Goal: Task Accomplishment & Management: Use online tool/utility

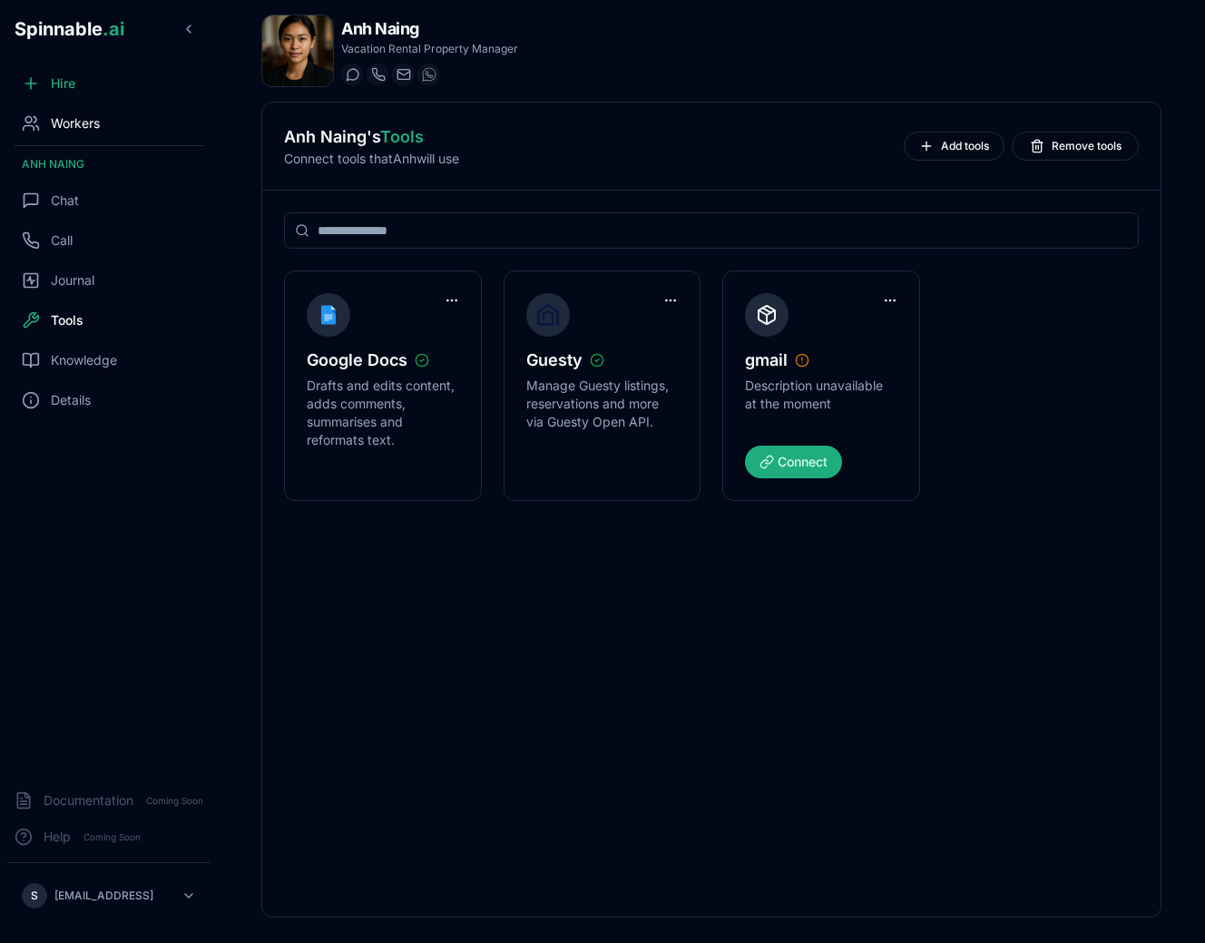
click at [73, 122] on span "Workers" at bounding box center [75, 123] width 49 height 18
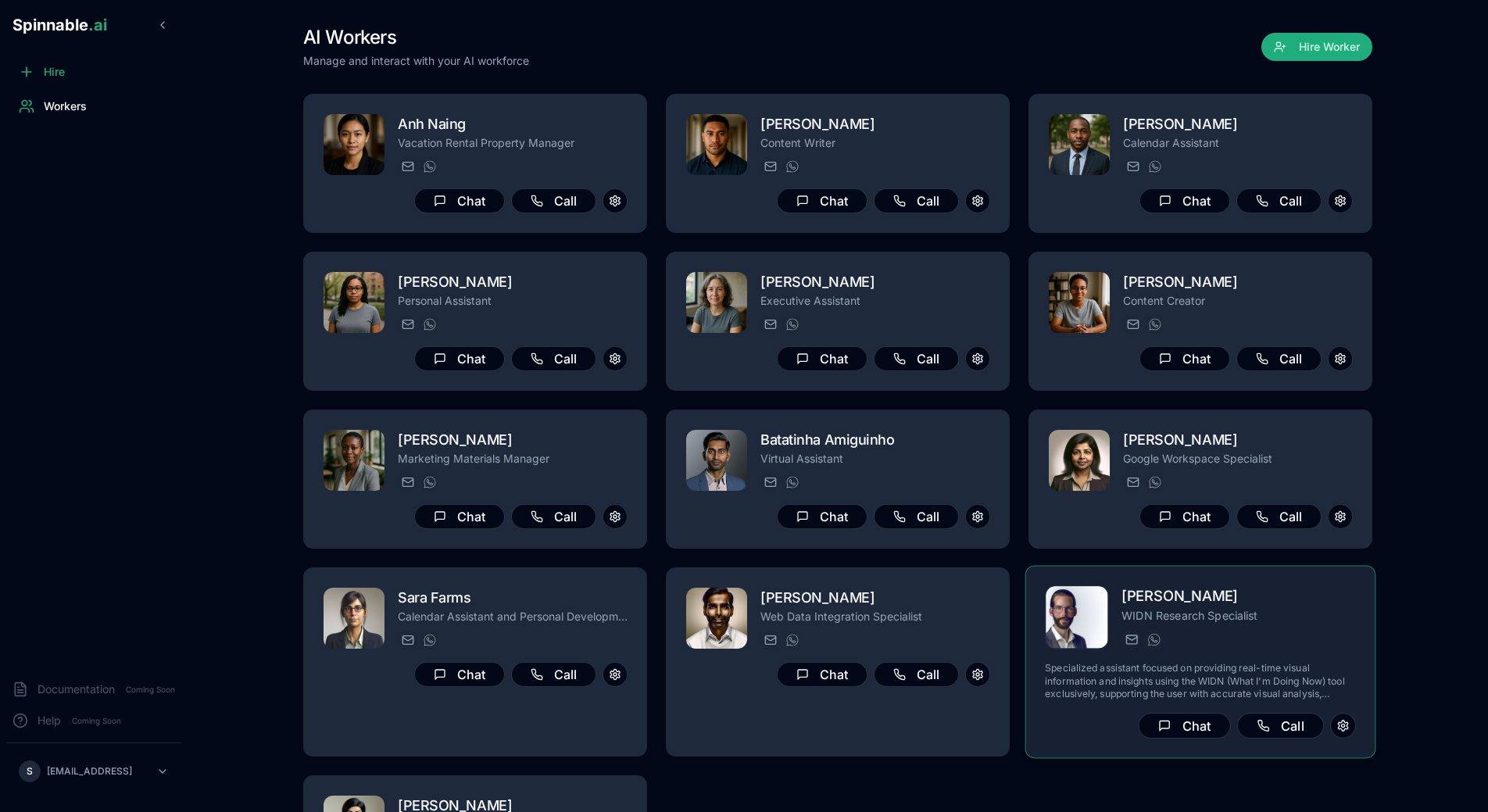
click at [1037, 622] on img at bounding box center [1077, 617] width 63 height 63
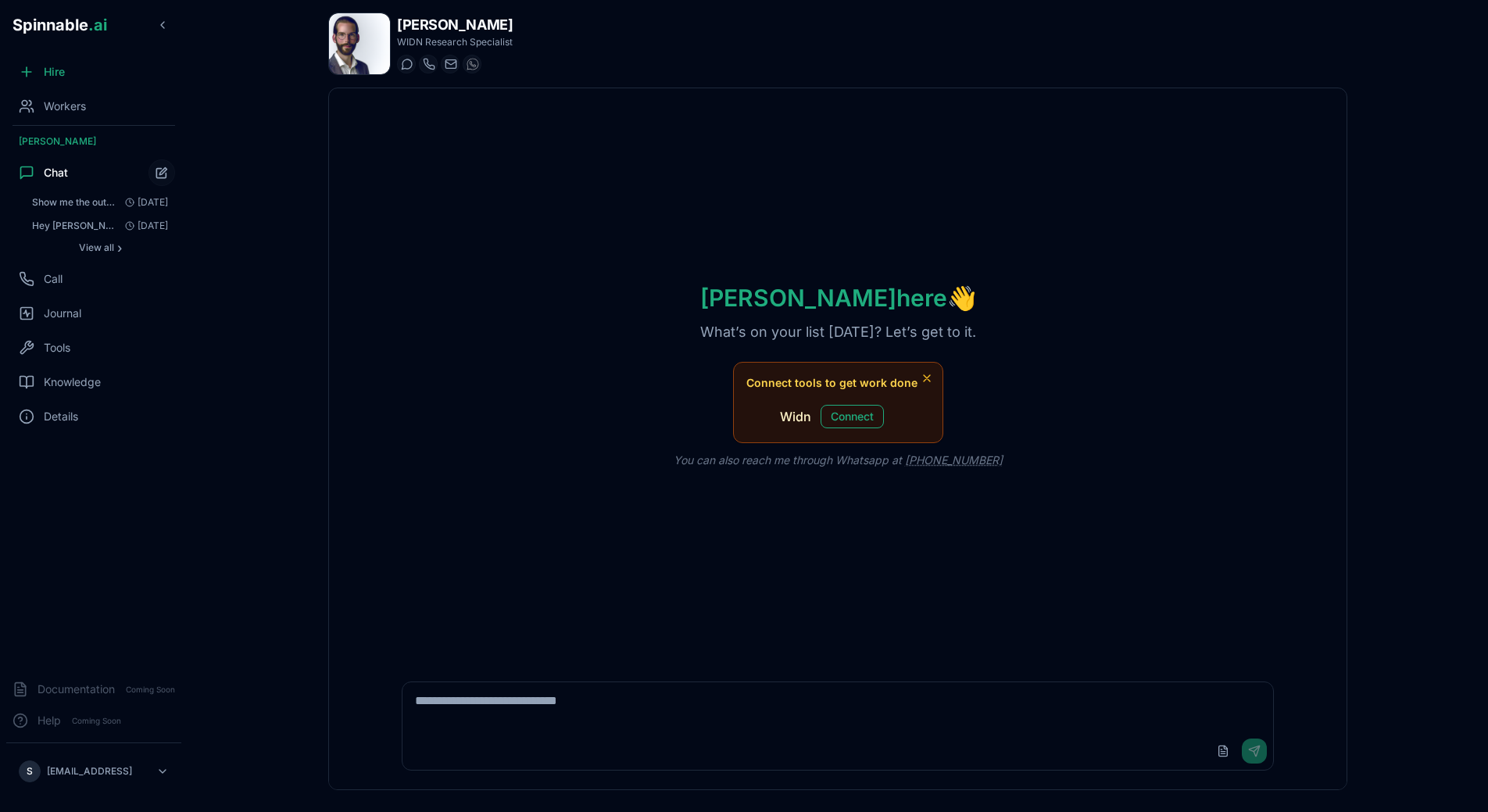
click at [327, 29] on div "[PERSON_NAME] WIDN Research Specialist Start a chat Start a call [PERSON_NAME][…" at bounding box center [837, 401] width 1069 height 803
click at [340, 30] on img at bounding box center [359, 43] width 61 height 61
click at [405, 356] on body "Spinnable .ai Hire Workers [PERSON_NAME] Chat Show me the output of `authorize_…" at bounding box center [744, 406] width 1488 height 812
click at [88, 122] on div "Hire Workers [PERSON_NAME] Chat Show me the output of `authorize_slack`. Don't …" at bounding box center [94, 361] width 188 height 611
click at [88, 120] on div "Workers" at bounding box center [93, 106] width 175 height 31
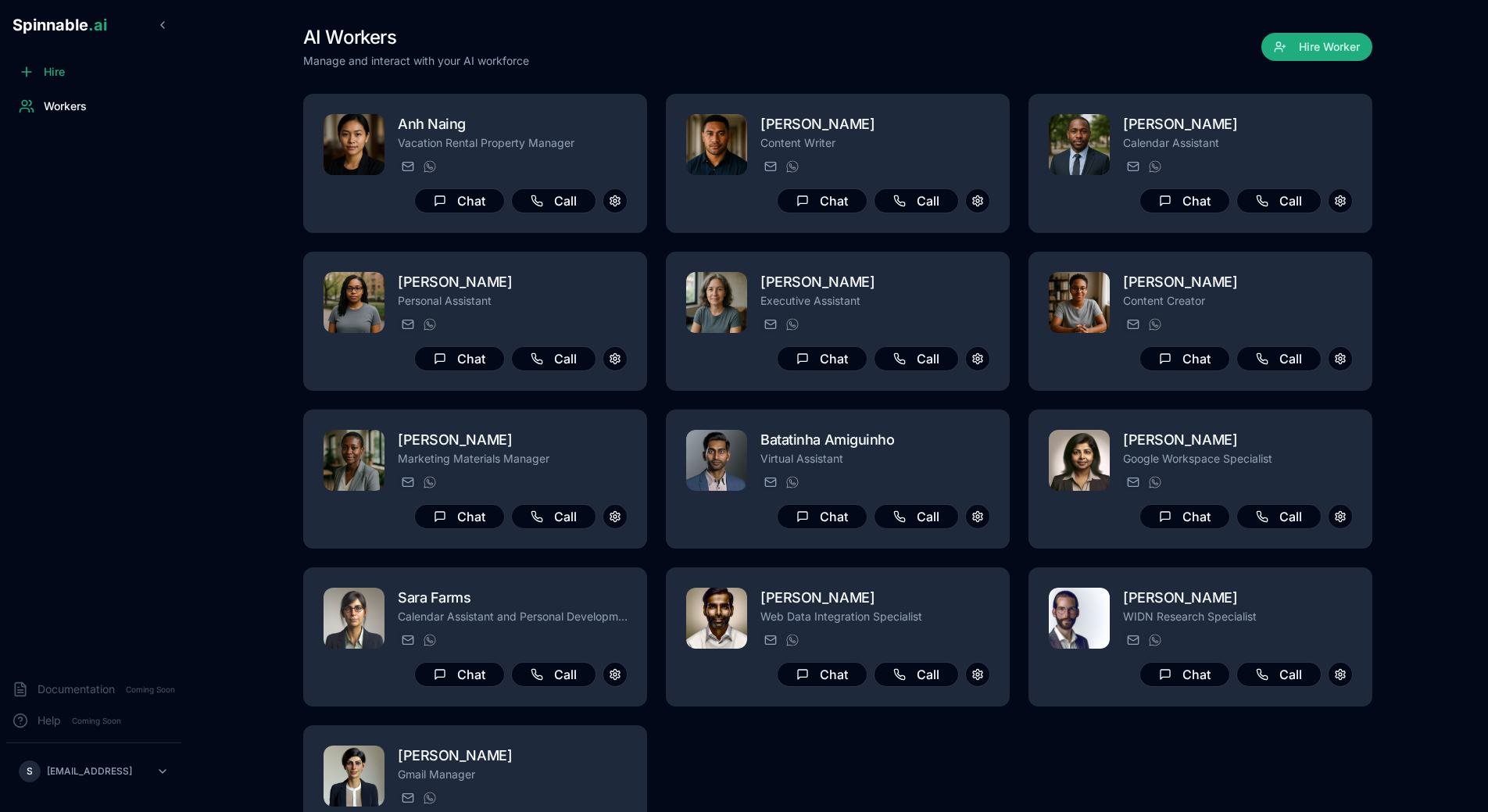
click at [669, 59] on div "AI Workers Manage and interact with your AI workforce Hire Worker" at bounding box center [837, 46] width 1069 height 44
click at [50, 77] on span "Hire" at bounding box center [54, 71] width 21 height 15
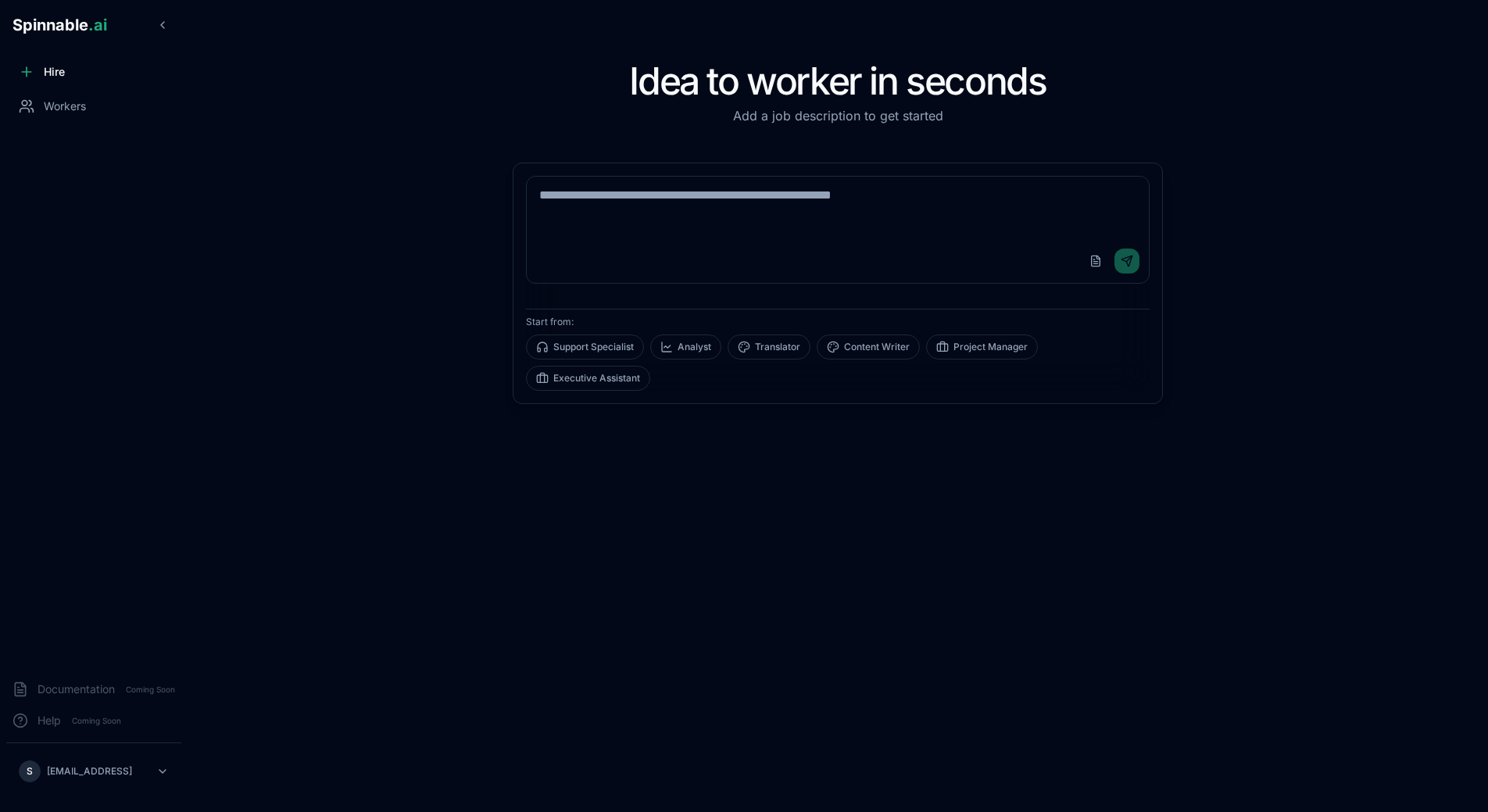
click at [751, 192] on textarea at bounding box center [837, 208] width 622 height 63
click at [751, 193] on textarea at bounding box center [837, 208] width 622 height 63
click at [704, 350] on button "Analyst" at bounding box center [686, 346] width 72 height 25
type textarea "**********"
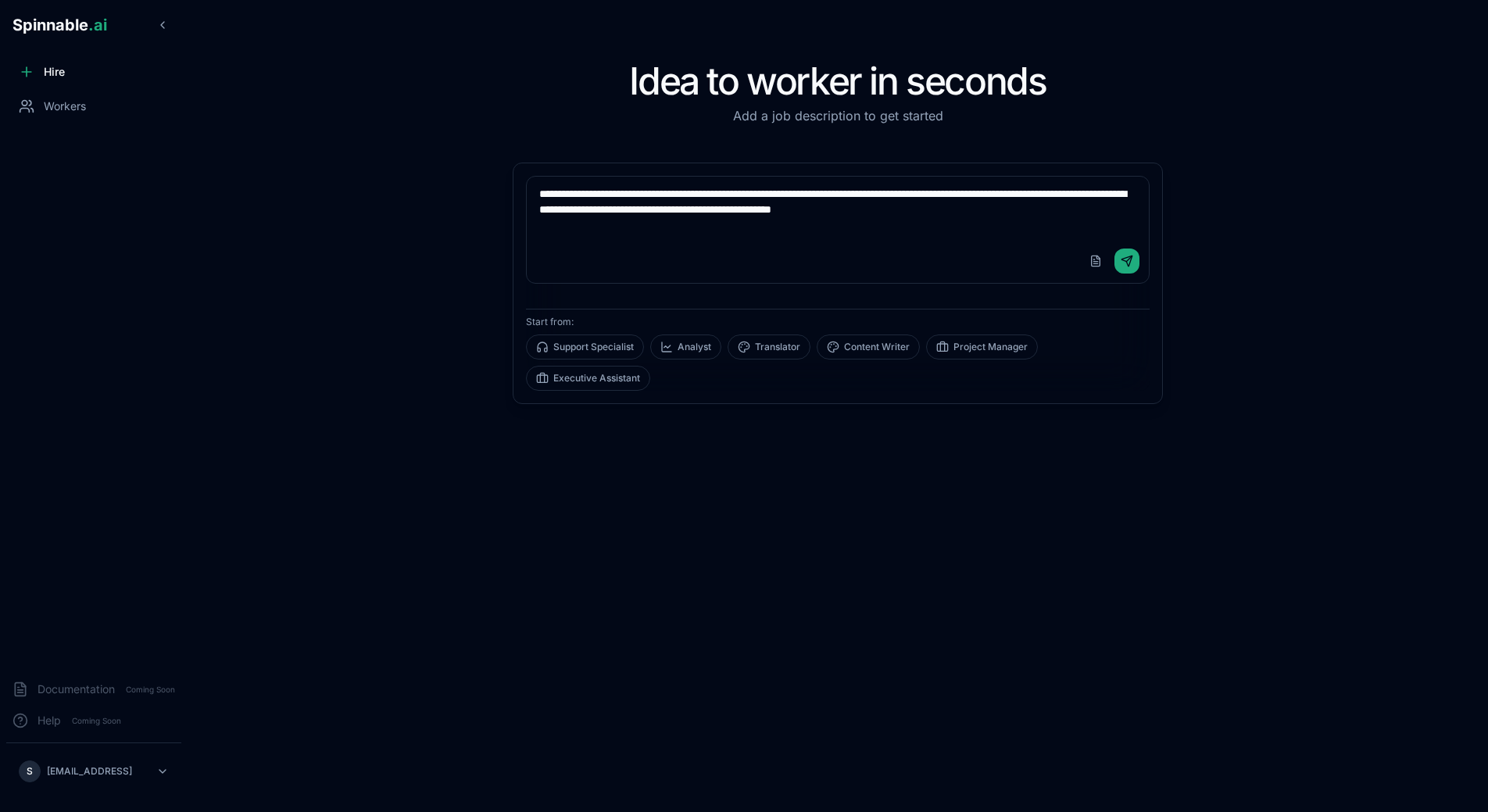
click at [823, 214] on textarea "**********" at bounding box center [837, 208] width 622 height 63
click at [1037, 219] on textarea "**********" at bounding box center [837, 208] width 622 height 63
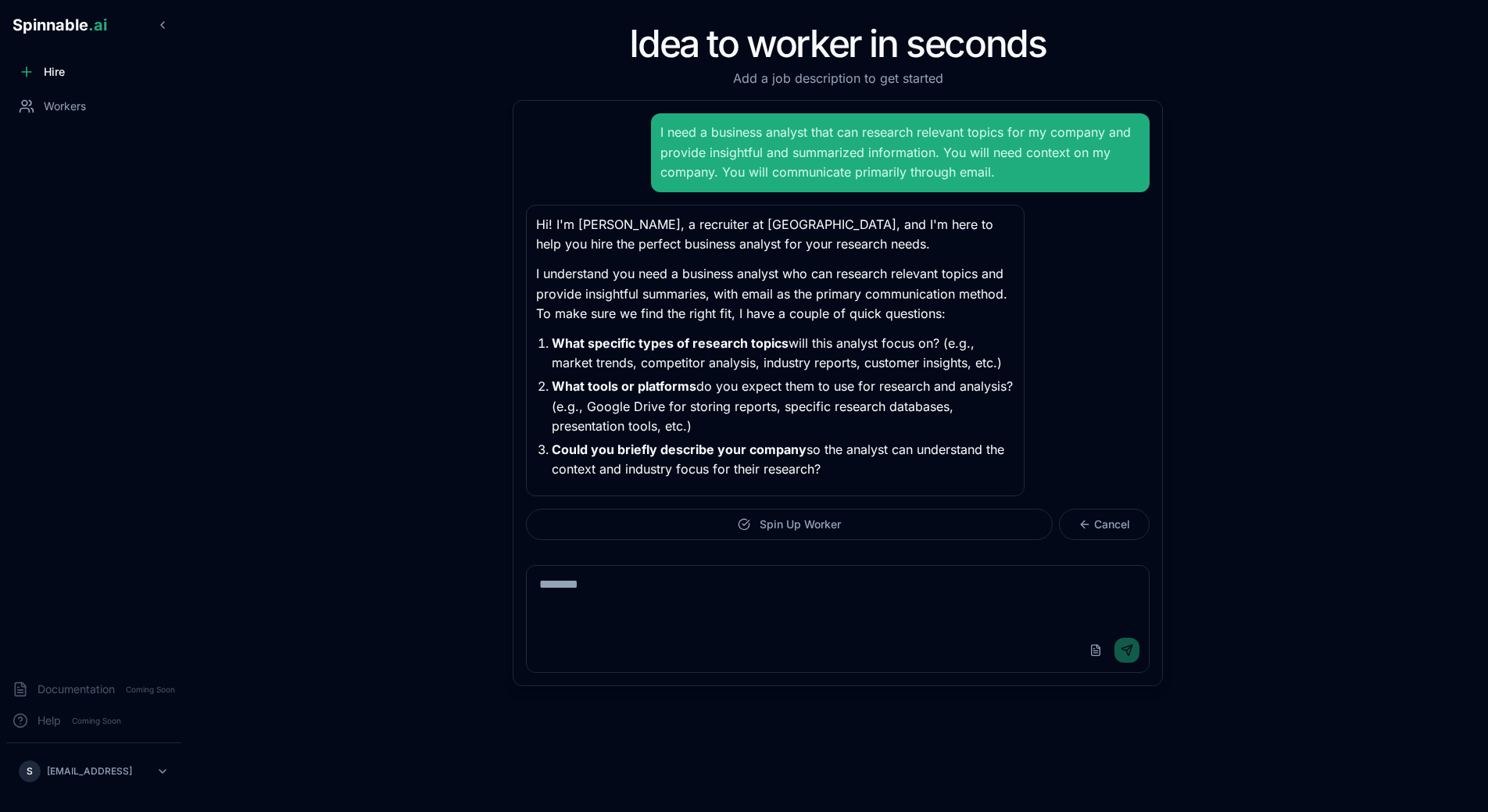
drag, startPoint x: 534, startPoint y: 221, endPoint x: 850, endPoint y: 474, distance: 404.8
click at [850, 474] on div "Hi! I'm [PERSON_NAME], a recruiter at [GEOGRAPHIC_DATA], and I'm here to help y…" at bounding box center [775, 350] width 499 height 291
click at [850, 474] on p "Could you briefly describe your company so the analyst can understand the conte…" at bounding box center [782, 460] width 463 height 40
click at [598, 601] on textarea at bounding box center [837, 597] width 622 height 63
type textarea "**********"
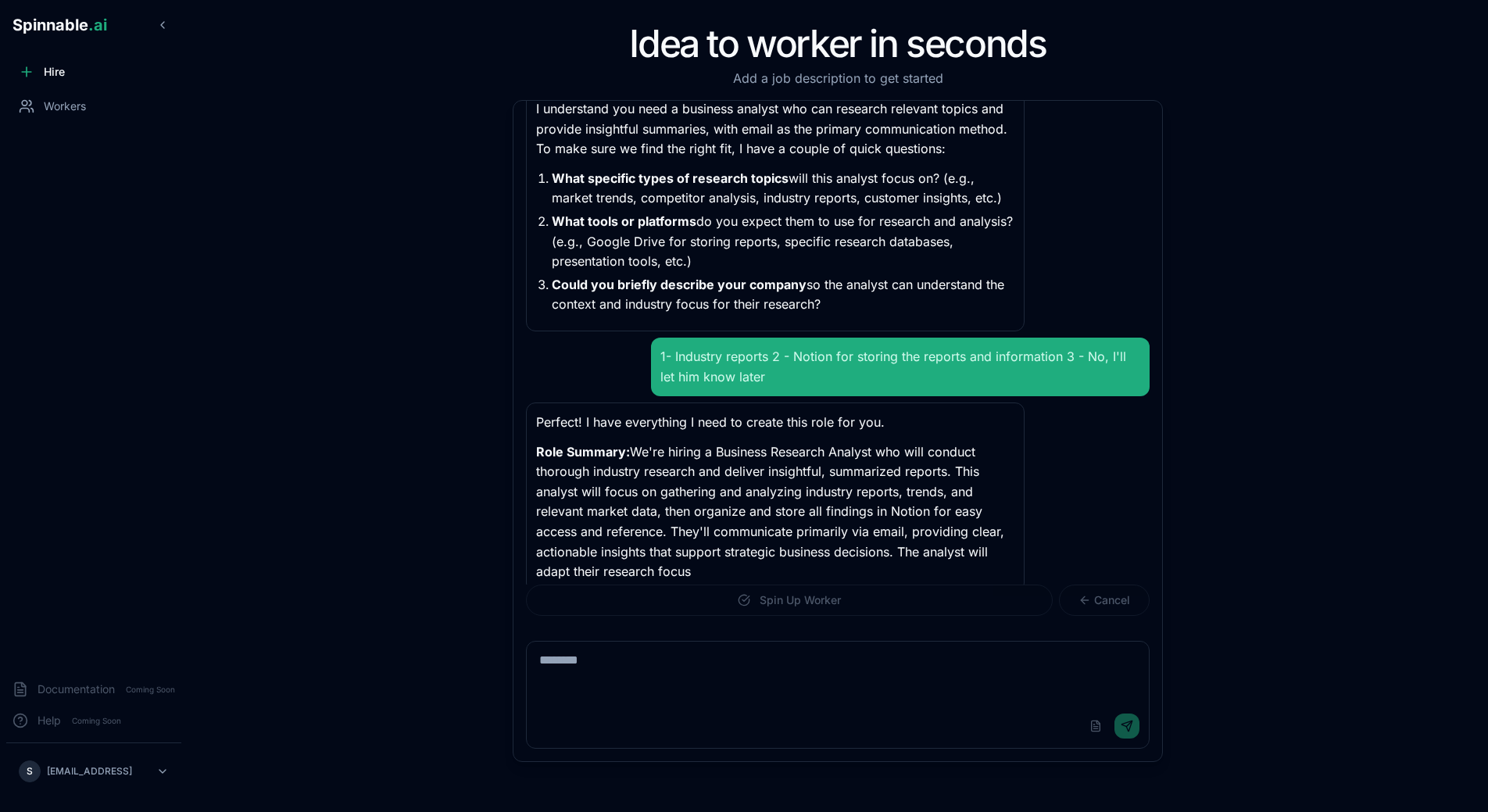
scroll to position [185, 0]
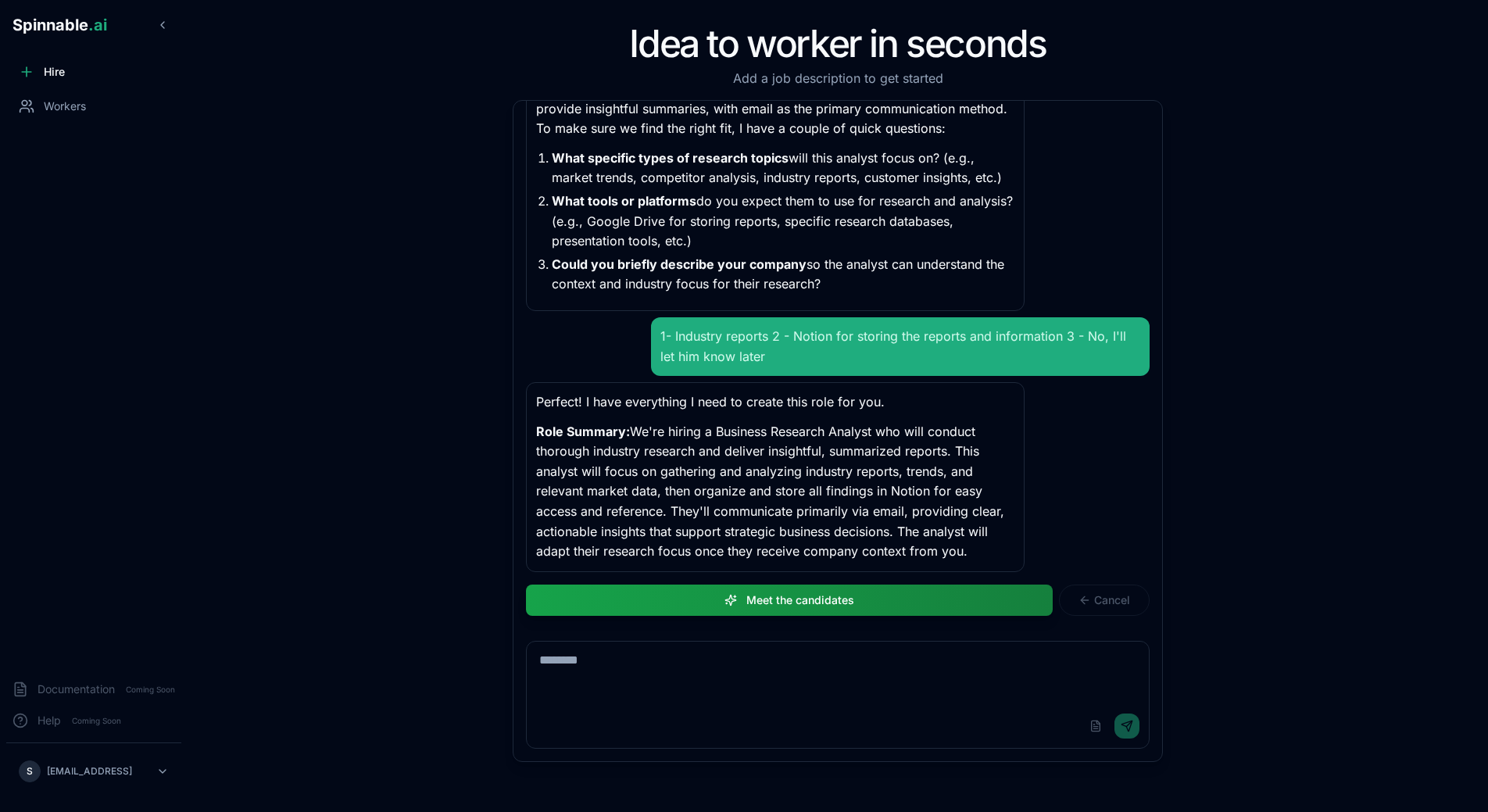
click at [889, 437] on p "Role Summary: We're hiring a Business Research Analyst who will conduct thoroug…" at bounding box center [775, 492] width 478 height 139
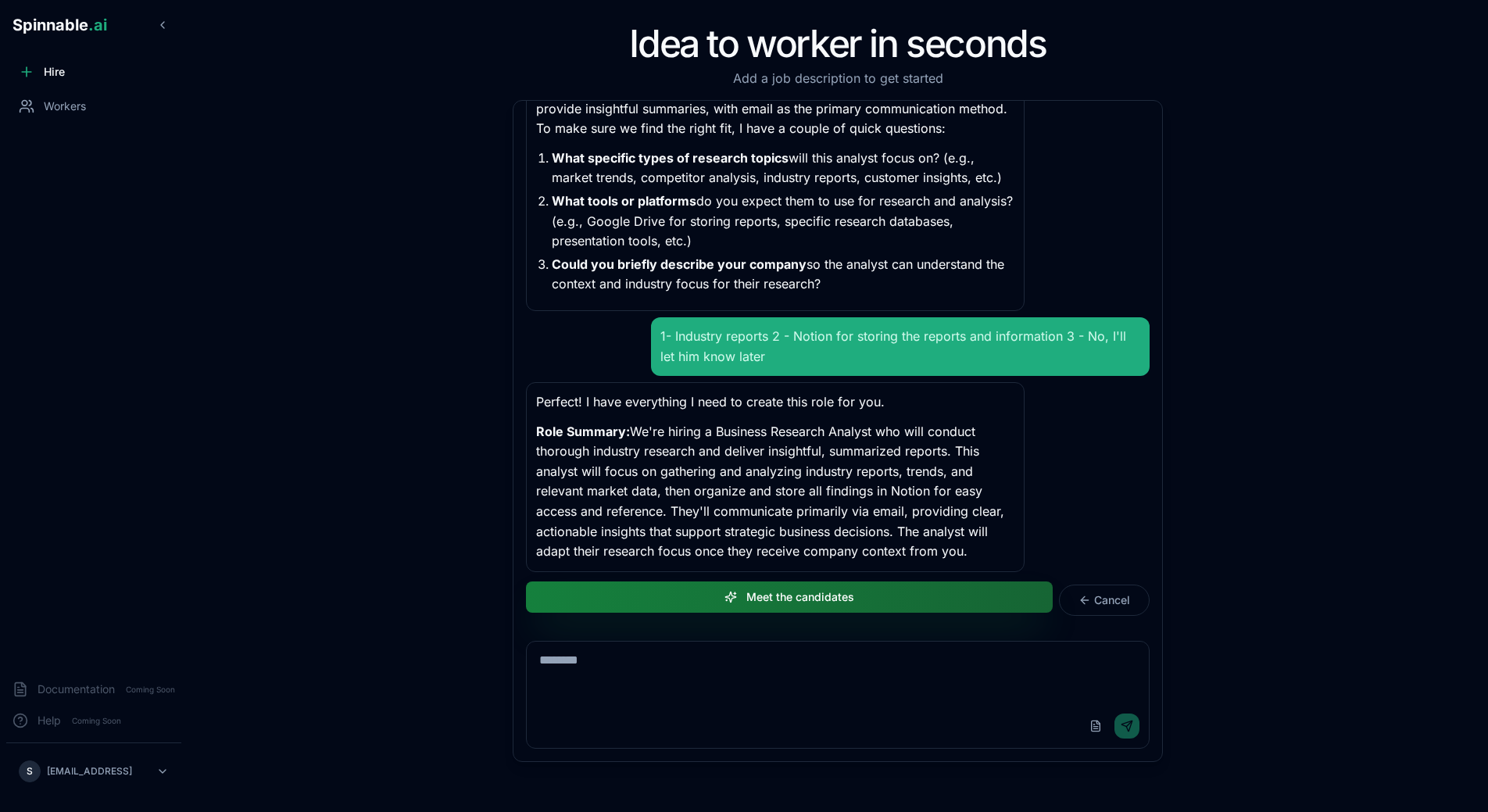
click at [831, 610] on button "Meet the candidates" at bounding box center [789, 597] width 526 height 31
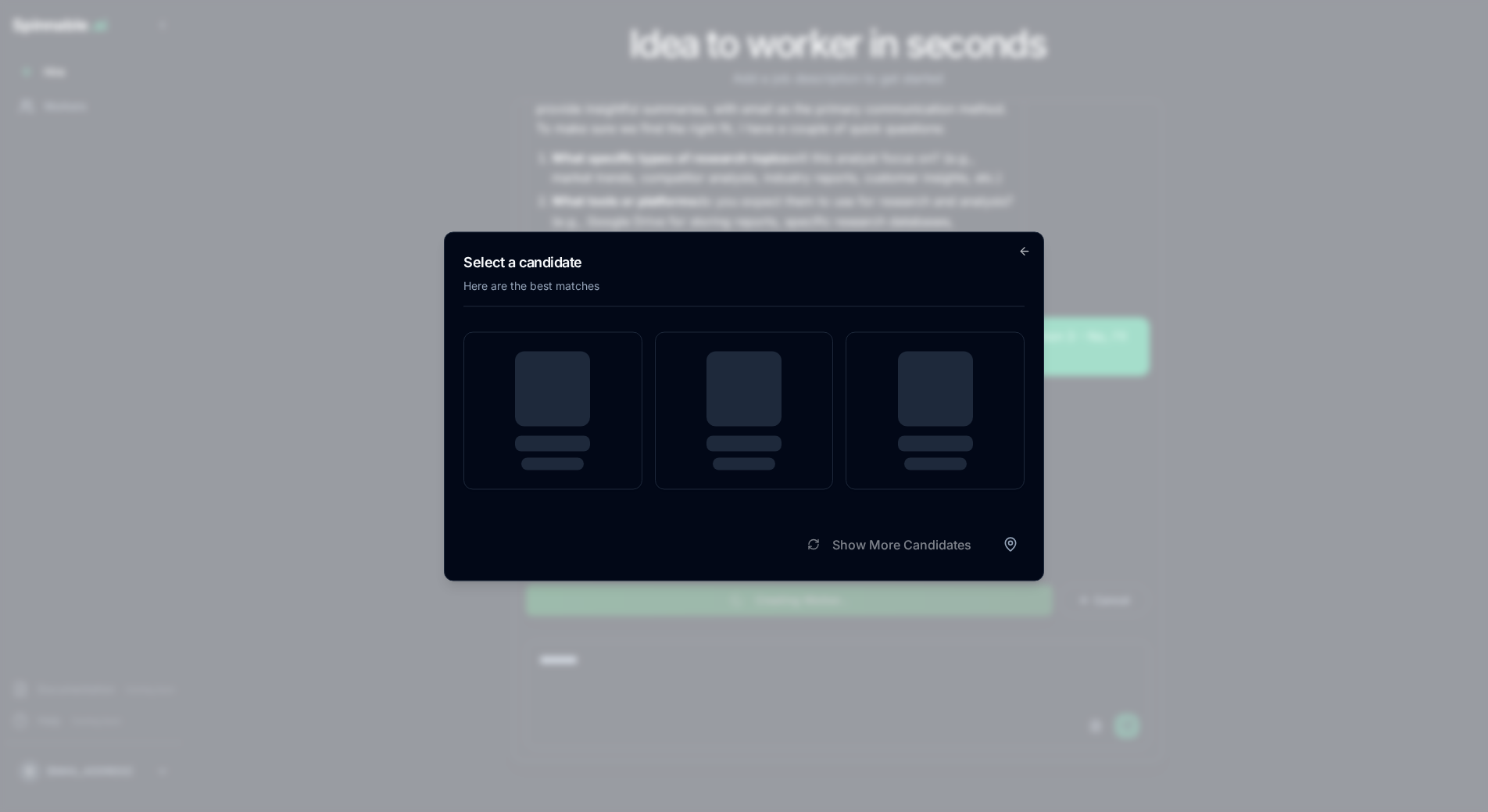
click at [622, 316] on div "Select a candidate Here are the best matches Show More Candidates Go back" at bounding box center [744, 406] width 601 height 350
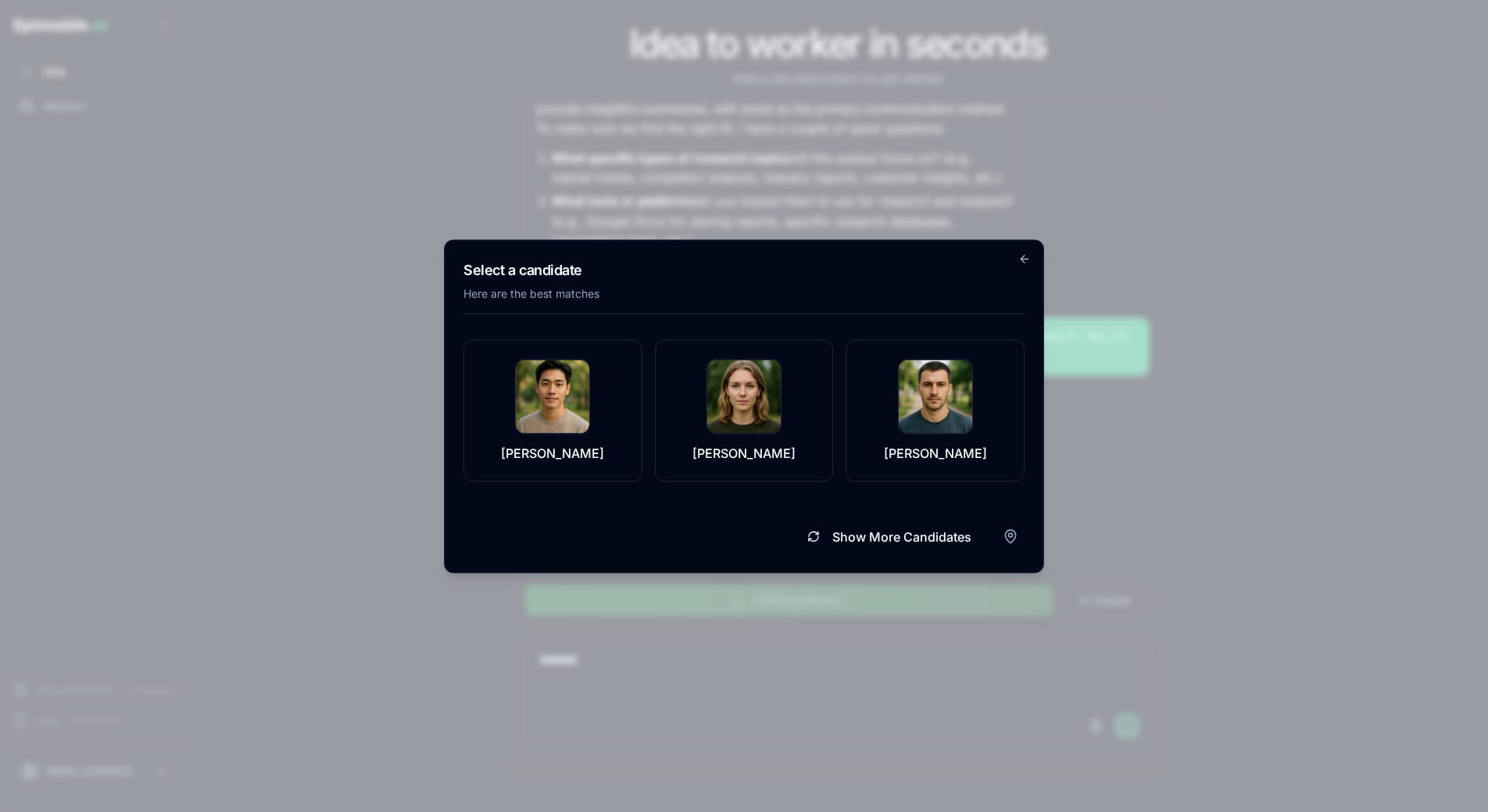
click at [872, 318] on div "Select a candidate Here are the best matches [PERSON_NAME] [PERSON_NAME] [PERSO…" at bounding box center [744, 406] width 601 height 333
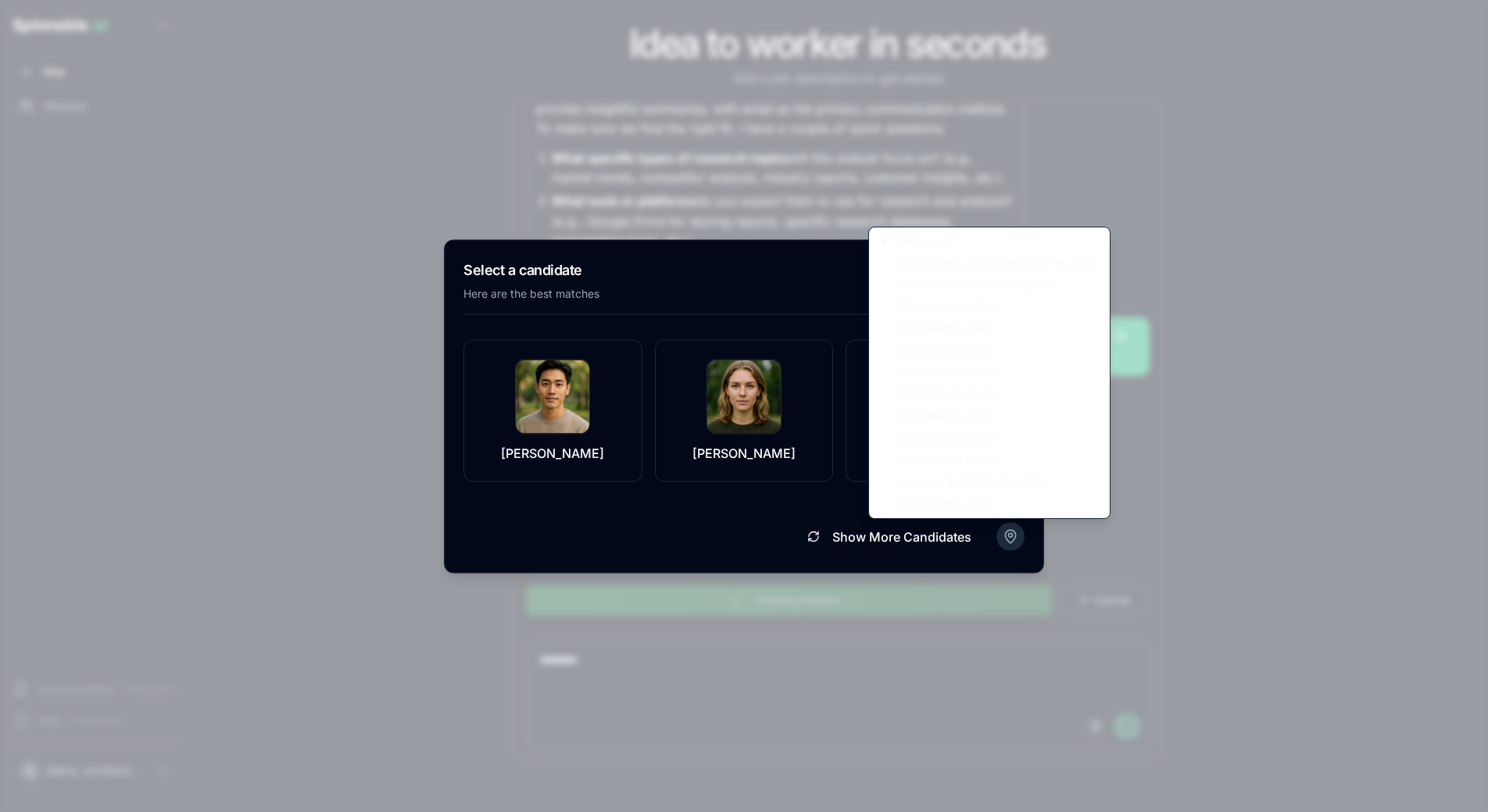
click at [998, 536] on body "Spinnable .ai Hire Workers Documentation Coming Soon Help Coming Soon S [PERSON…" at bounding box center [744, 406] width 1488 height 812
click at [1010, 536] on body "Spinnable .ai Hire Workers Documentation Coming Soon Help Coming Soon S [PERSON…" at bounding box center [744, 406] width 1488 height 812
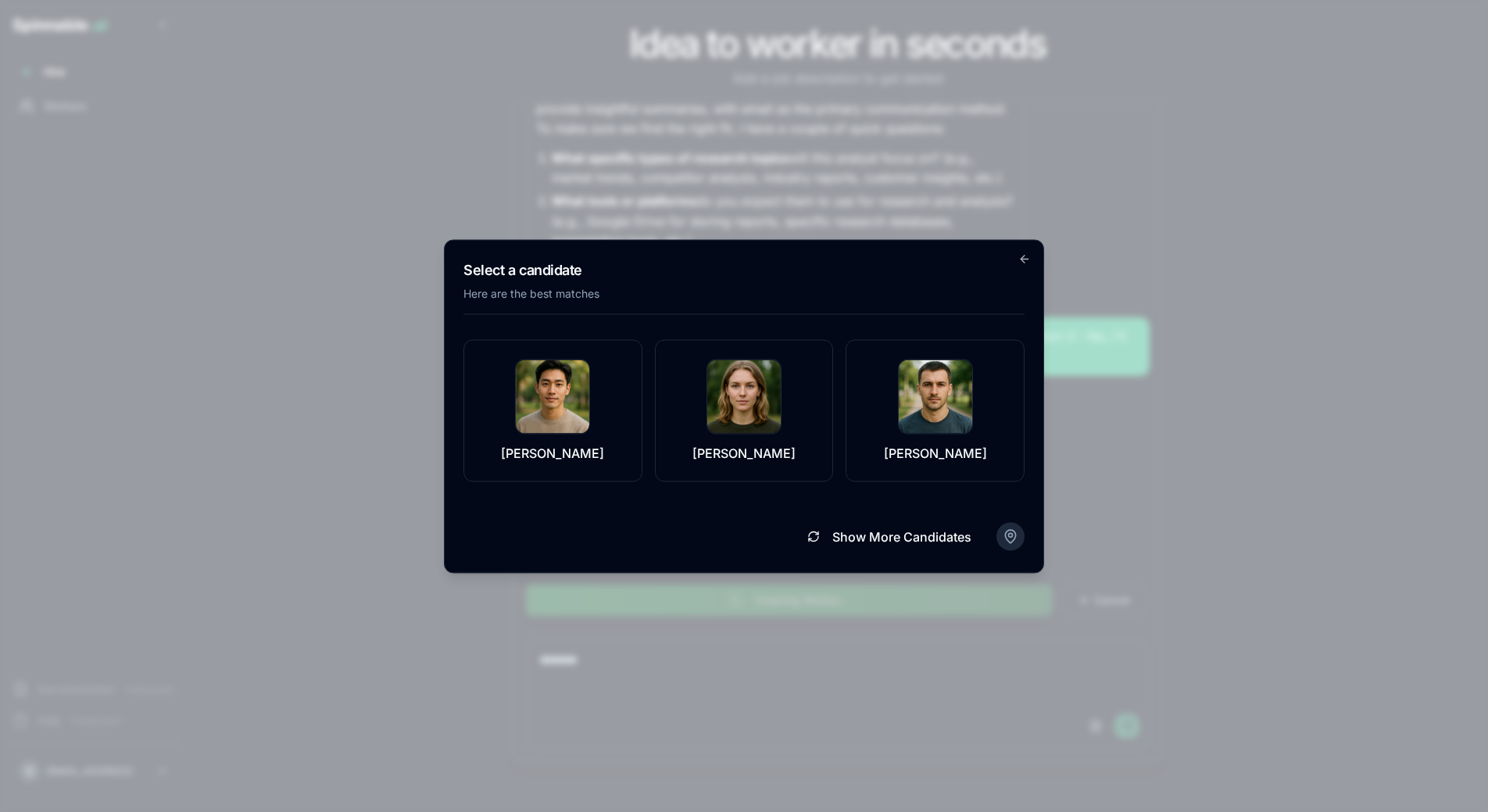
click at [1010, 536] on body "Spinnable .ai Hire Workers Documentation Coming Soon Help Coming Soon S [PERSON…" at bounding box center [744, 406] width 1488 height 812
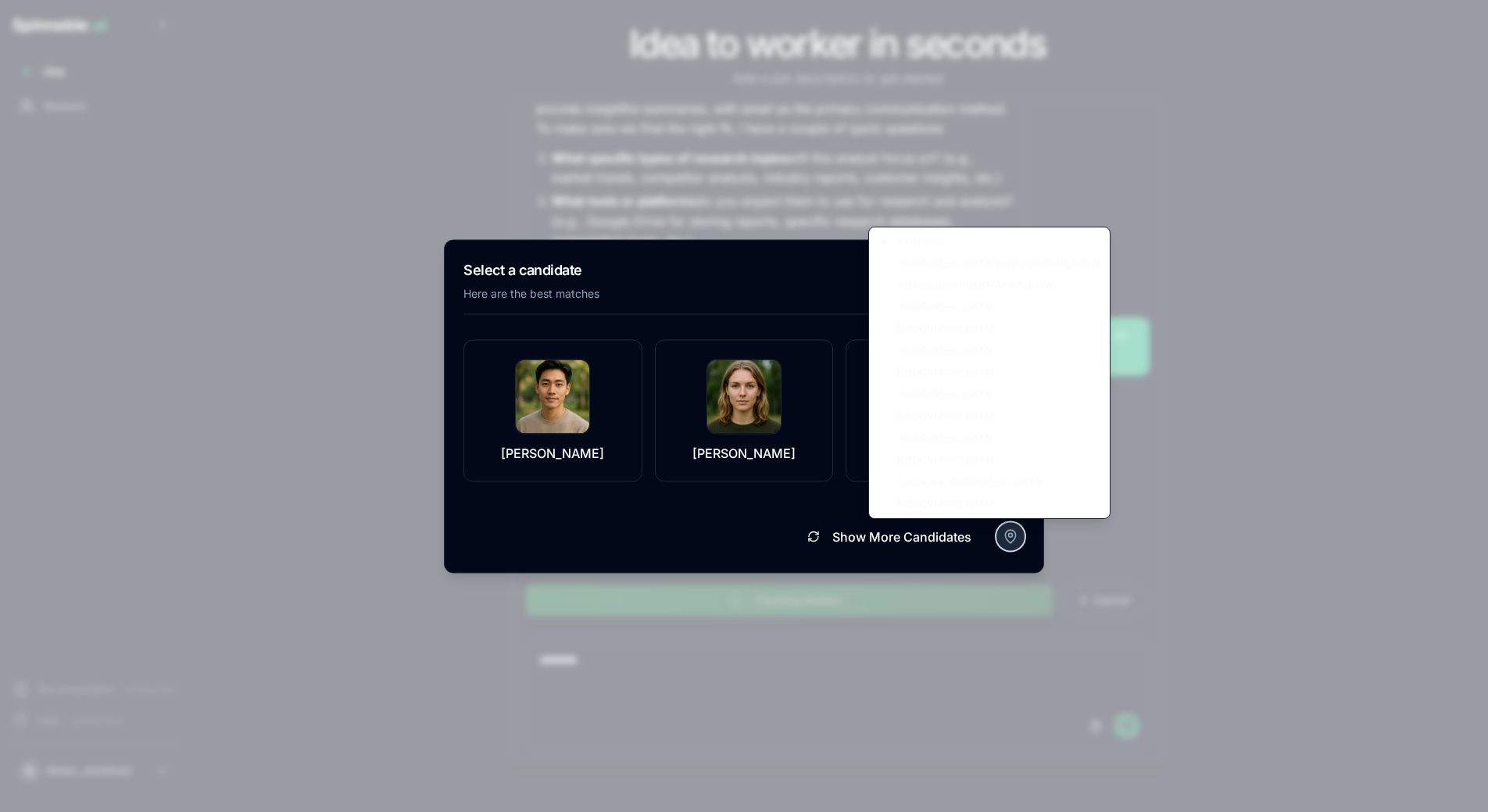
click at [1010, 536] on body "Spinnable .ai Hire Workers Documentation Coming Soon Help Coming Soon S [PERSON…" at bounding box center [744, 406] width 1488 height 812
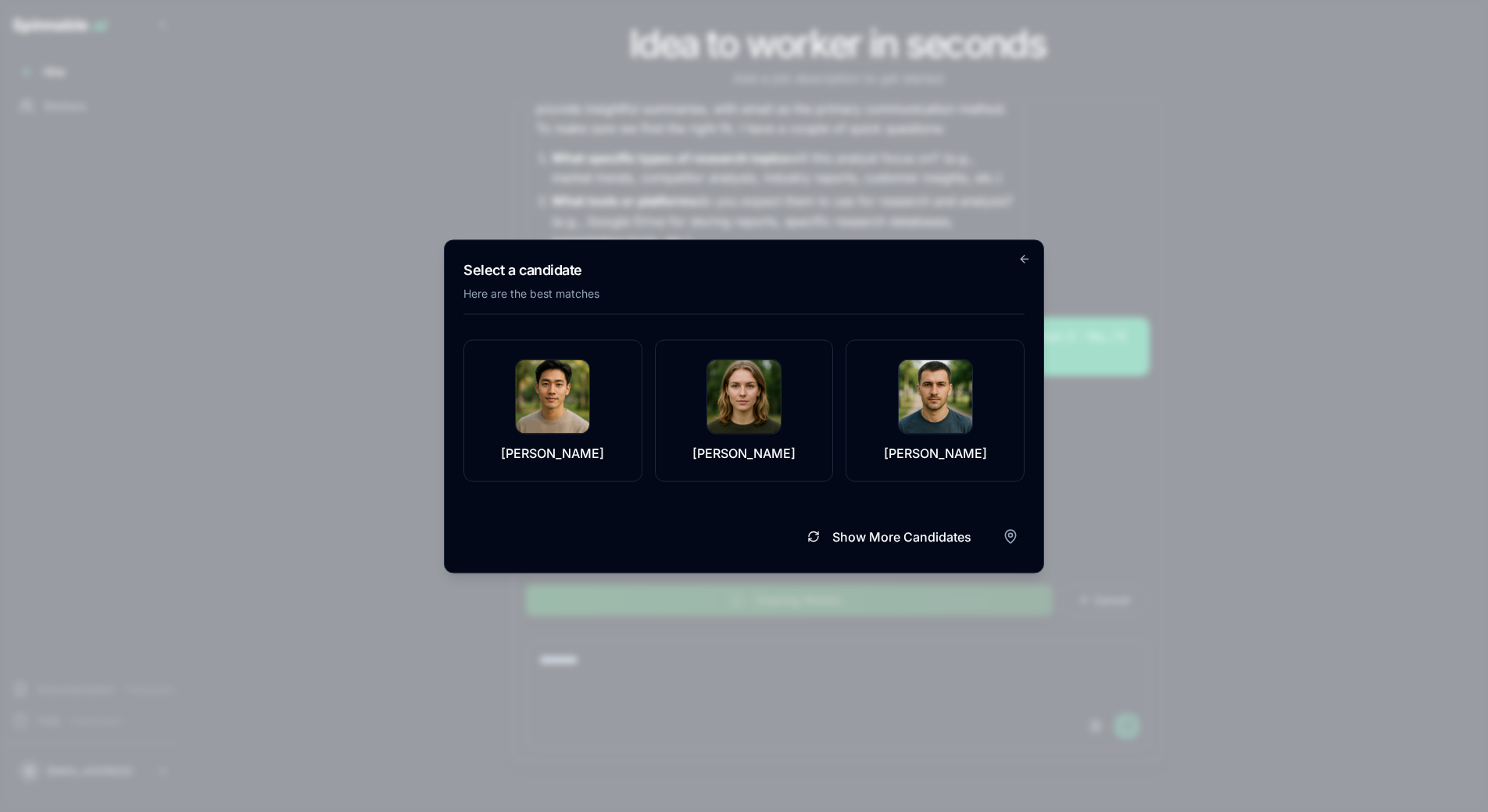
click at [899, 274] on h2 "Select a candidate" at bounding box center [744, 269] width 561 height 22
click at [903, 326] on div "Select a candidate Here are the best matches [PERSON_NAME] [PERSON_NAME] [PERSO…" at bounding box center [744, 406] width 601 height 333
click at [726, 413] on img at bounding box center [744, 395] width 73 height 73
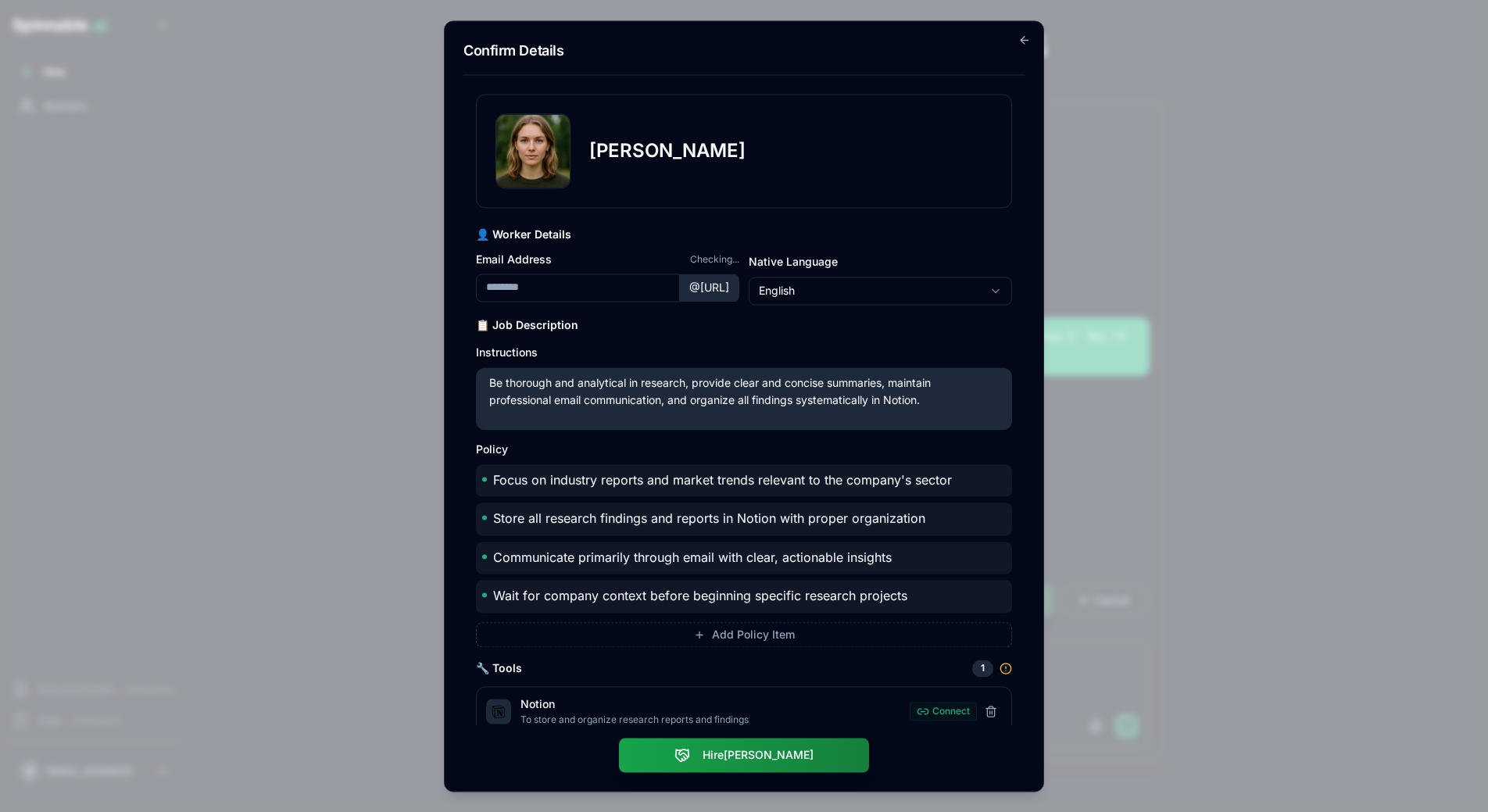
type input "**********"
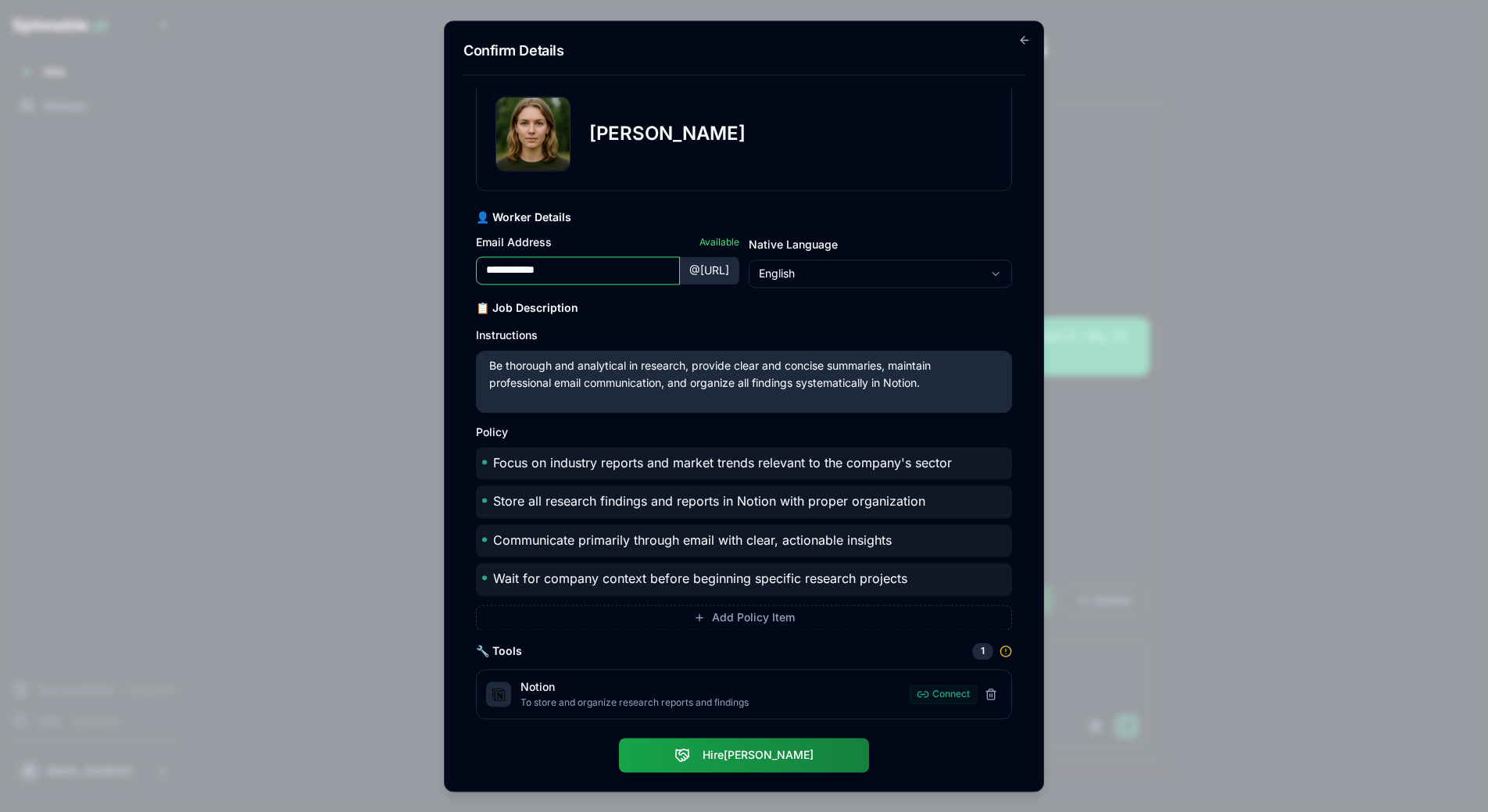
click at [899, 296] on div "**********" at bounding box center [744, 398] width 536 height 642
click at [560, 265] on input "**********" at bounding box center [577, 270] width 204 height 28
click at [855, 197] on div "**********" at bounding box center [744, 398] width 536 height 642
click at [782, 760] on button "Hire [PERSON_NAME]" at bounding box center [744, 752] width 250 height 34
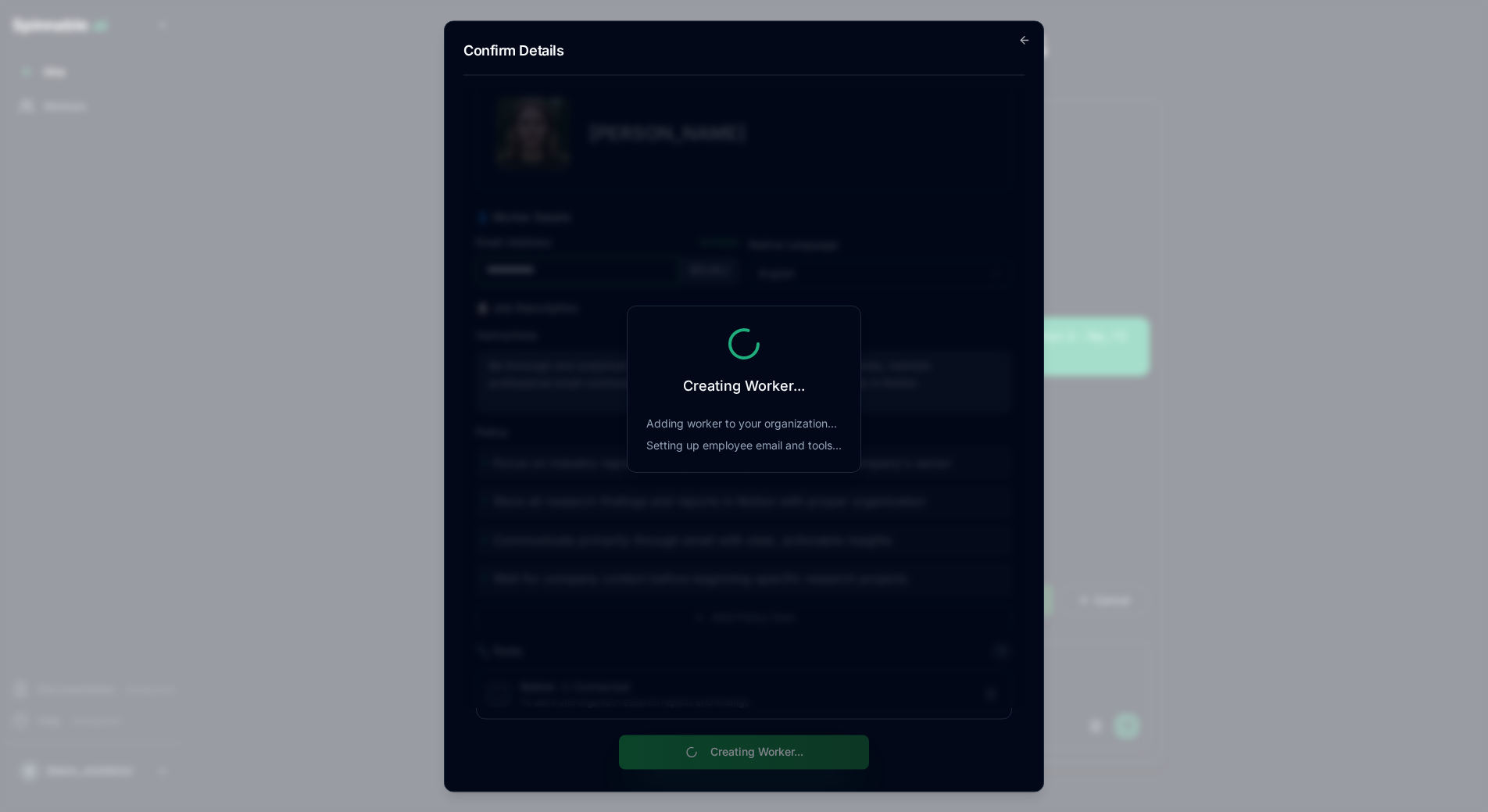
scroll to position [0, 0]
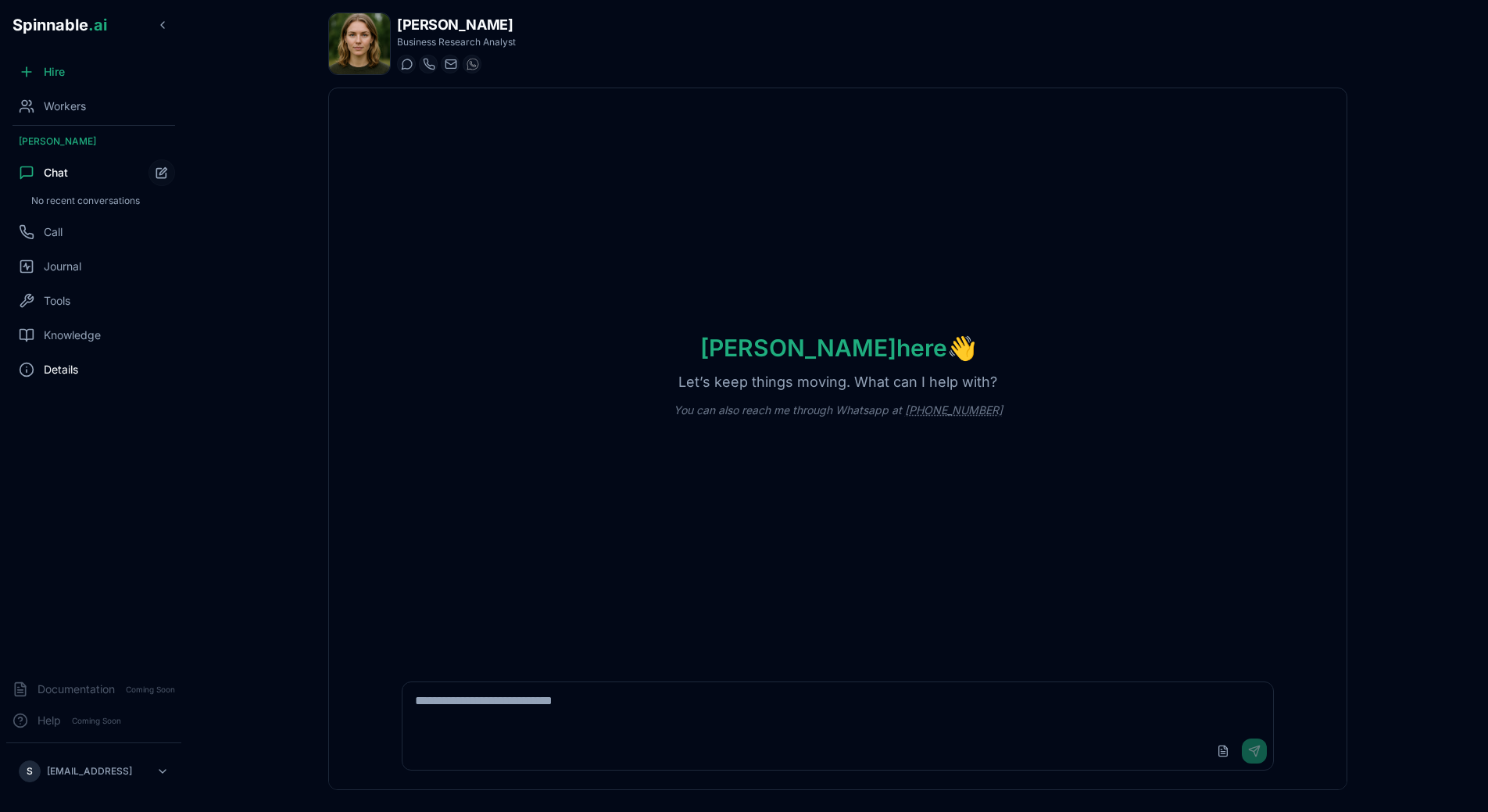
click at [44, 370] on span "Details" at bounding box center [61, 369] width 34 height 15
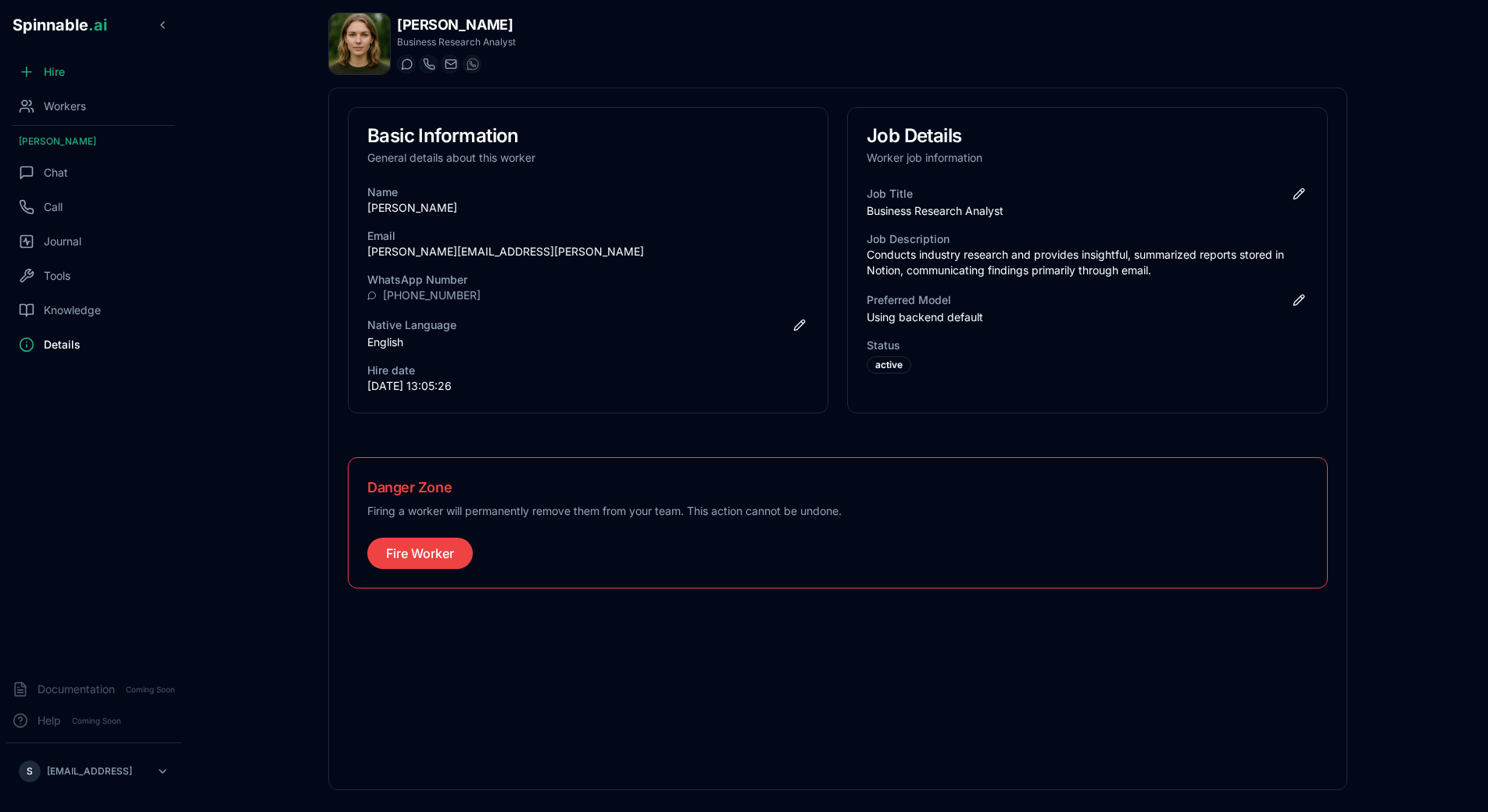
click at [193, 490] on main "[PERSON_NAME] Business Research Analyst Start a chat Start a call [PERSON_NAME]…" at bounding box center [838, 406] width 1301 height 812
click at [76, 167] on div "Chat" at bounding box center [93, 172] width 175 height 31
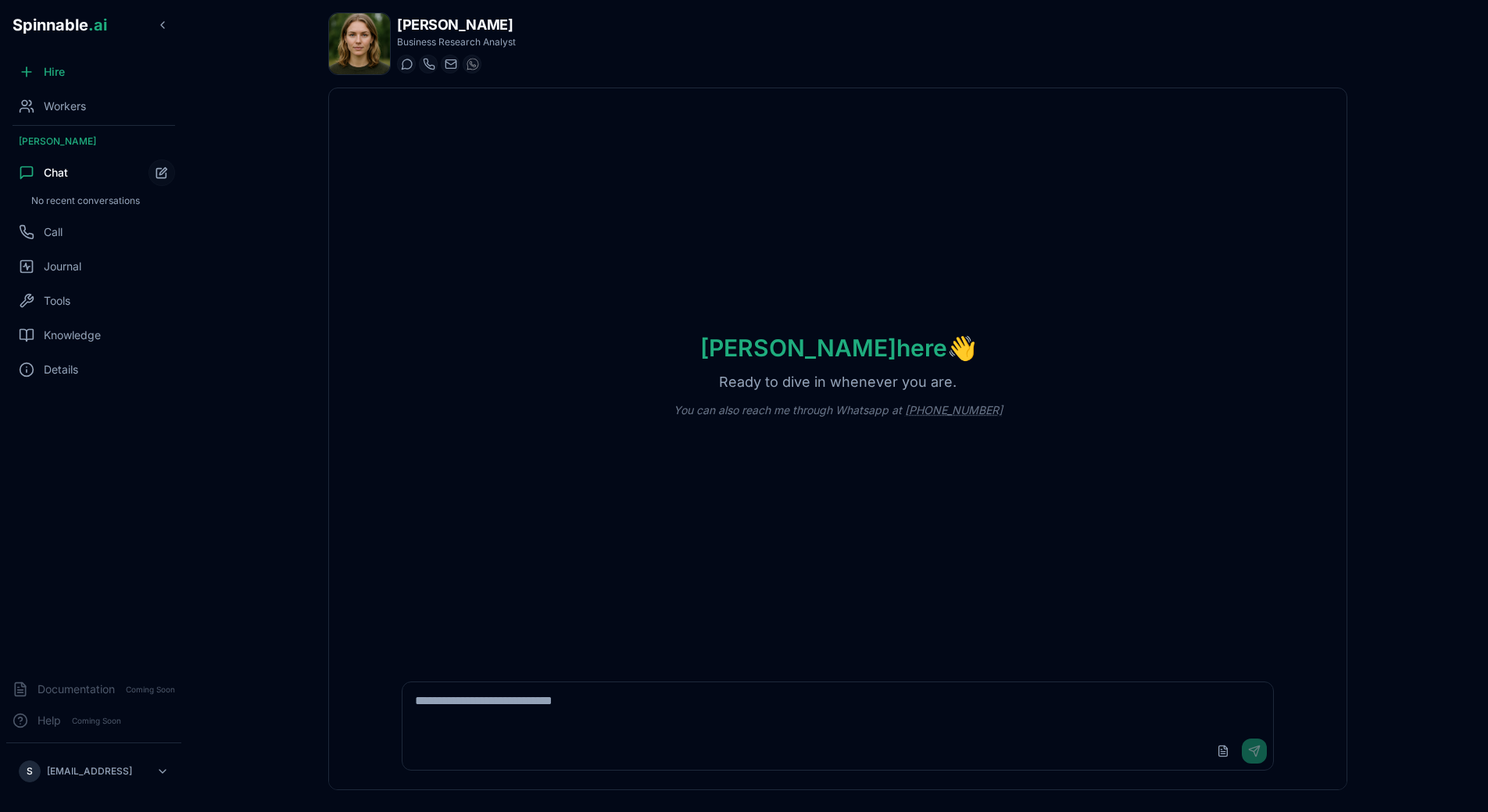
click at [702, 214] on div "[PERSON_NAME] here 👋 Ready to dive in whenever you are. You can also reach me t…" at bounding box center [837, 375] width 1018 height 574
click at [36, 289] on div "Tools" at bounding box center [93, 301] width 175 height 31
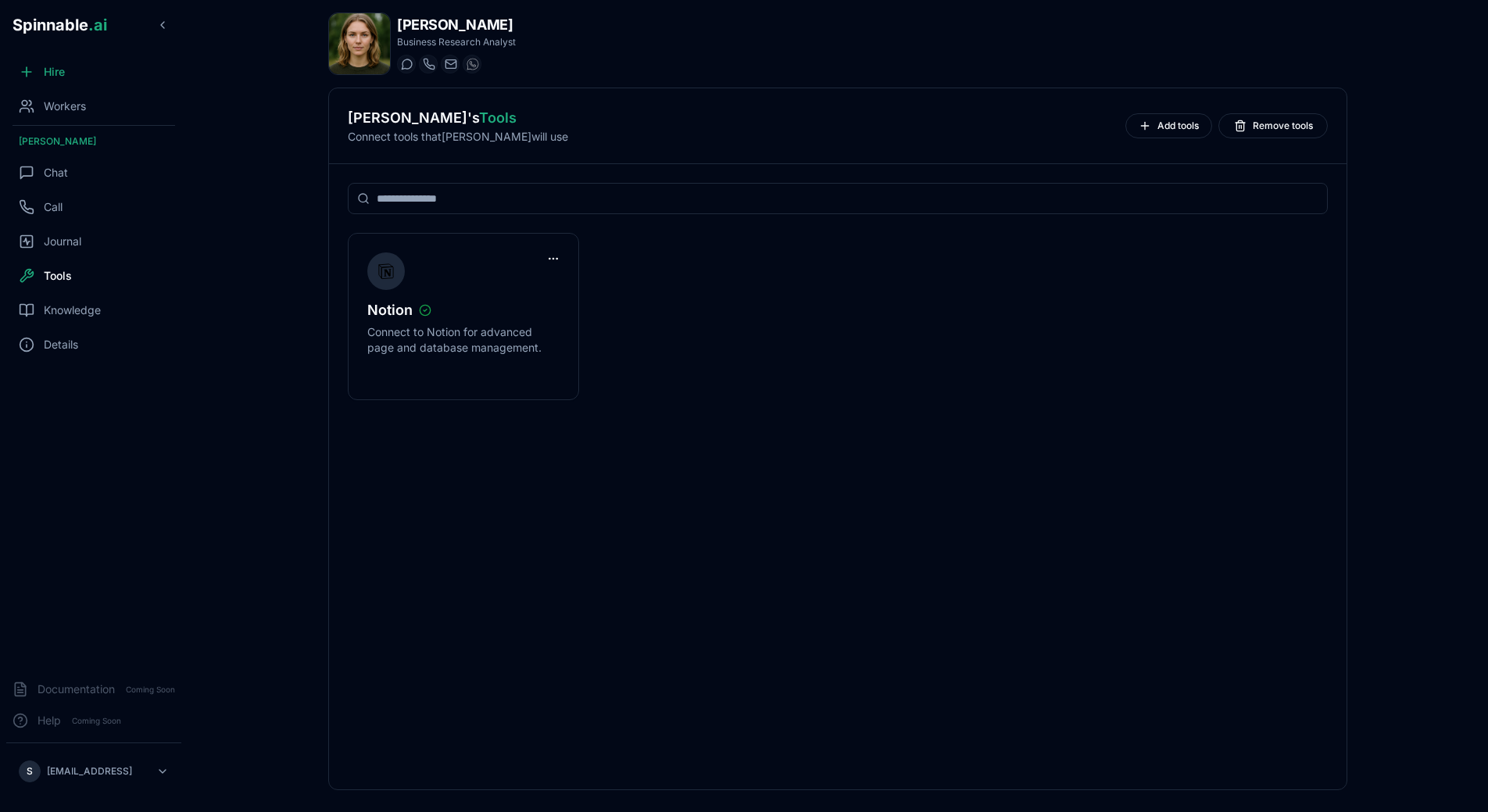
click at [794, 527] on div "Notion Connect to Notion for advanced page and database management." at bounding box center [837, 477] width 1018 height 625
click at [619, 566] on div "Notion Connect to Notion for advanced page and database management." at bounding box center [837, 477] width 1018 height 625
click at [686, 542] on div "Notion Connect to Notion for advanced page and database management." at bounding box center [837, 477] width 1018 height 625
click at [53, 181] on div "Chat" at bounding box center [93, 172] width 175 height 31
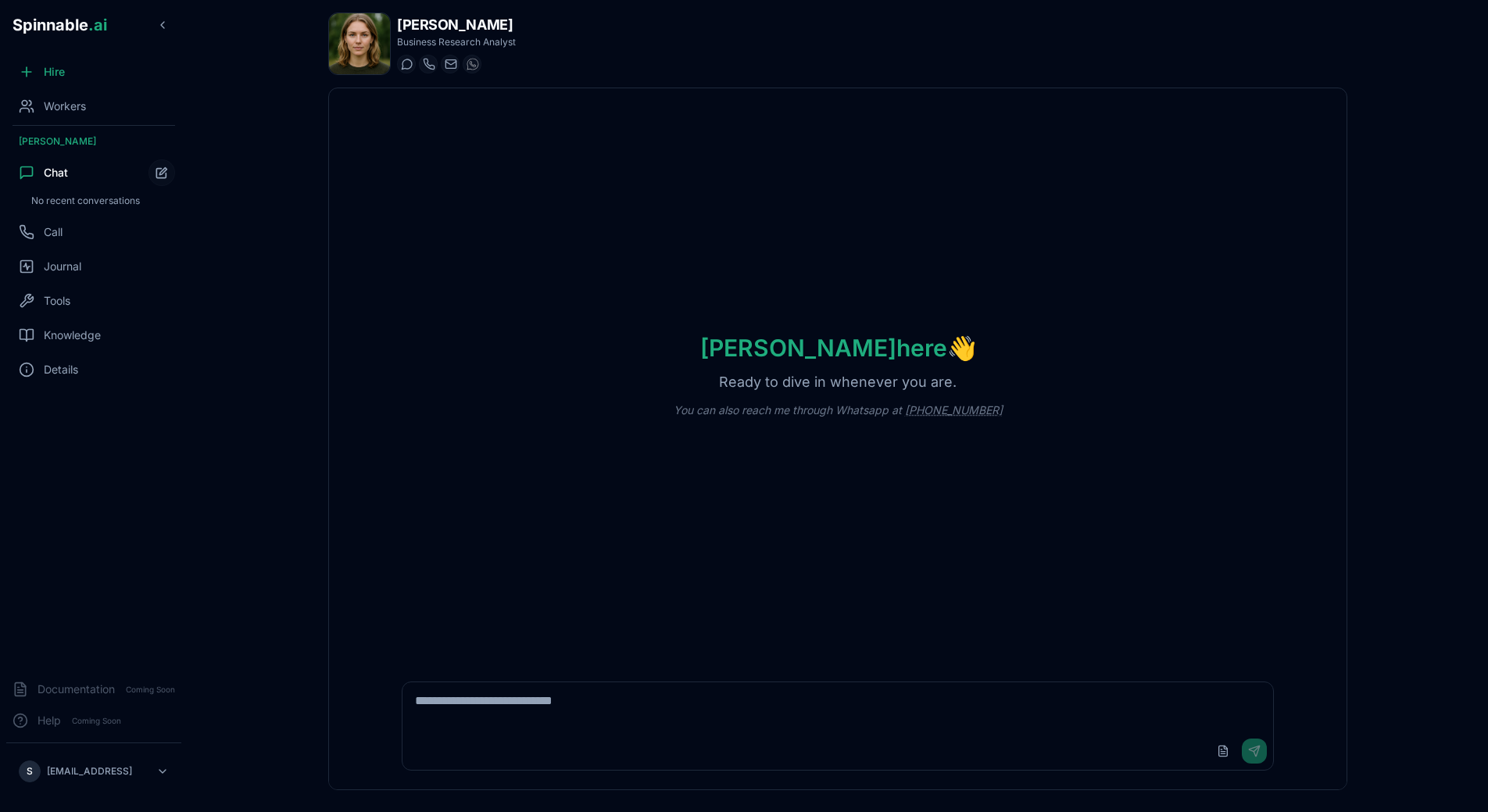
click at [359, 308] on div "[PERSON_NAME] here 👋 Ready to dive in whenever you are. You can also reach me t…" at bounding box center [837, 375] width 1018 height 574
click at [464, 65] on span "Start a call" at bounding box center [462, 64] width 47 height 13
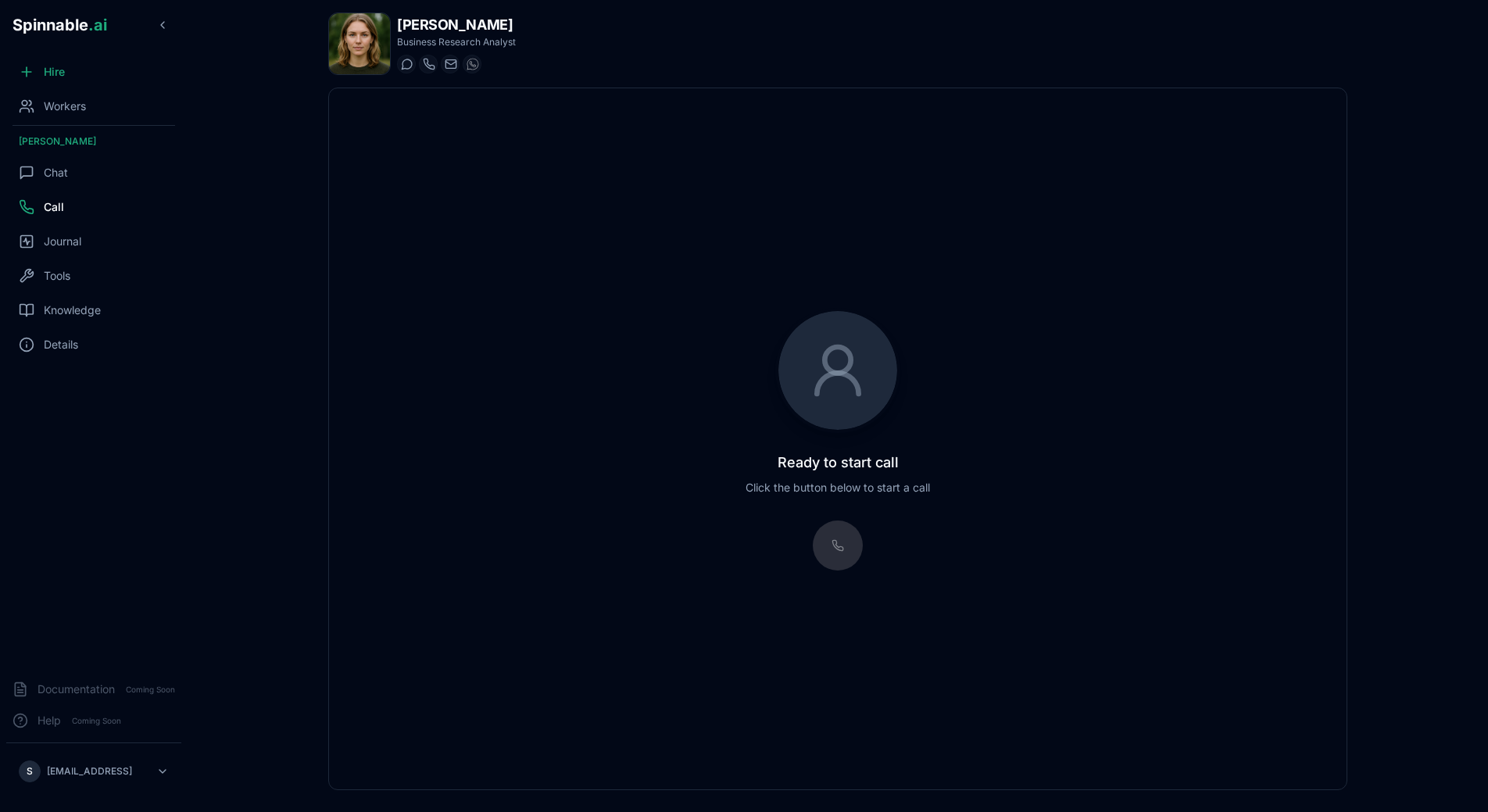
click at [859, 528] on div at bounding box center [837, 545] width 50 height 50
click at [854, 535] on div at bounding box center [837, 545] width 50 height 50
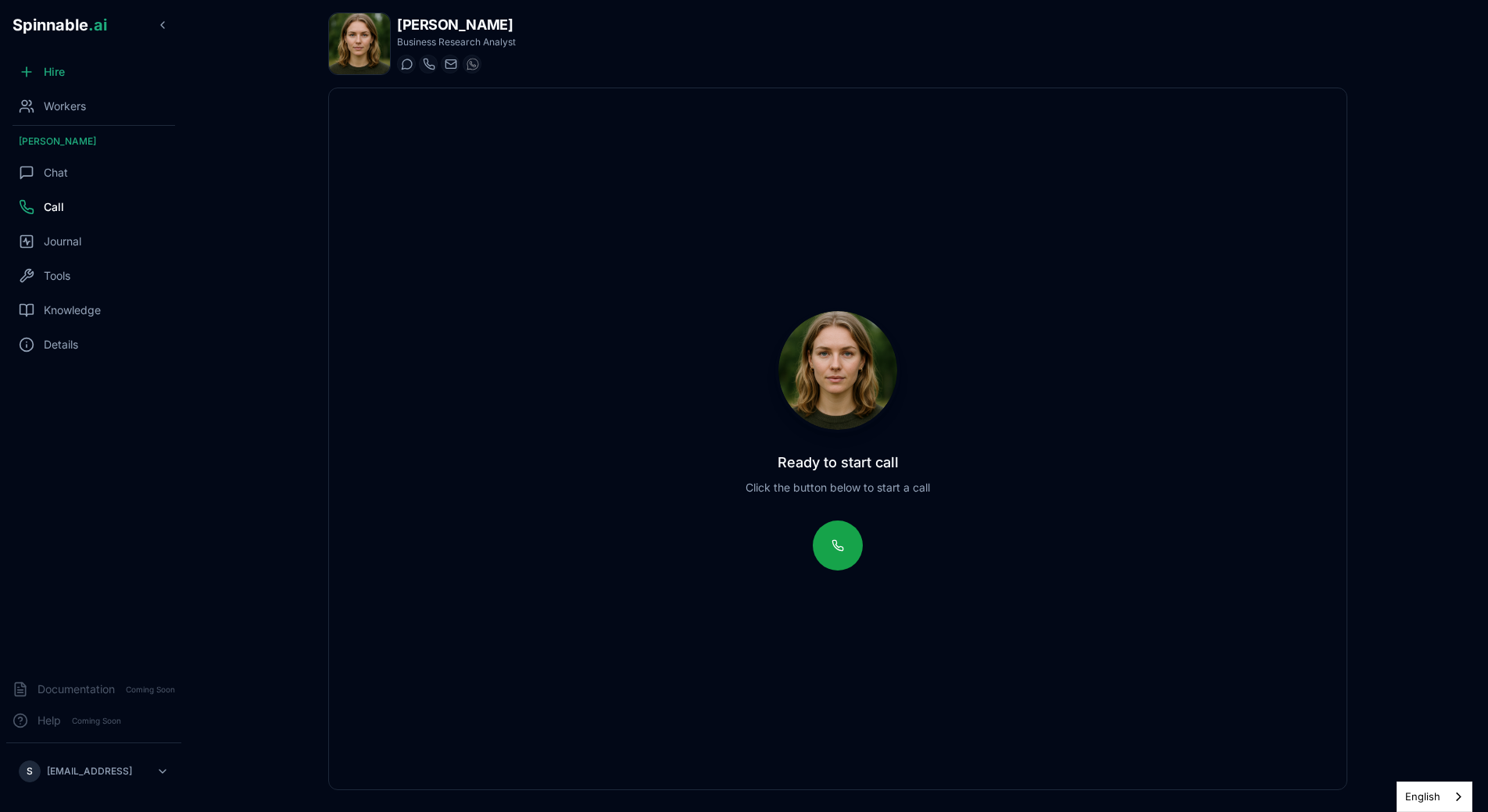
click at [949, 505] on div "Ready to start call Click the button below to start a call" at bounding box center [837, 439] width 1018 height 701
click at [842, 530] on button at bounding box center [837, 545] width 50 height 50
click at [67, 298] on div "Knowledge" at bounding box center [93, 310] width 175 height 31
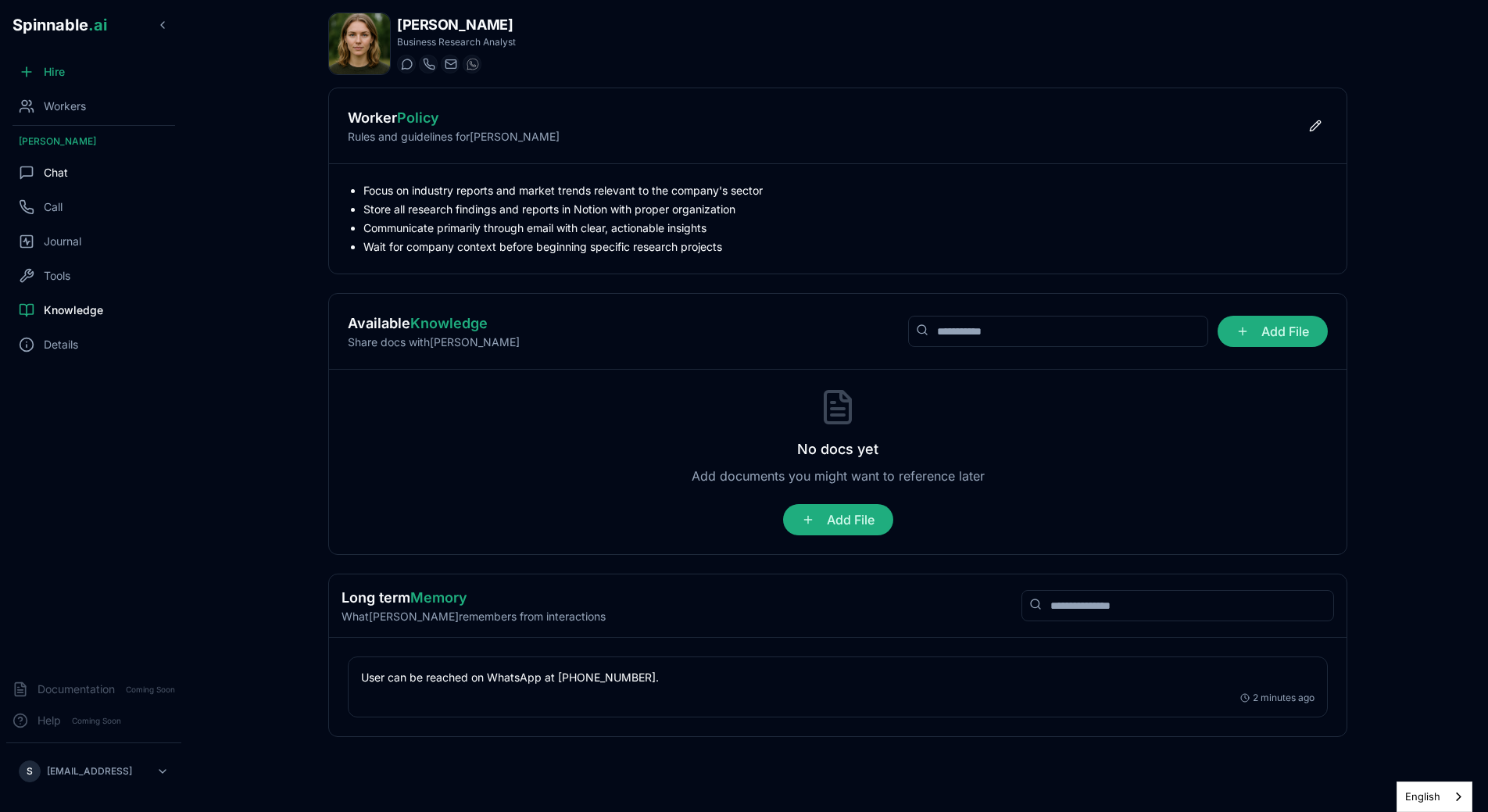
click at [71, 177] on div "Chat" at bounding box center [93, 172] width 175 height 31
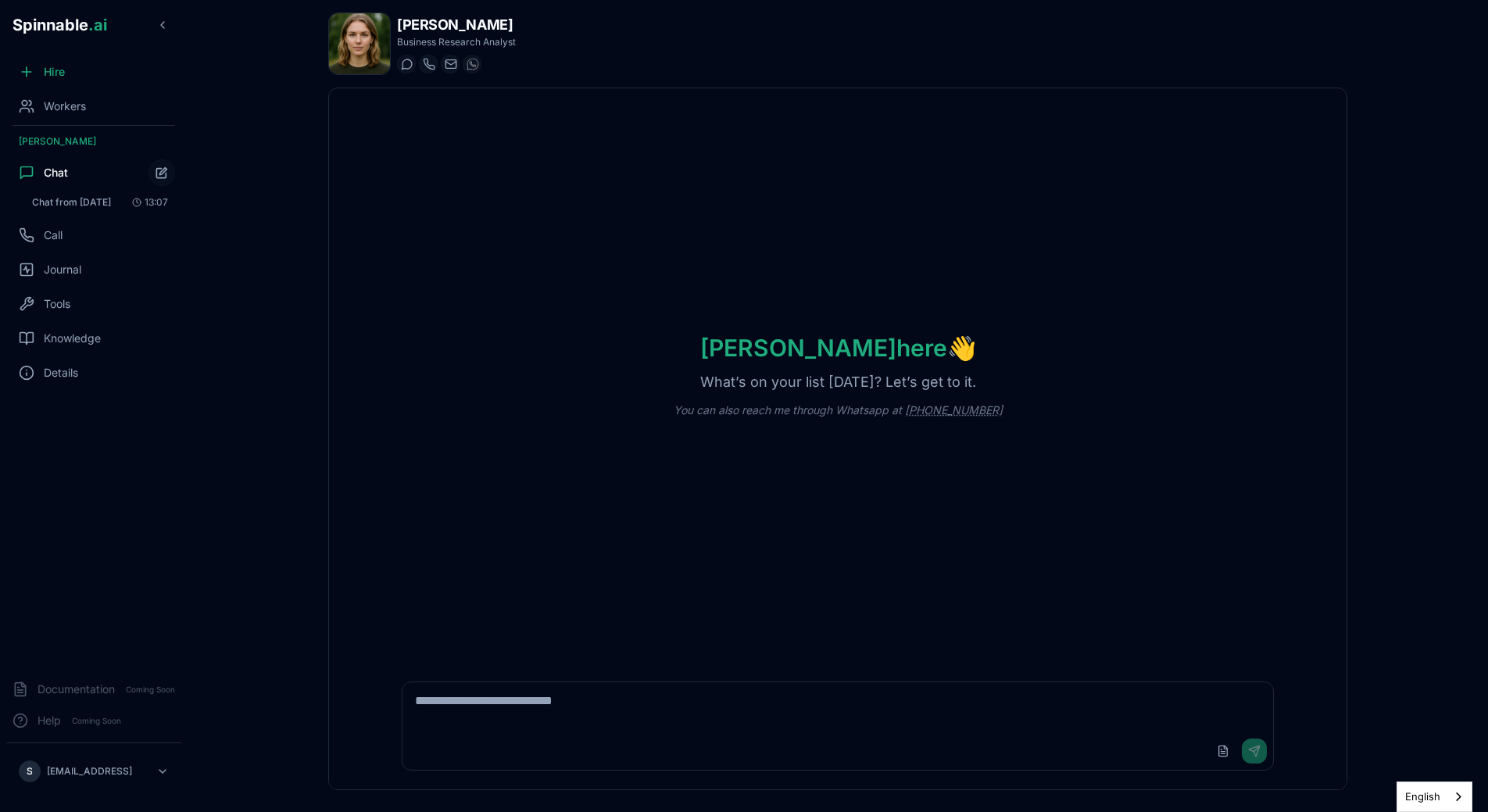
click at [525, 693] on textarea at bounding box center [837, 707] width 871 height 50
type textarea "**********"
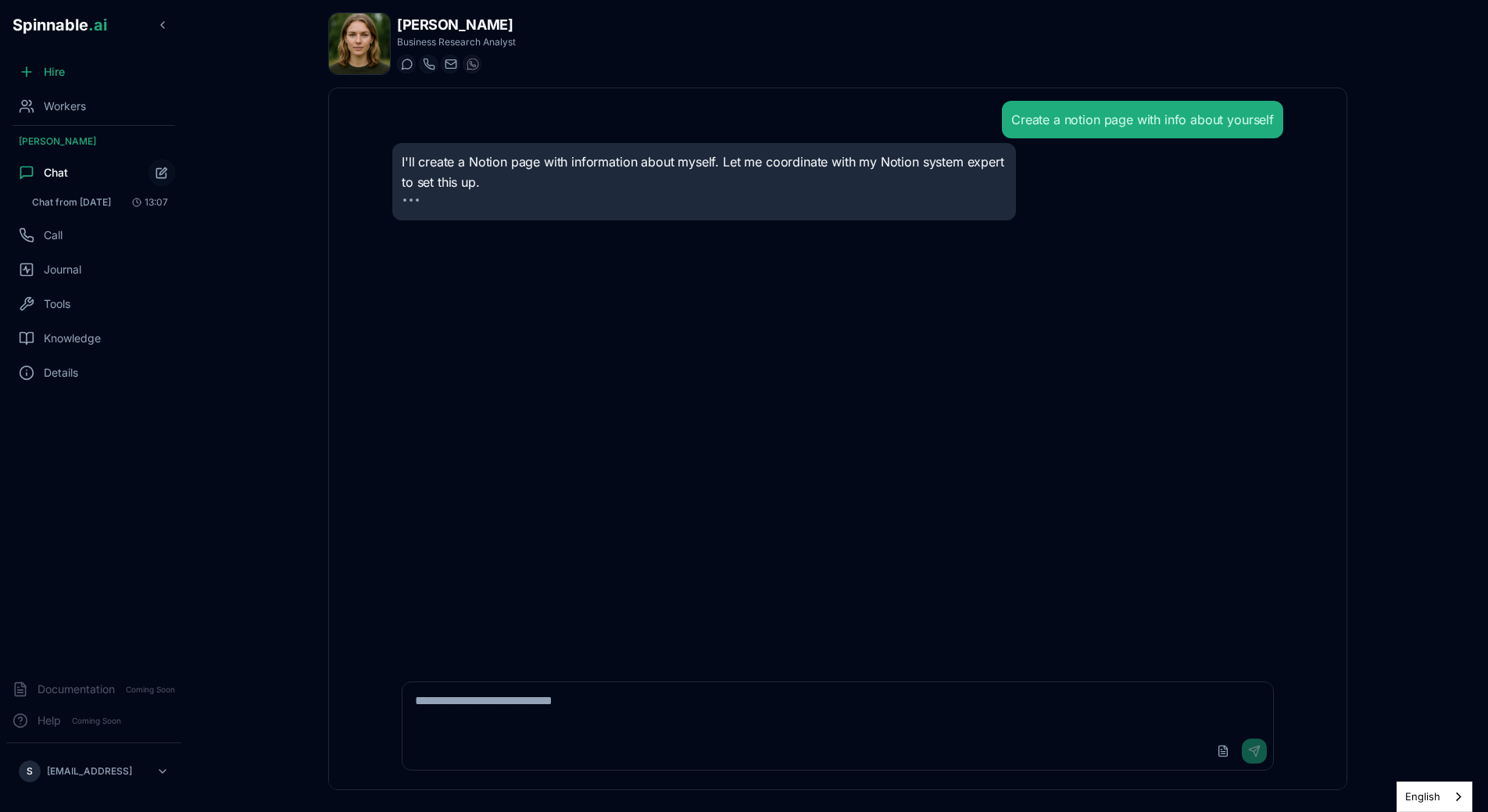
click at [451, 133] on div "Create a notion page with info about yourself" at bounding box center [837, 120] width 891 height 38
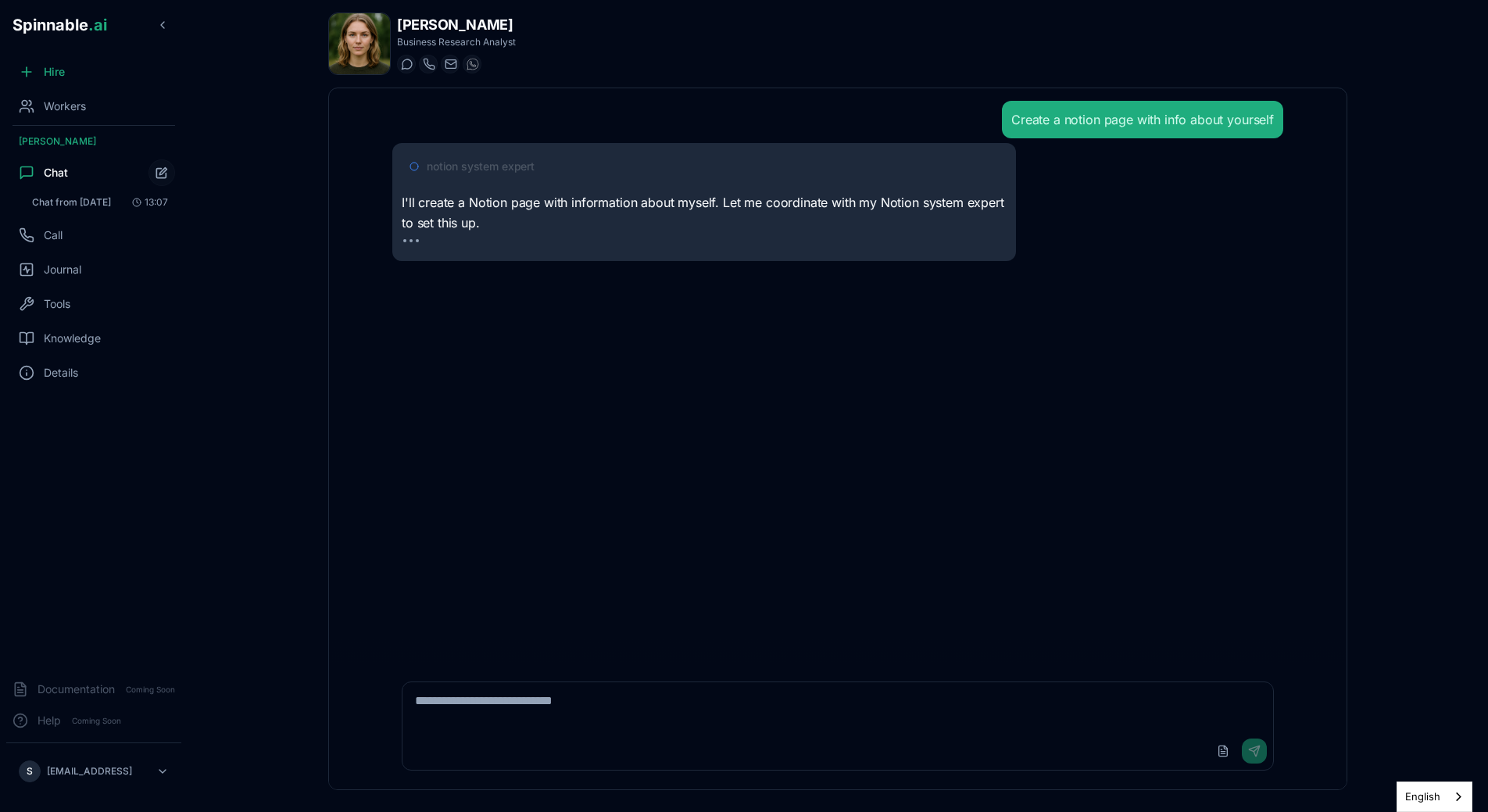
click at [500, 165] on span "notion system expert" at bounding box center [480, 166] width 108 height 15
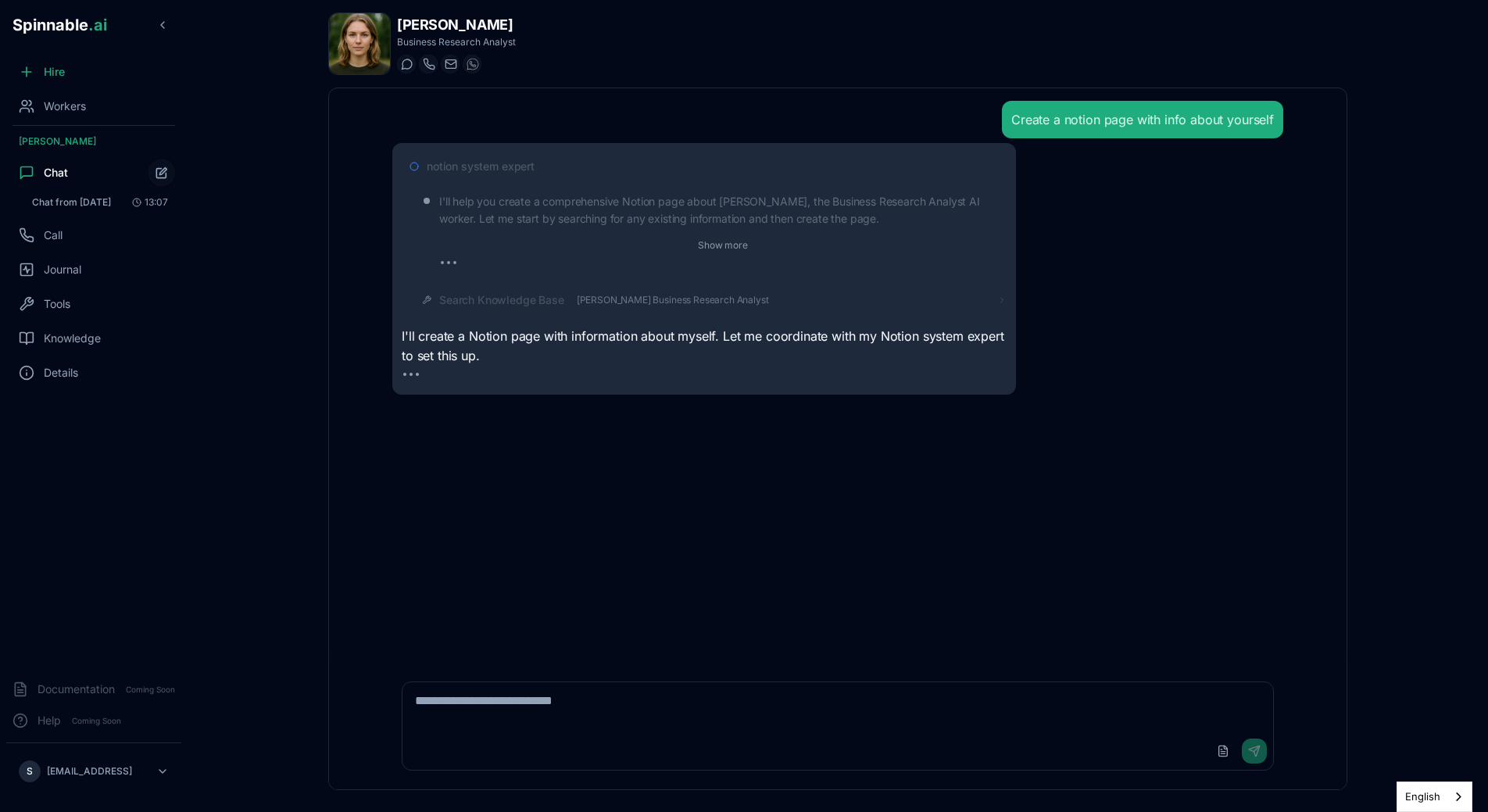
click at [651, 302] on span "Alice Santos Business Research Analyst" at bounding box center [673, 300] width 192 height 13
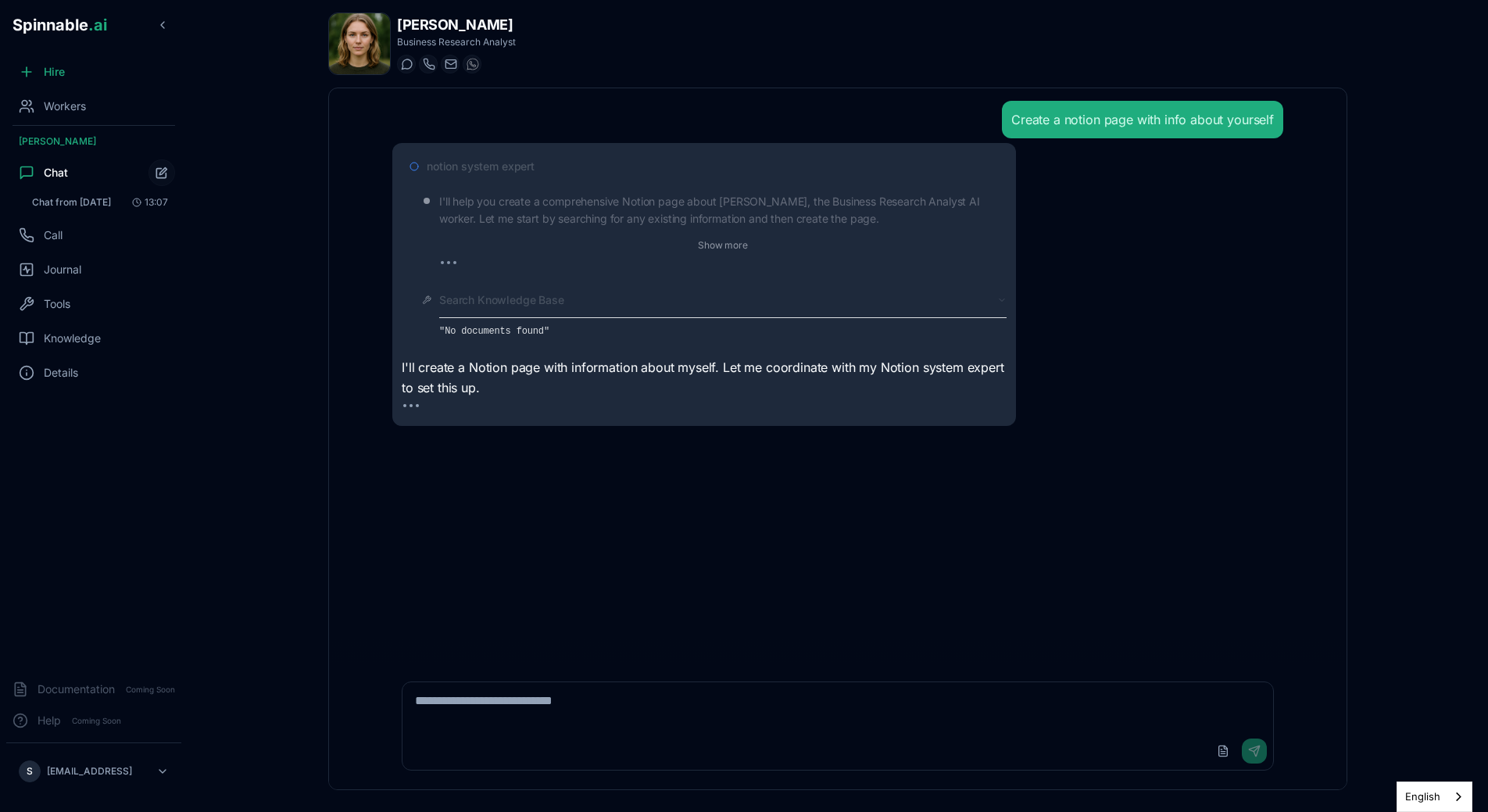
click at [611, 309] on div "Search Knowledge Base "No documents found"" at bounding box center [723, 315] width 568 height 47
click at [561, 301] on span "Search Knowledge Base" at bounding box center [501, 300] width 125 height 15
click at [546, 334] on span "[PERSON_NAME]" at bounding box center [573, 331] width 74 height 13
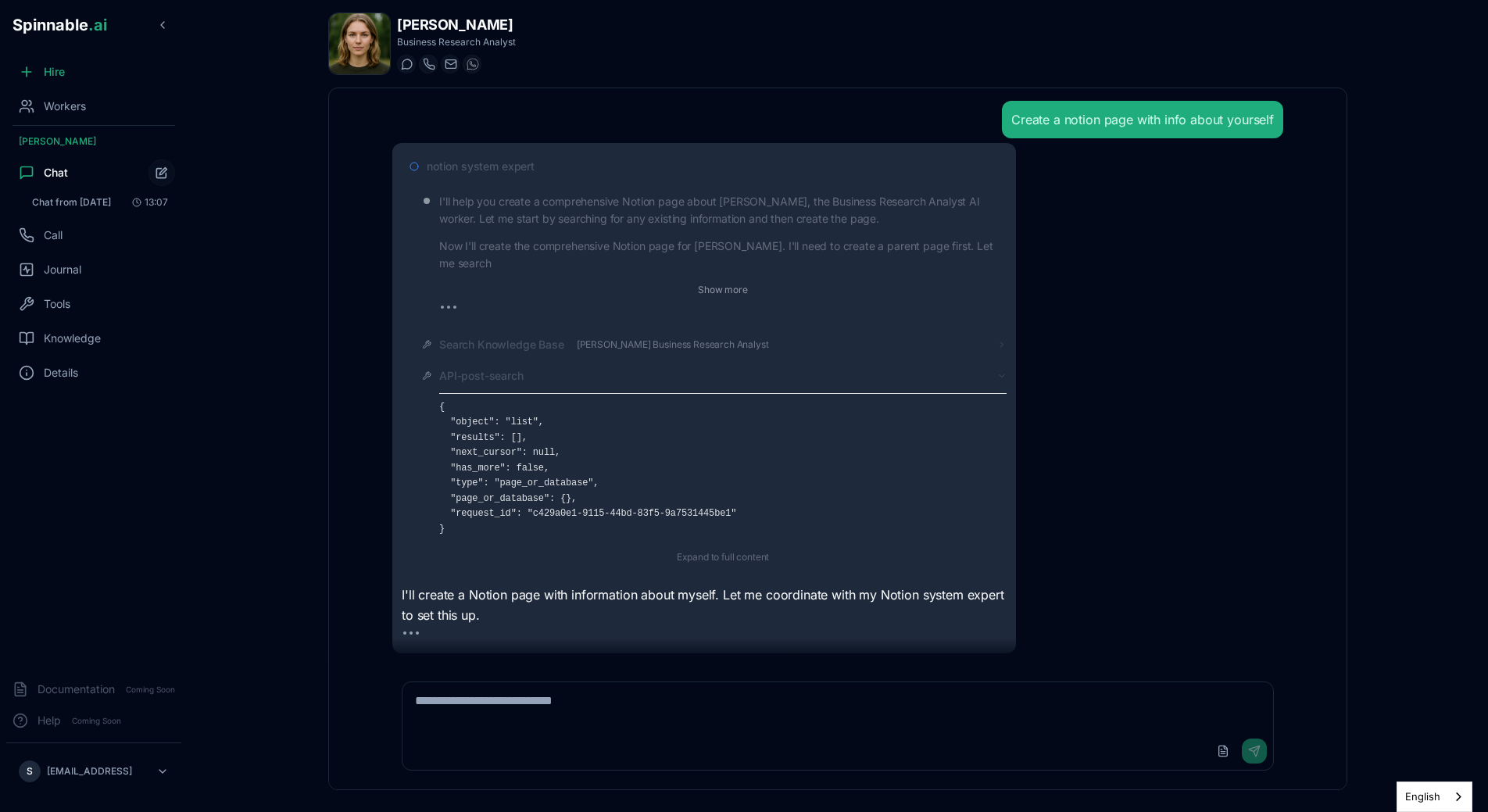
scroll to position [3, 0]
click at [536, 373] on div "API-post-search" at bounding box center [723, 374] width 568 height 15
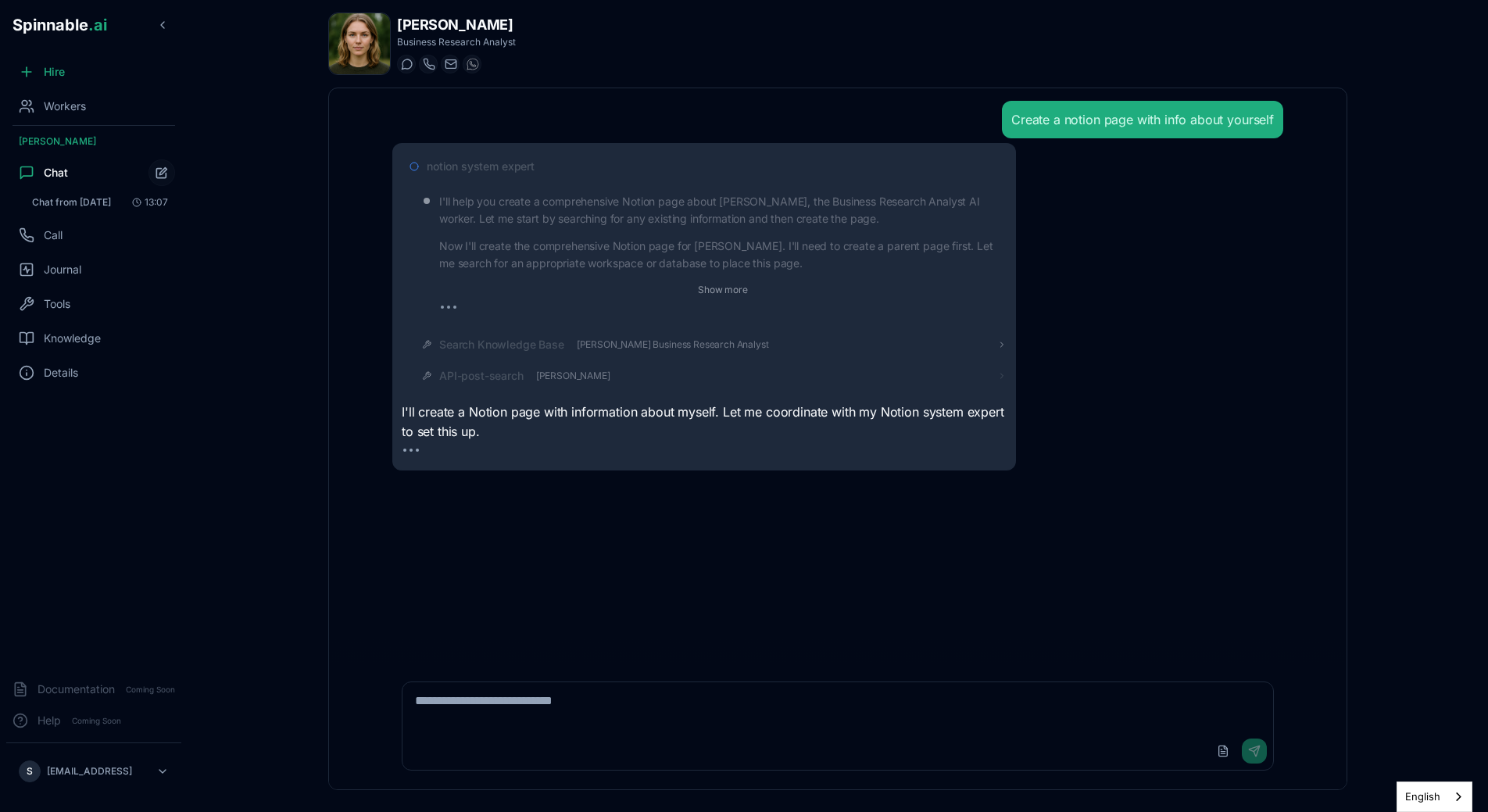
scroll to position [0, 0]
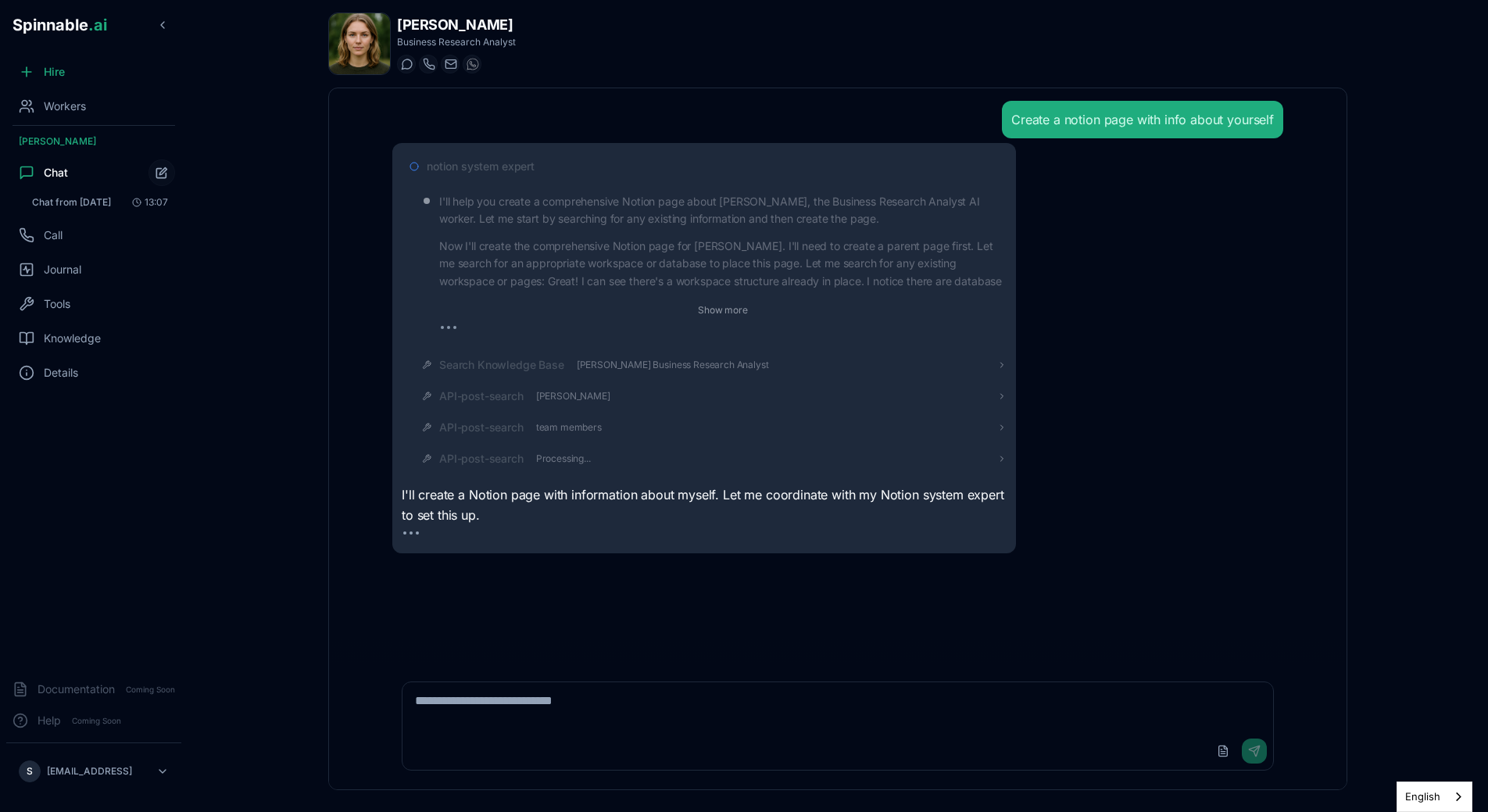
click at [1133, 517] on div "notion system expert I'll help you create a comprehensive Notion page about Ali…" at bounding box center [837, 348] width 891 height 410
click at [74, 338] on span "Knowledge" at bounding box center [72, 338] width 57 height 15
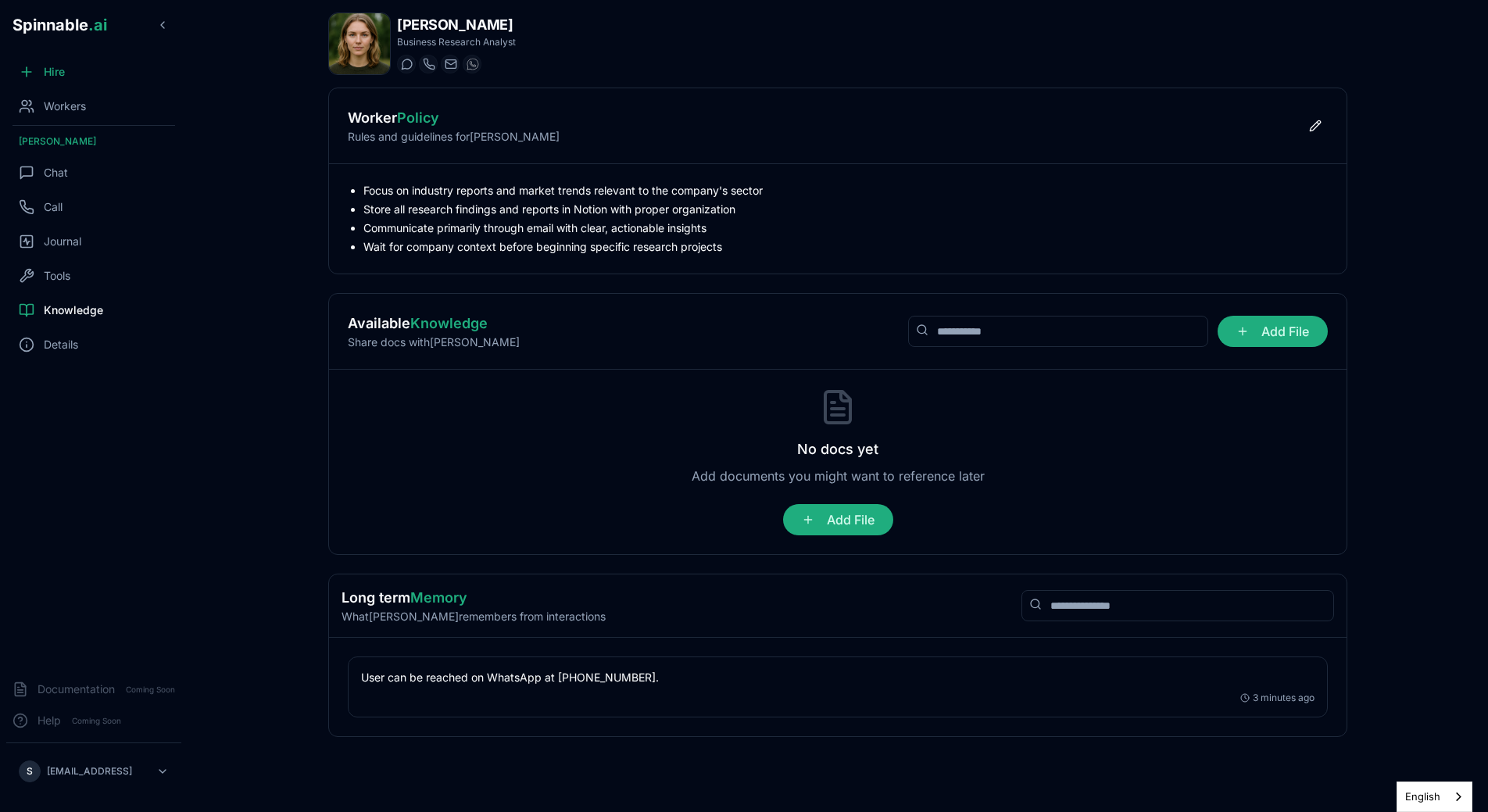
drag, startPoint x: 361, startPoint y: 678, endPoint x: 682, endPoint y: 685, distance: 321.1
click at [682, 685] on p "User can be reached on WhatsApp at +351 915 743 953." at bounding box center [837, 677] width 954 height 15
drag, startPoint x: 659, startPoint y: 678, endPoint x: 362, endPoint y: 677, distance: 297.0
click at [362, 677] on p "User can be reached on WhatsApp at +351 915 743 953." at bounding box center [837, 677] width 954 height 15
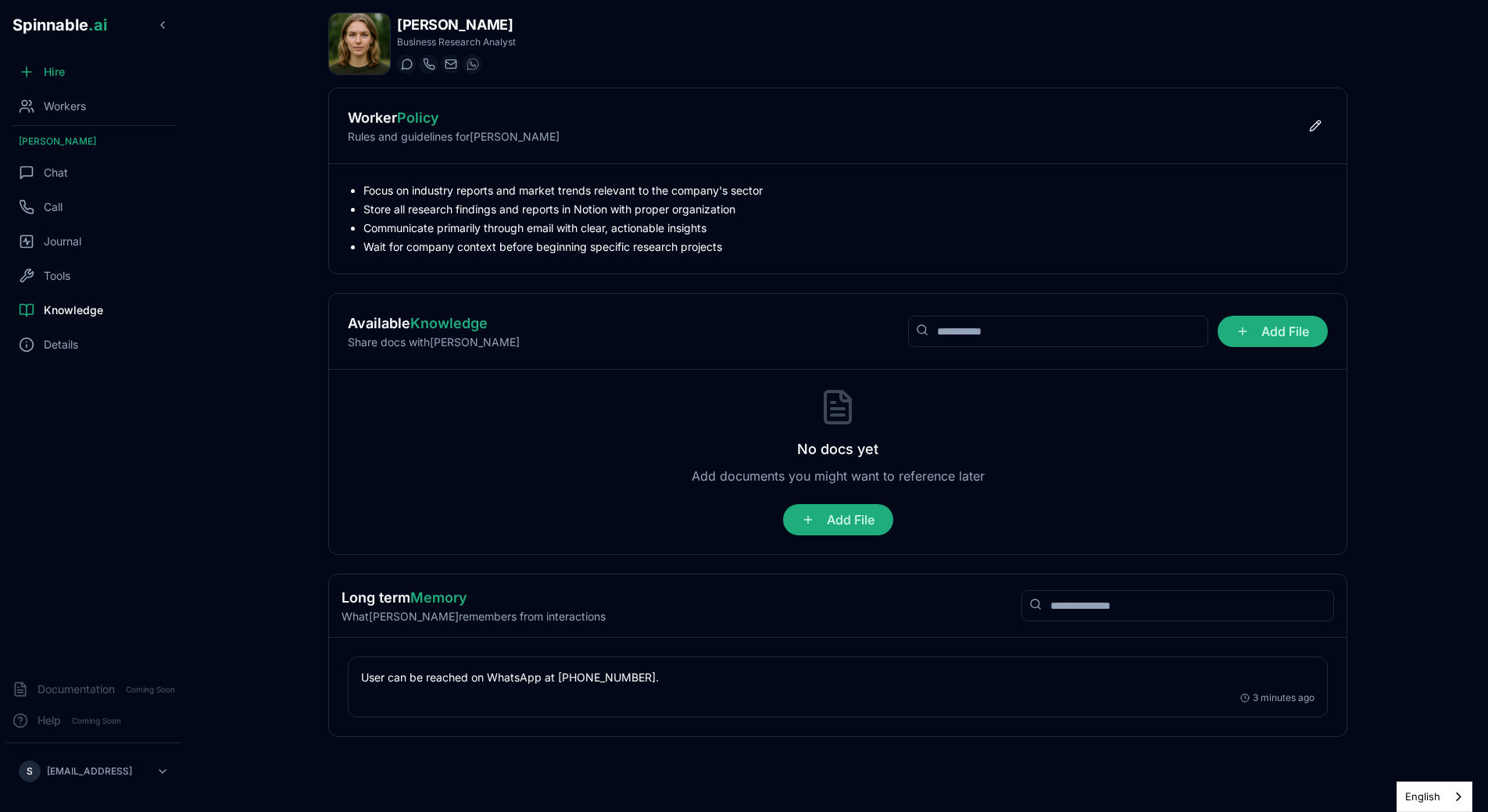
click at [362, 677] on p "User can be reached on WhatsApp at +351 915 743 953." at bounding box center [837, 677] width 954 height 15
click at [55, 177] on span "Chat" at bounding box center [56, 172] width 24 height 15
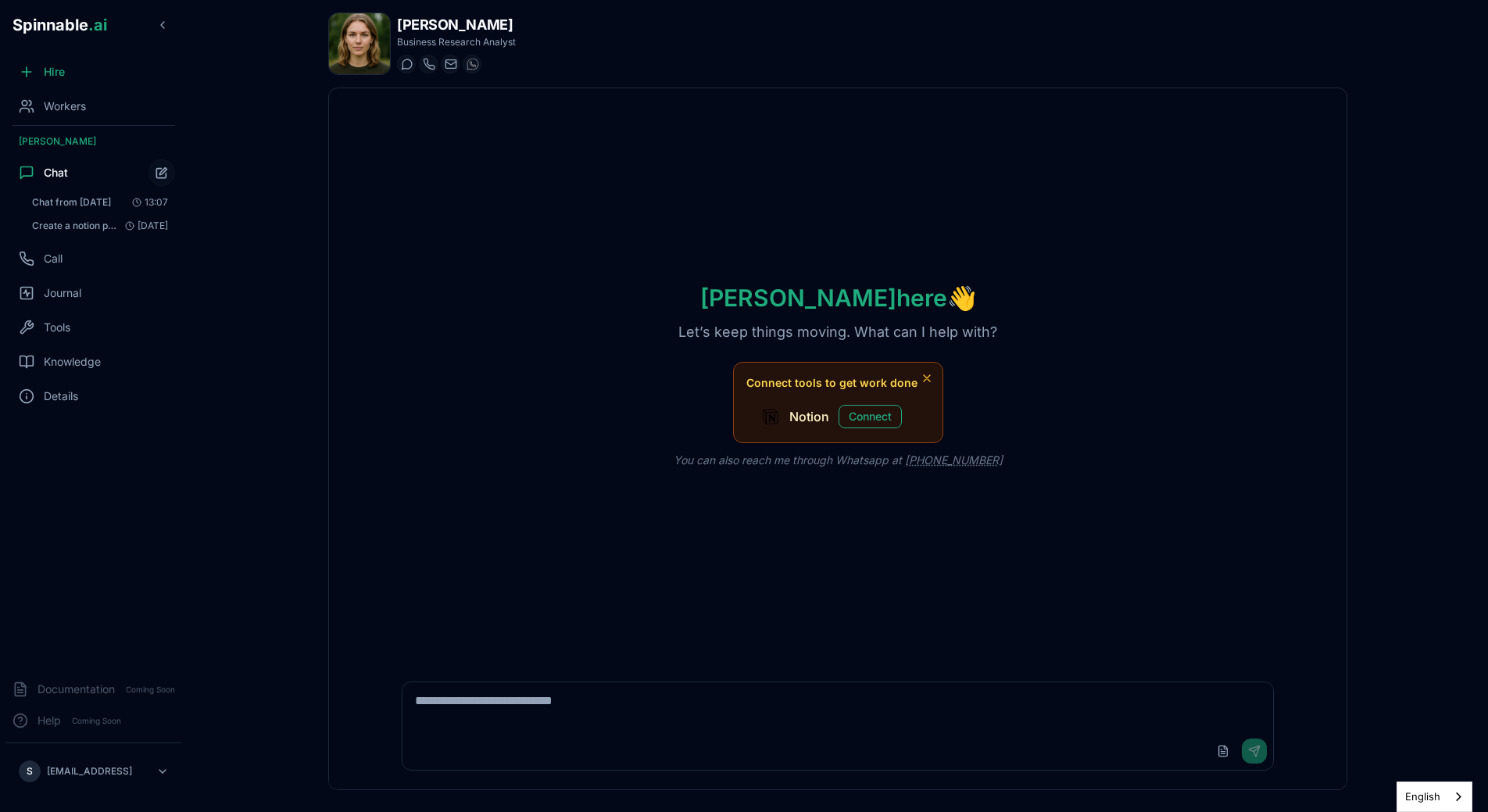
click at [198, 340] on main "Alice Santos Business Research Analyst Start a chat Start a call alice.santos@g…" at bounding box center [838, 406] width 1301 height 812
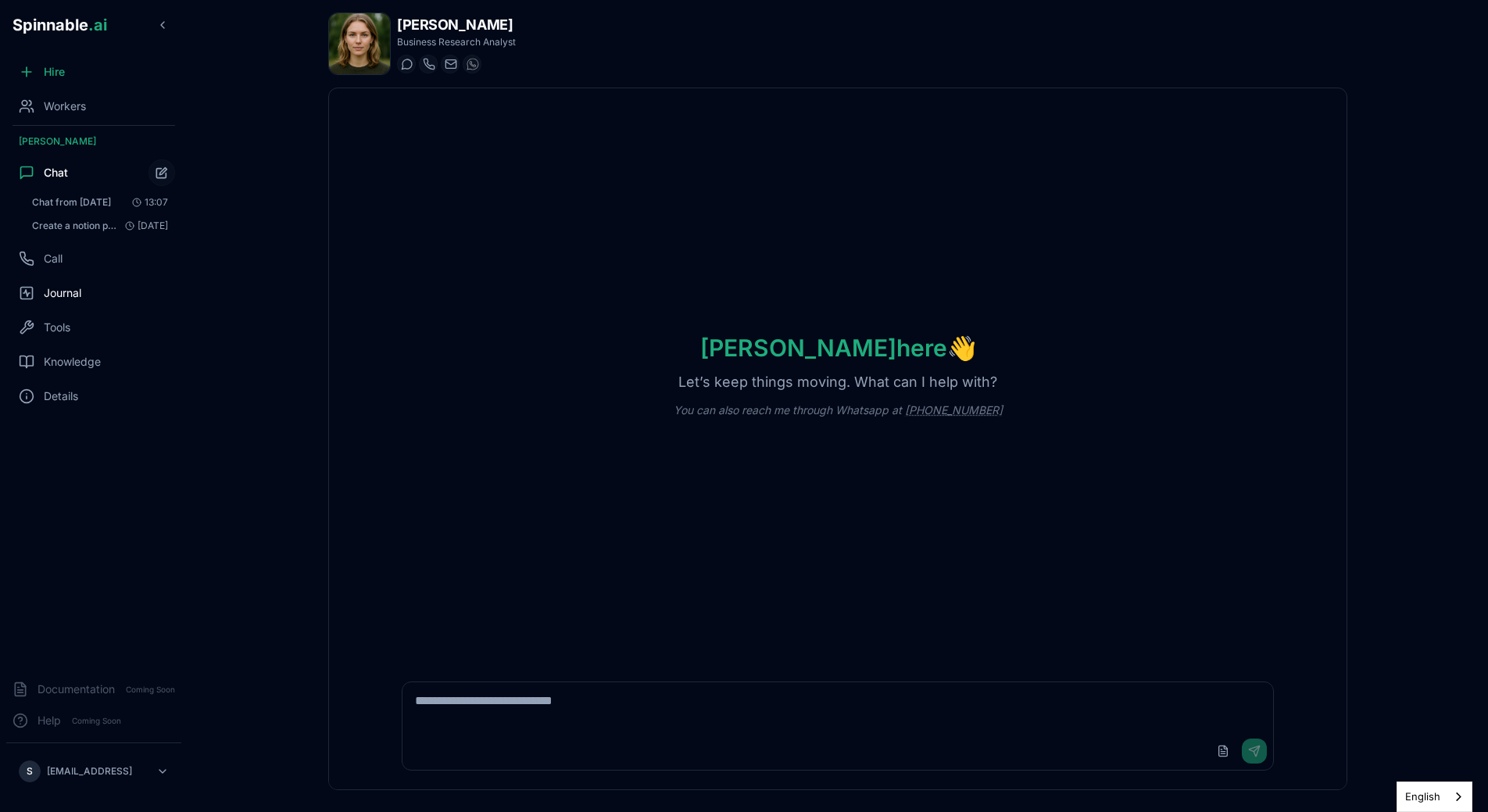
click at [82, 277] on div "Journal" at bounding box center [93, 293] width 175 height 31
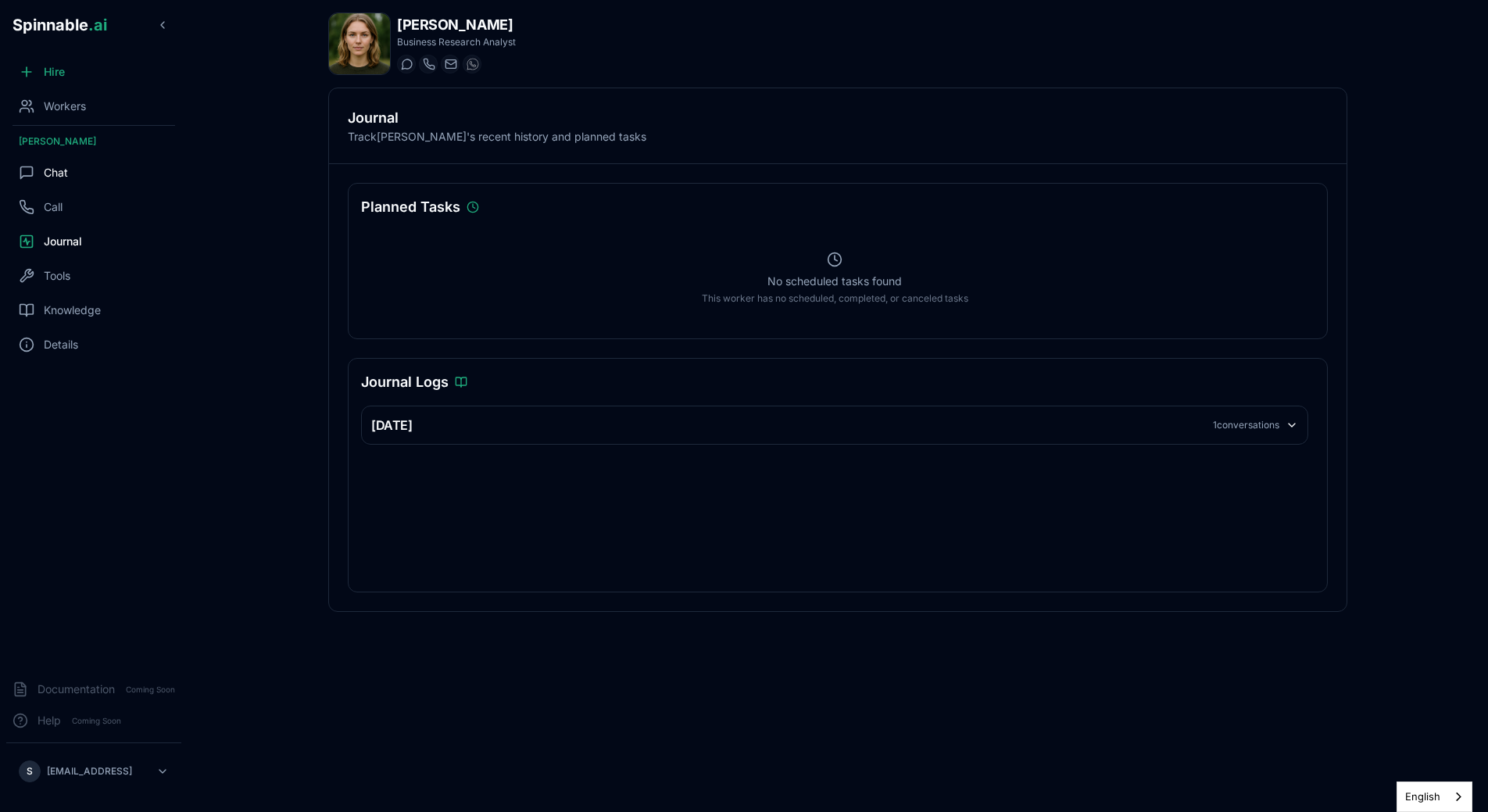
click at [72, 172] on div "Chat" at bounding box center [93, 172] width 175 height 31
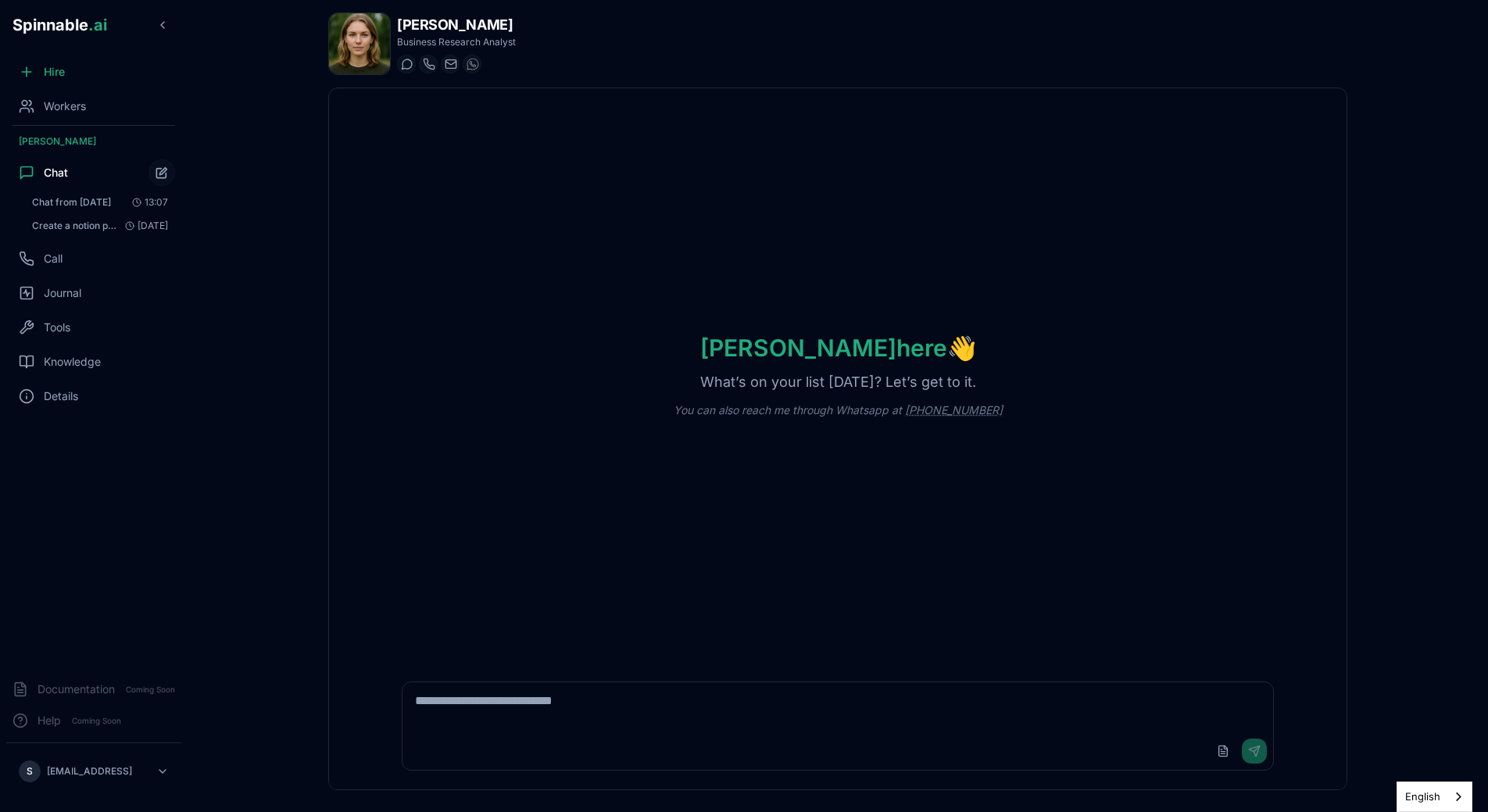
click at [598, 715] on textarea at bounding box center [837, 707] width 871 height 50
click at [529, 687] on textarea "********" at bounding box center [837, 707] width 871 height 50
click at [529, 703] on textarea "********" at bounding box center [837, 707] width 871 height 50
click at [571, 695] on textarea "**********" at bounding box center [837, 707] width 871 height 50
click at [565, 695] on textarea "**********" at bounding box center [837, 707] width 871 height 50
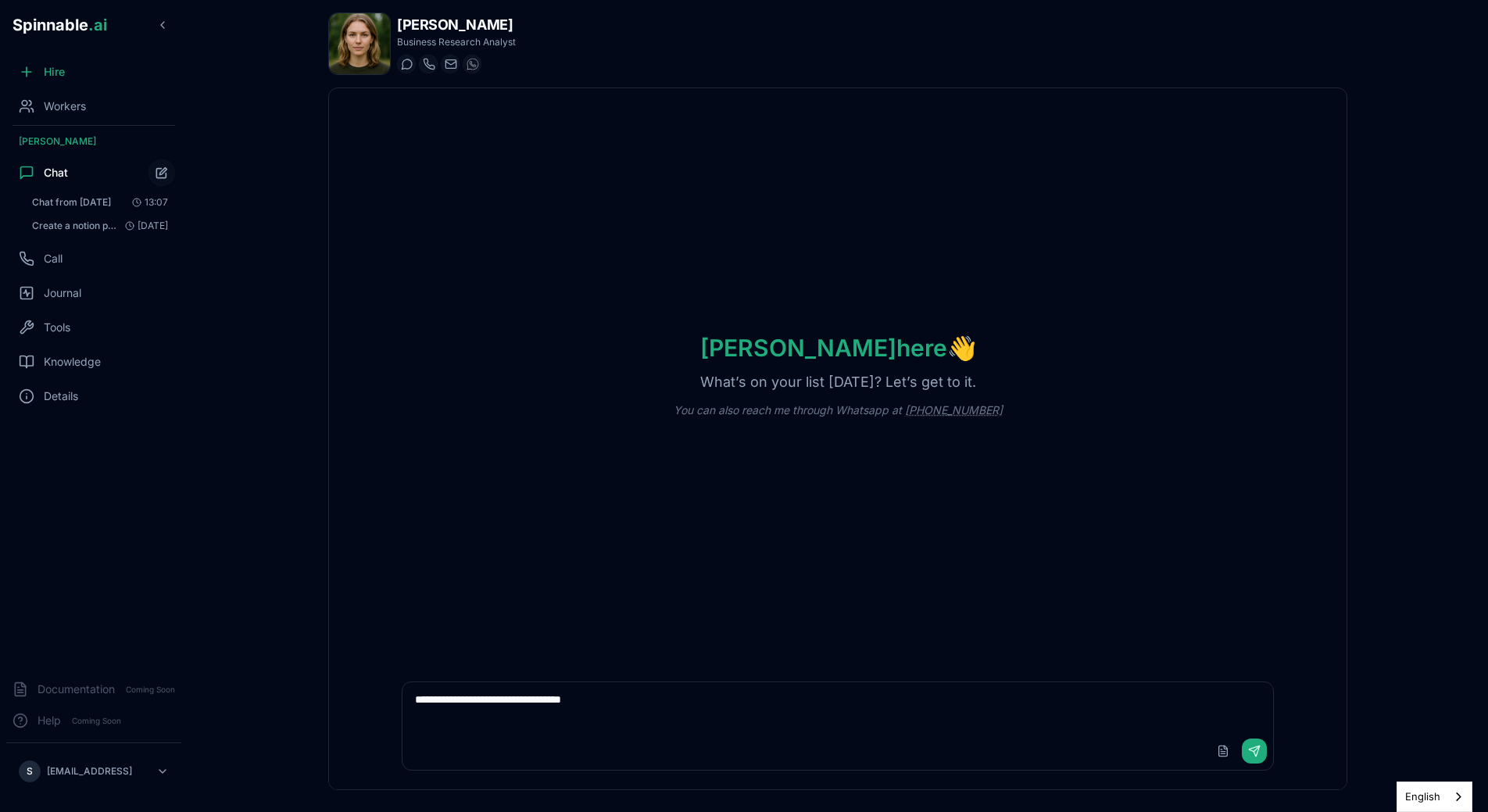
click at [565, 695] on textarea "**********" at bounding box center [837, 707] width 871 height 50
click at [634, 695] on textarea "**********" at bounding box center [837, 707] width 871 height 50
type textarea "**********"
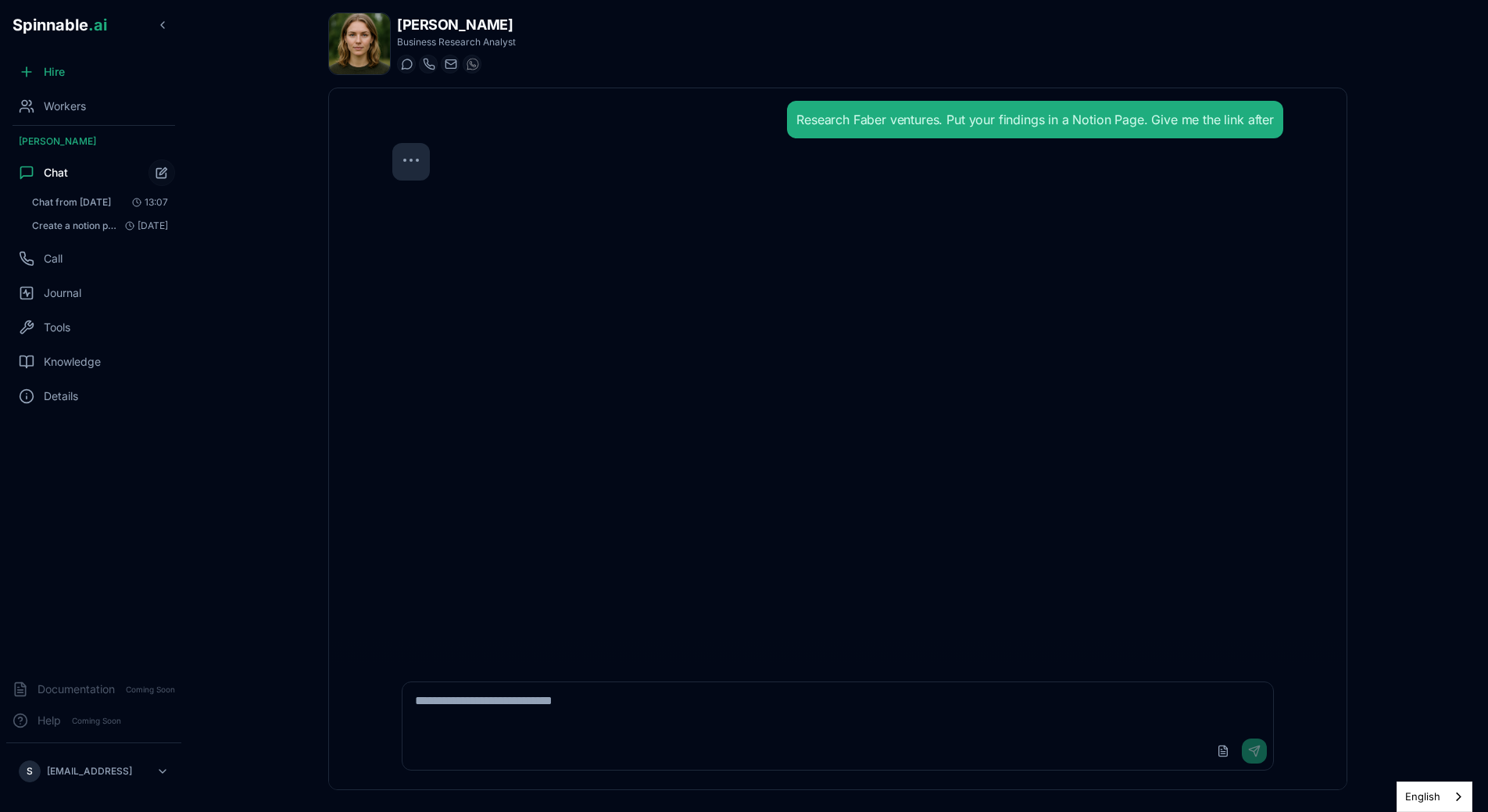
click at [804, 443] on div "Research Faber ventures. Put your findings in a Notion Page. Give me the link a…" at bounding box center [837, 375] width 916 height 574
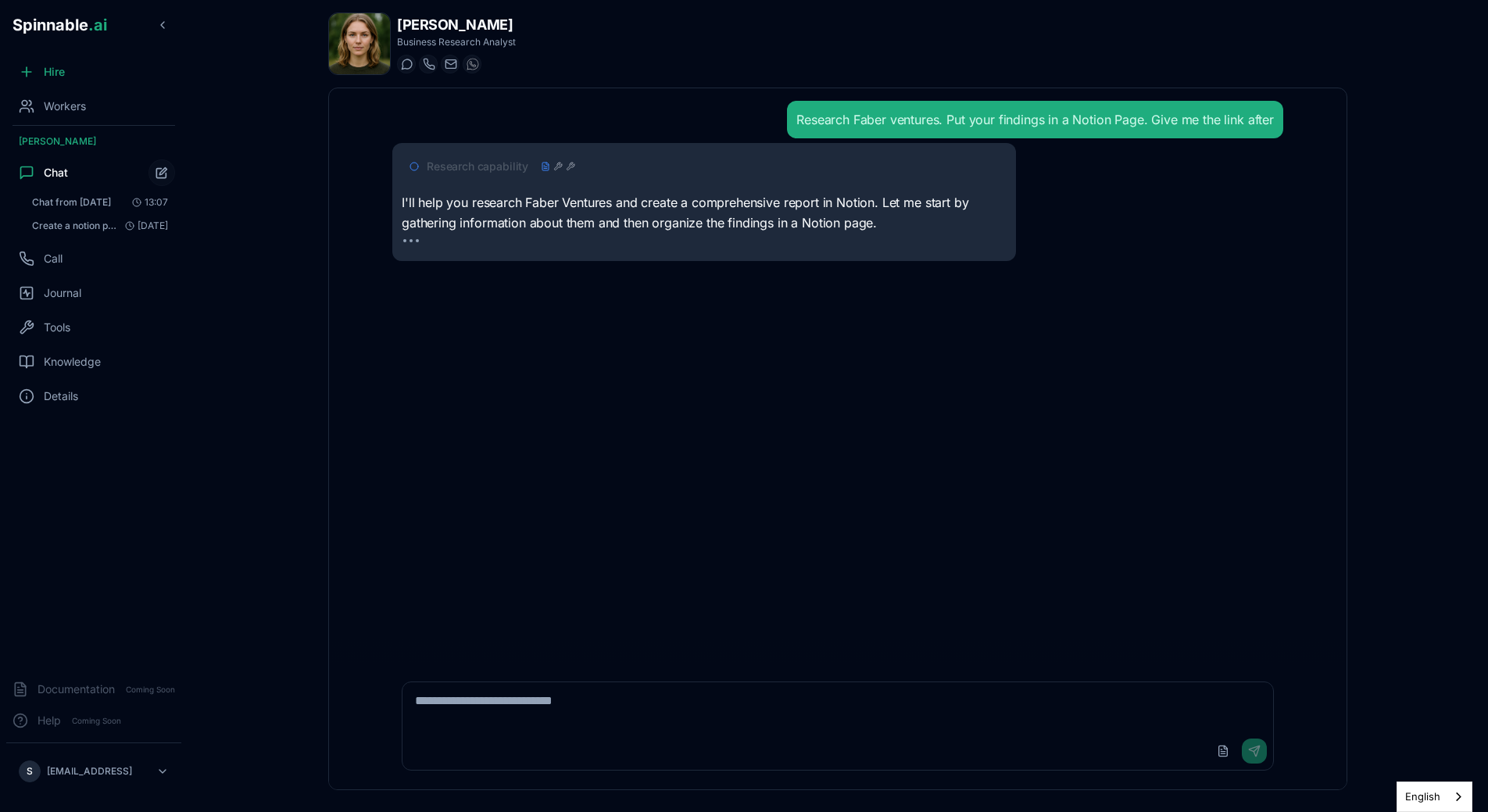
click at [566, 163] on icon at bounding box center [570, 166] width 9 height 9
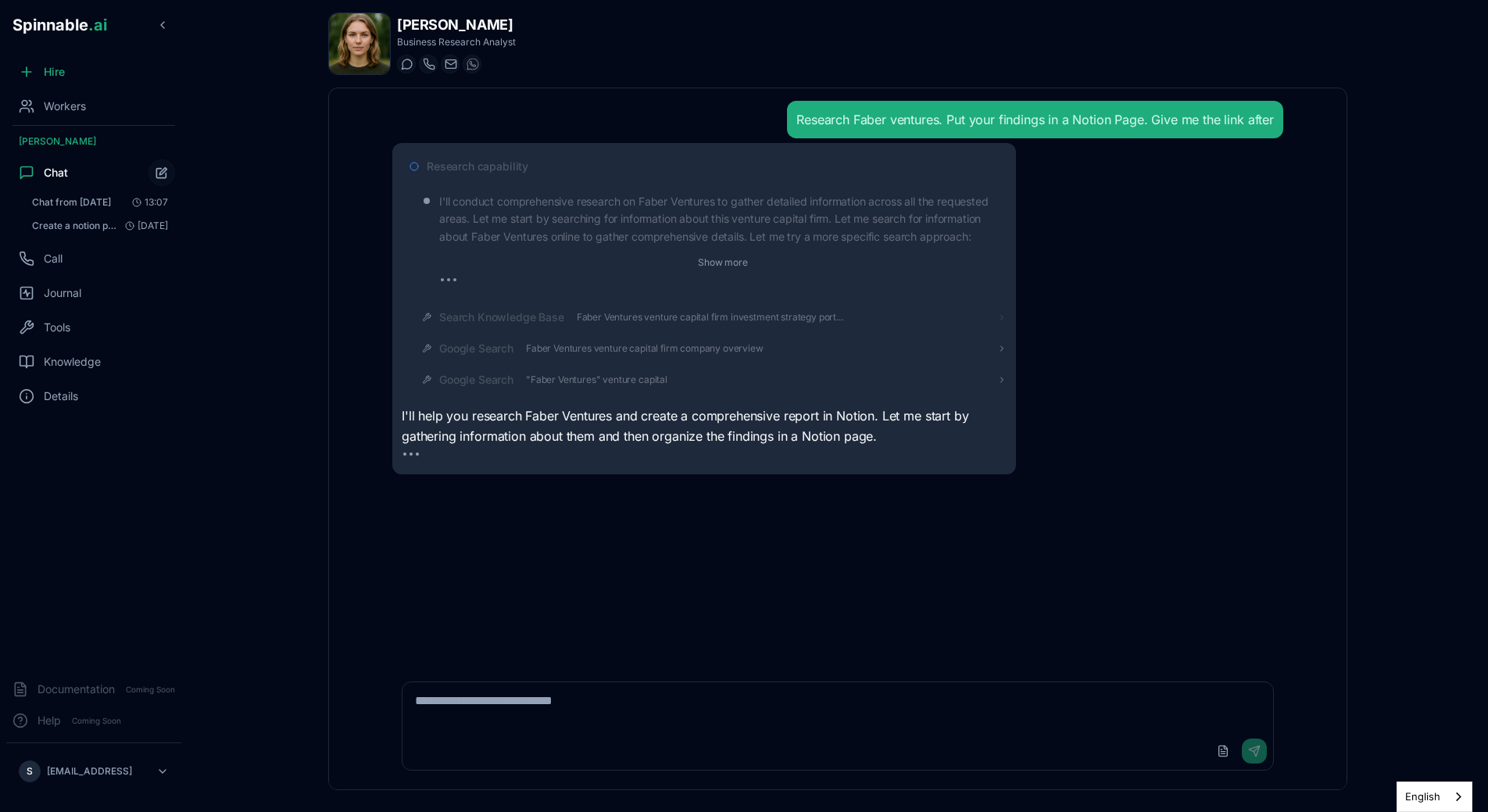
click at [515, 321] on span "Search Knowledge Base" at bounding box center [501, 317] width 125 height 15
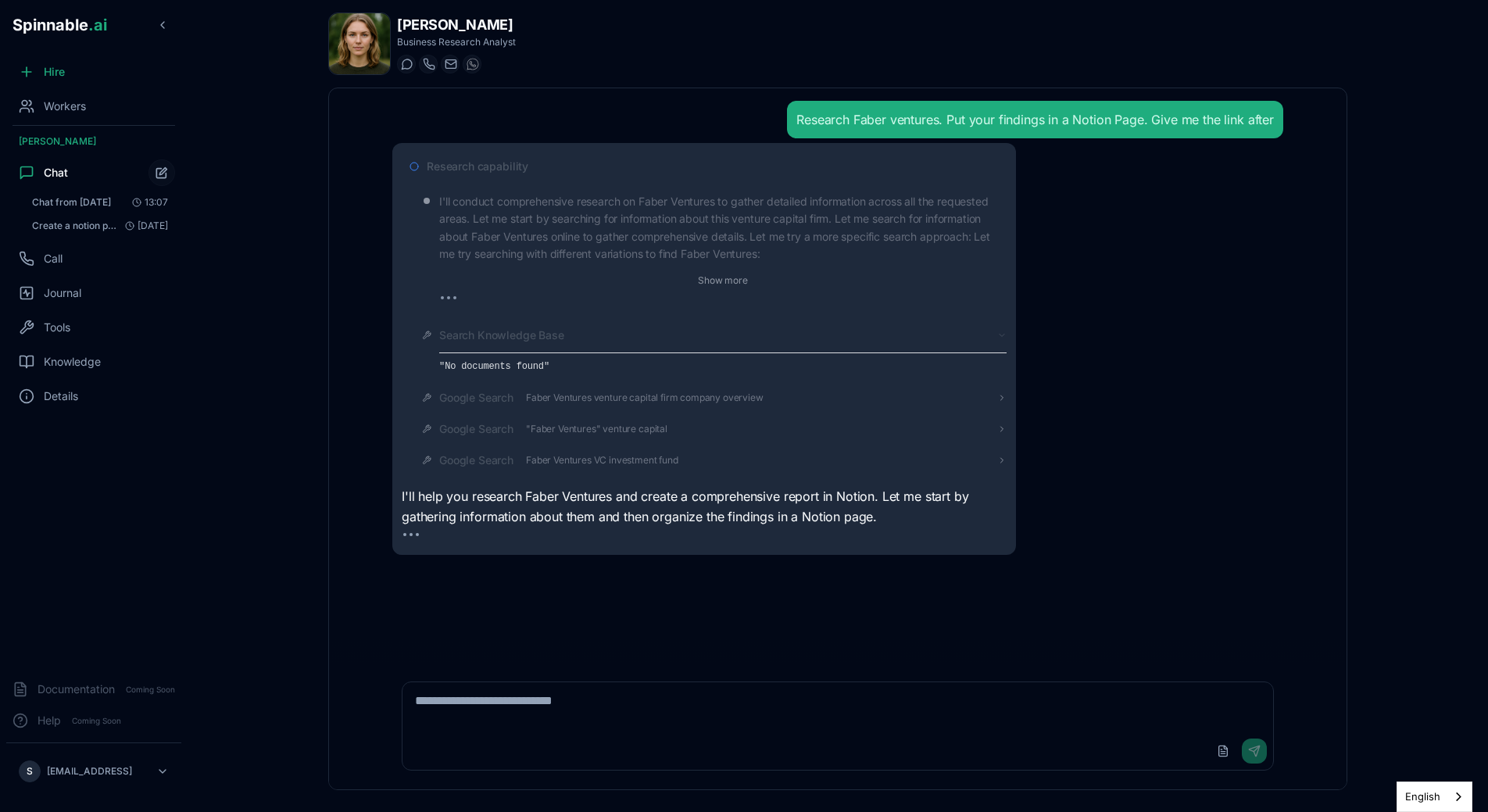
click at [531, 338] on span "Search Knowledge Base" at bounding box center [501, 335] width 125 height 15
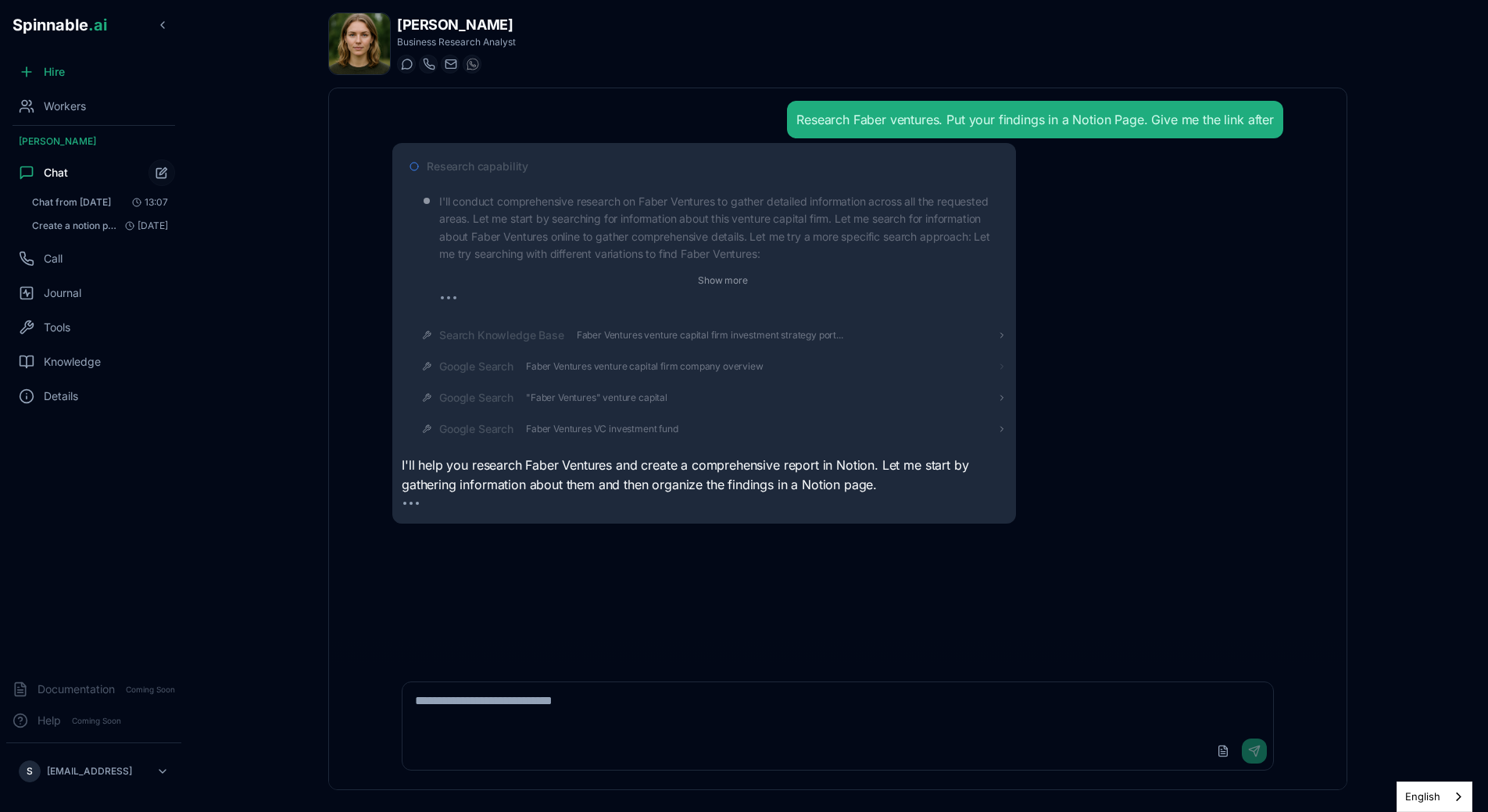
click at [497, 363] on span "Google Search" at bounding box center [476, 366] width 74 height 15
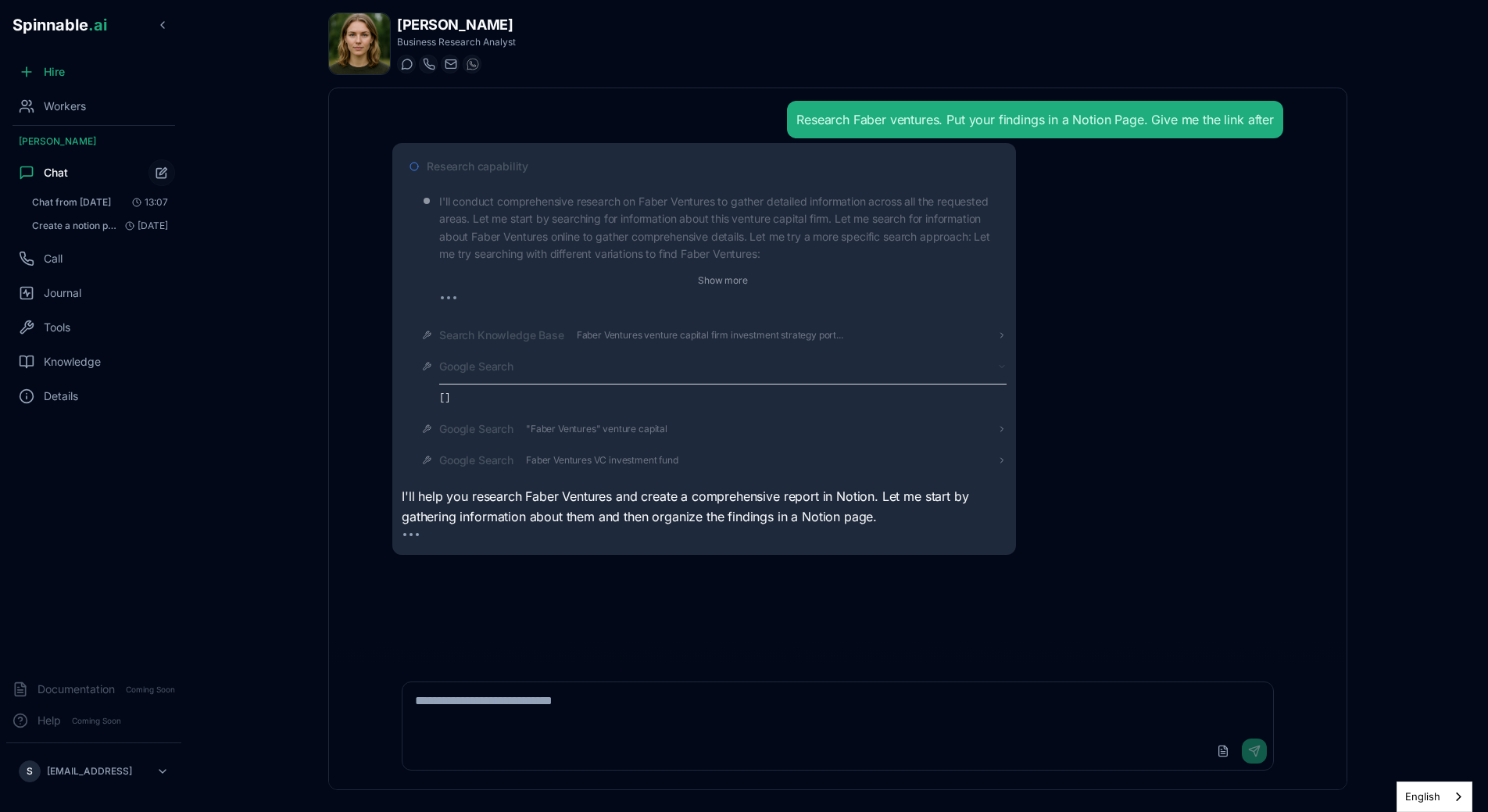
click at [495, 370] on span "Google Search" at bounding box center [476, 366] width 74 height 15
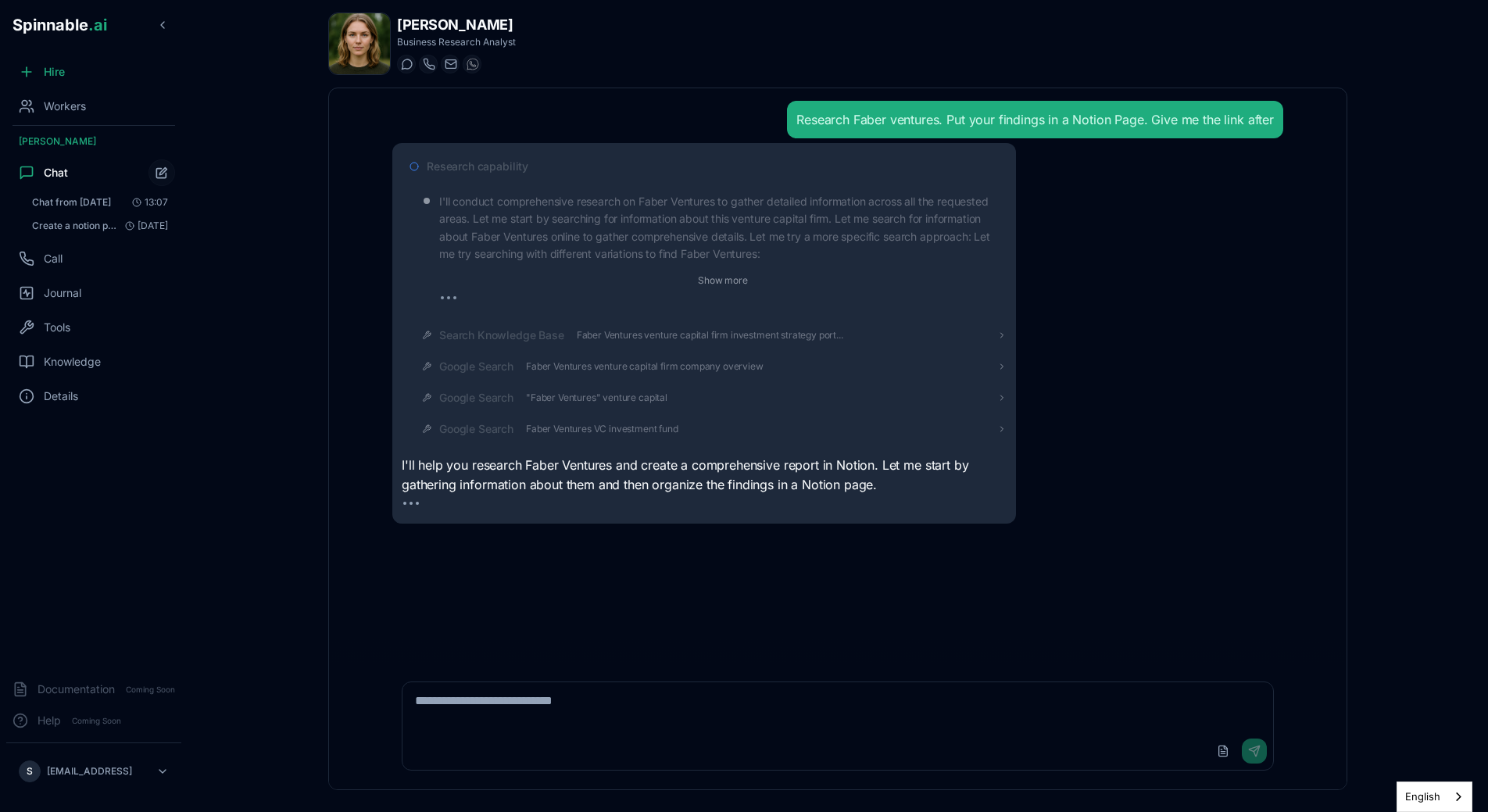
click at [495, 388] on div "Google Search "Faber Ventures" venture capital" at bounding box center [711, 397] width 593 height 28
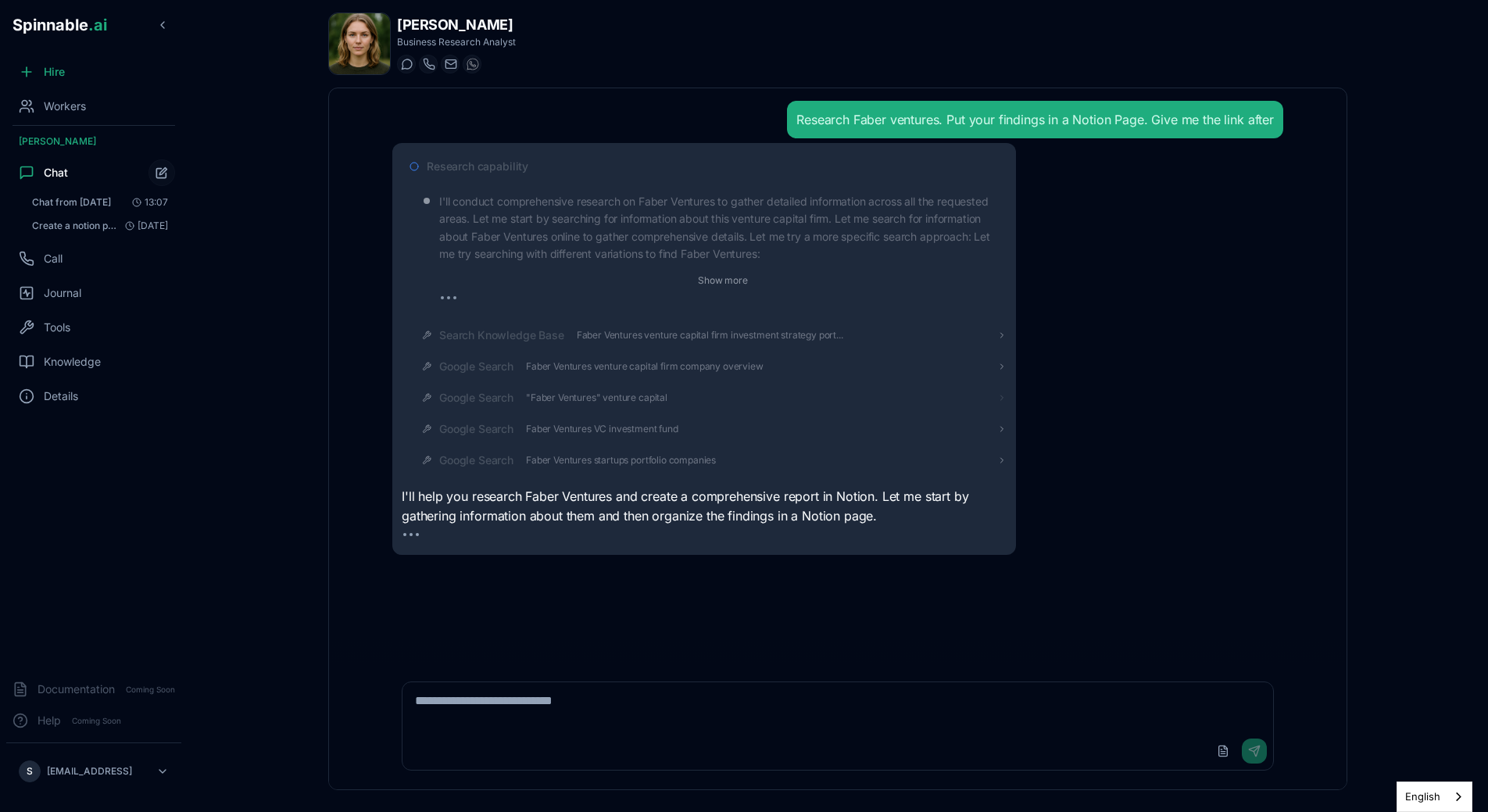
click at [494, 394] on span "Google Search" at bounding box center [476, 398] width 74 height 15
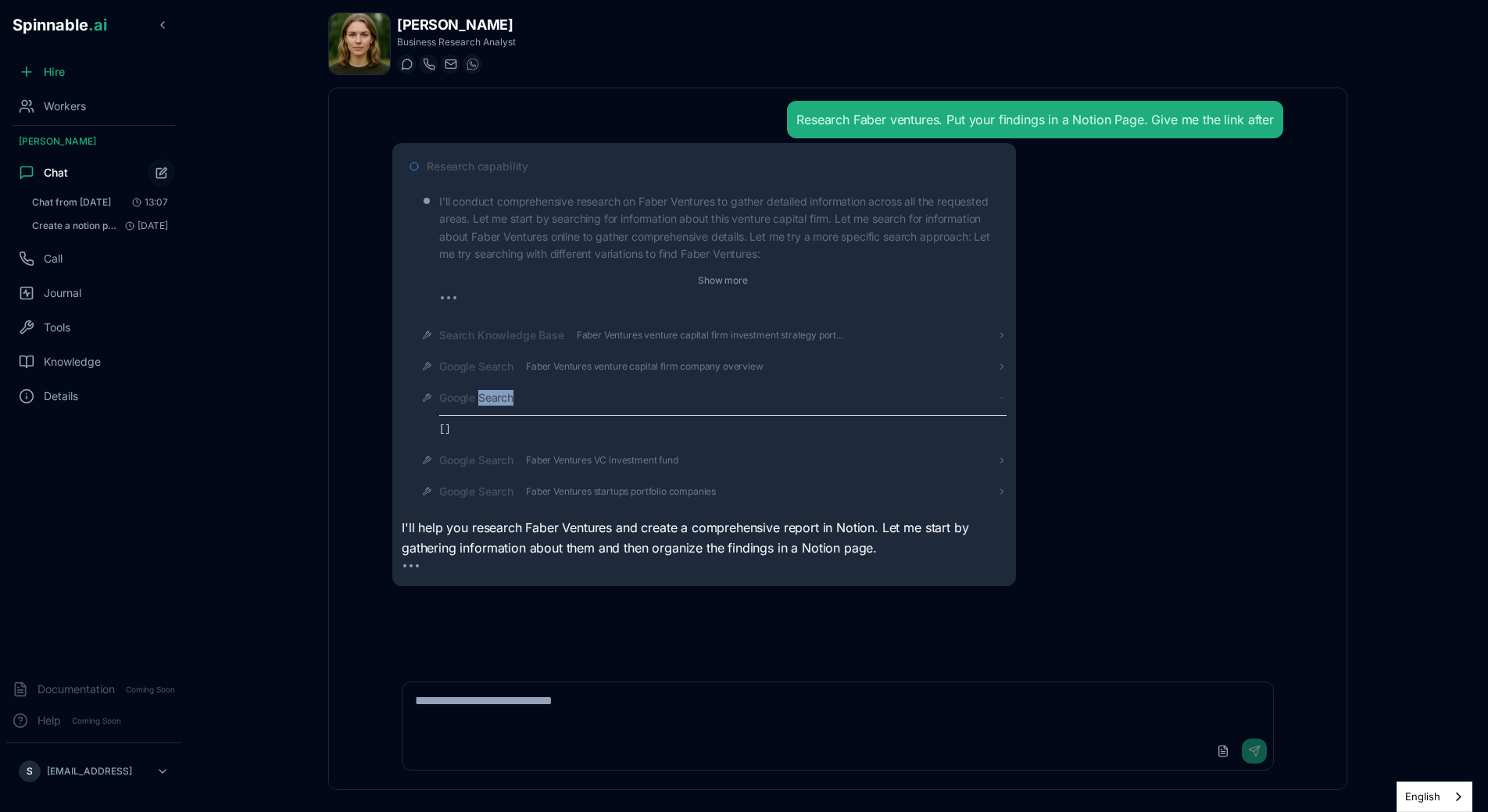
click at [494, 394] on span "Google Search" at bounding box center [476, 398] width 74 height 15
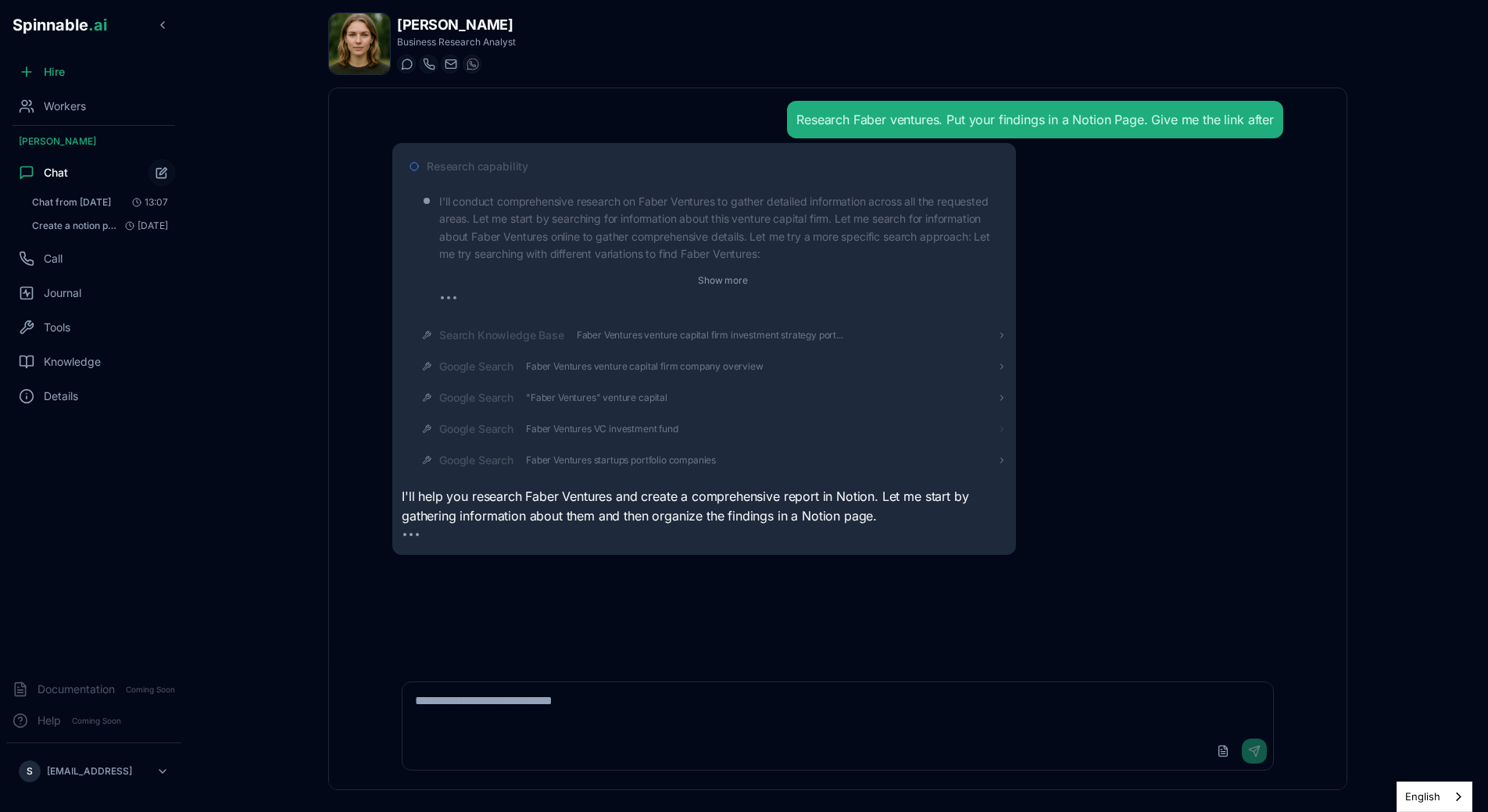
click at [494, 426] on span "Google Search" at bounding box center [476, 429] width 74 height 15
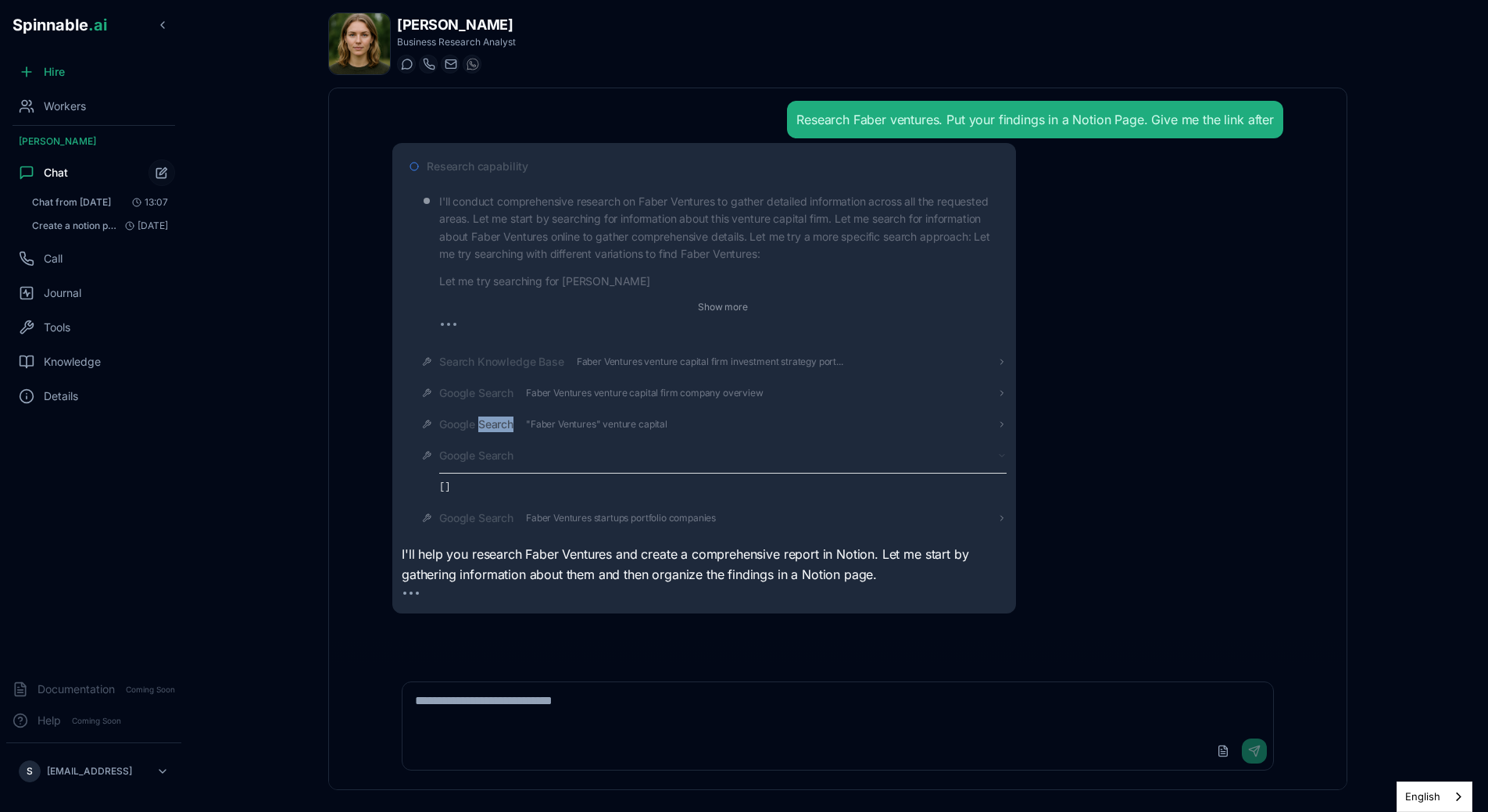
click at [494, 426] on span "Google Search" at bounding box center [476, 425] width 74 height 15
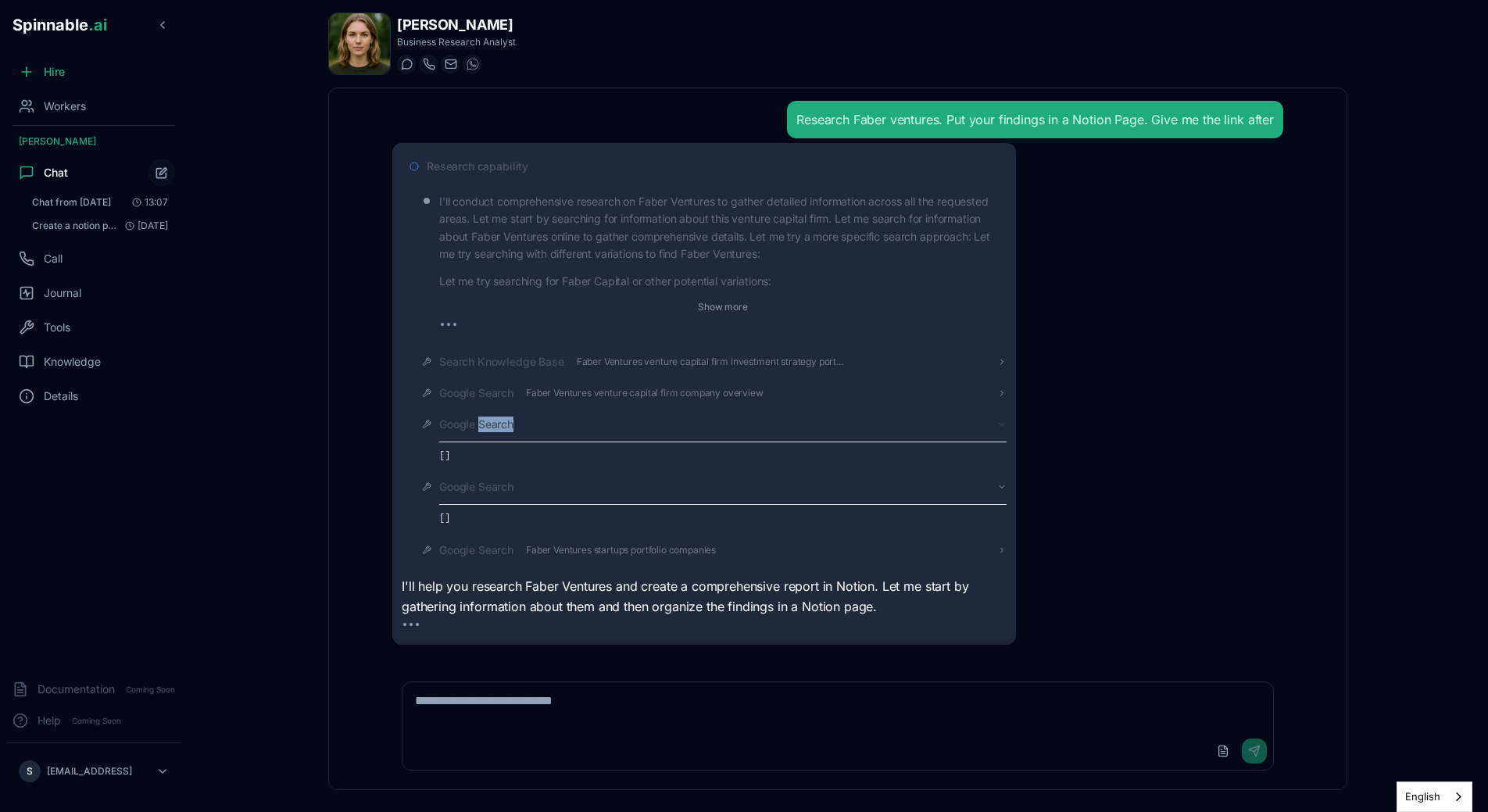
click at [494, 428] on span "Google Search" at bounding box center [476, 425] width 74 height 15
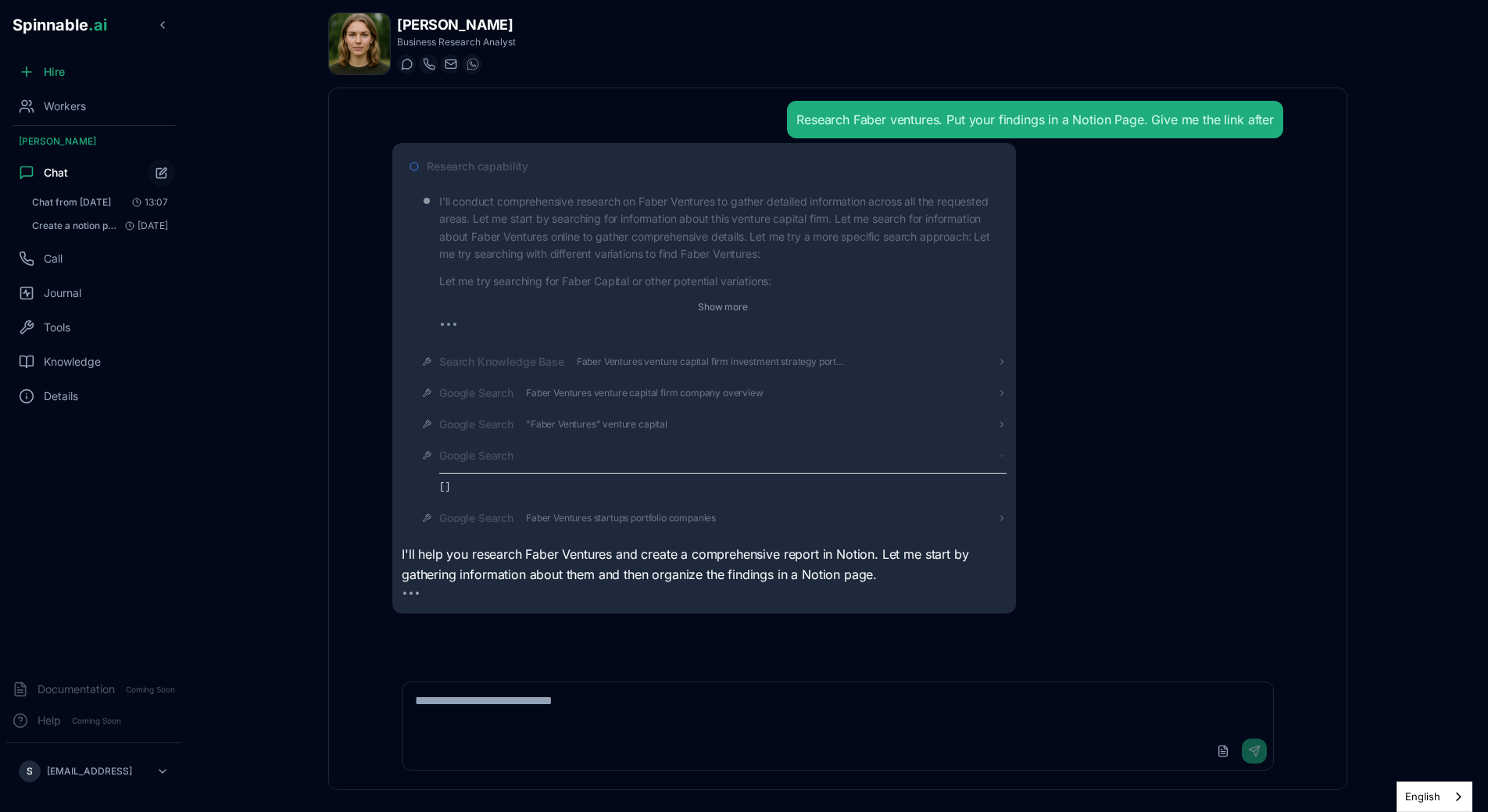
click at [485, 457] on span "Google Search" at bounding box center [476, 456] width 74 height 15
click at [721, 313] on button "Show more" at bounding box center [723, 307] width 63 height 19
click at [712, 307] on button "Show less" at bounding box center [722, 307] width 56 height 19
click at [543, 166] on div "Research capability" at bounding box center [716, 166] width 580 height 15
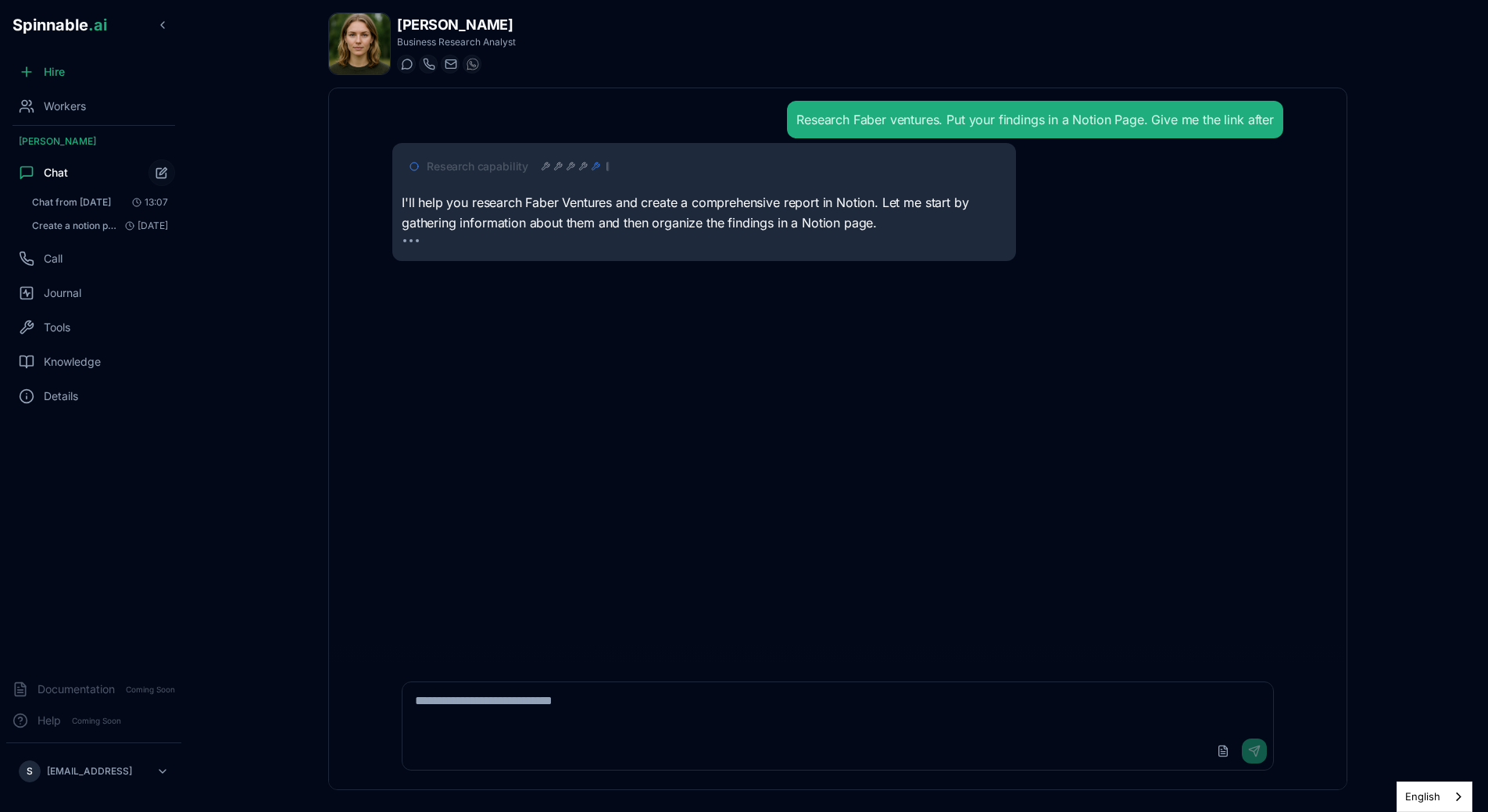
click at [714, 322] on div "Research Faber ventures. Put your findings in a Notion Page. Give me the link a…" at bounding box center [837, 375] width 916 height 574
click at [613, 255] on div "Research capability I'll help you research Faber Ventures and create a comprehe…" at bounding box center [704, 201] width 624 height 118
click at [577, 208] on p "I'll help you research Faber Ventures and create a comprehensive report in Noti…" at bounding box center [704, 213] width 605 height 40
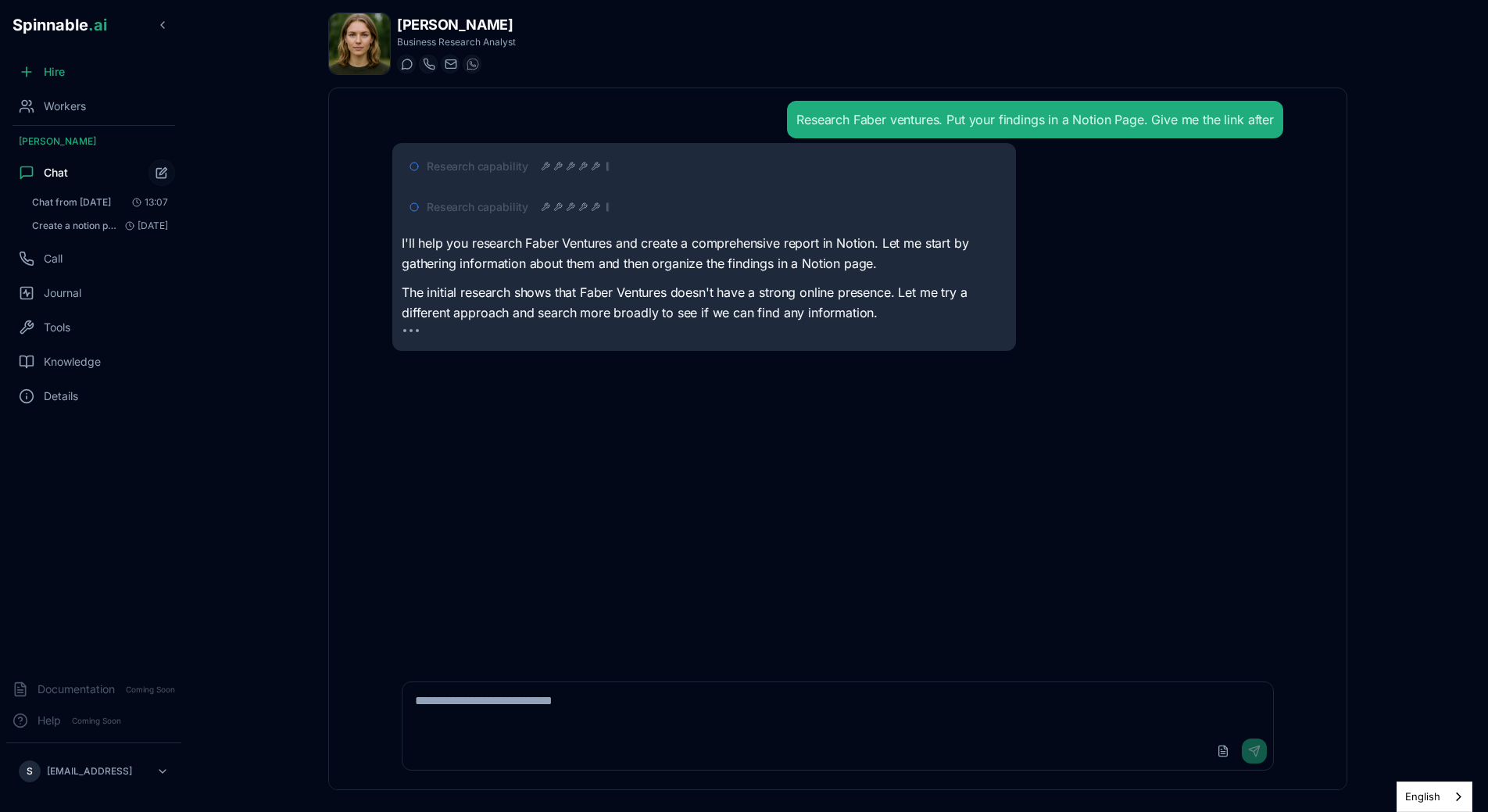
click at [456, 208] on span "Research capability" at bounding box center [477, 207] width 102 height 15
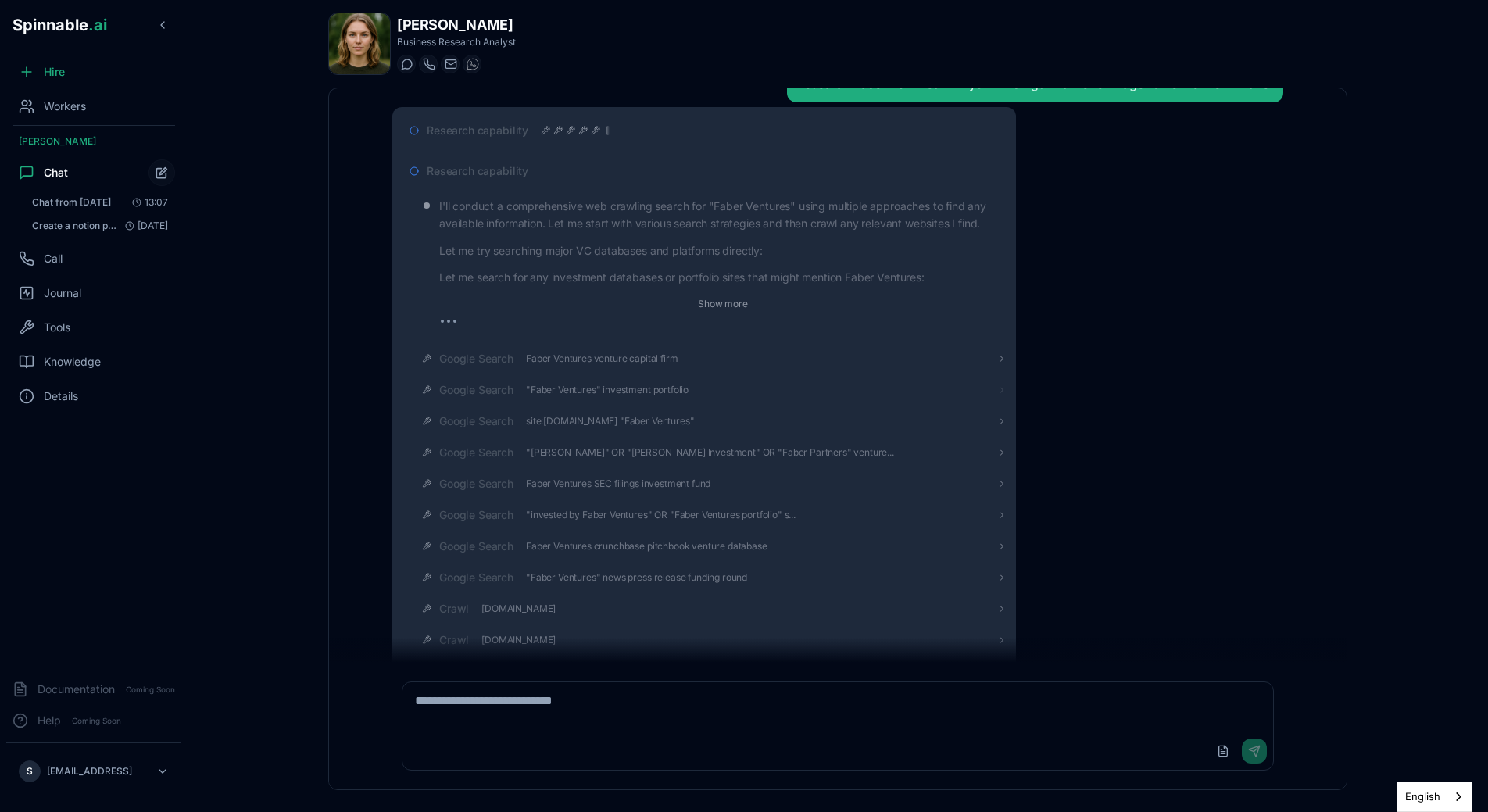
scroll to position [22, 0]
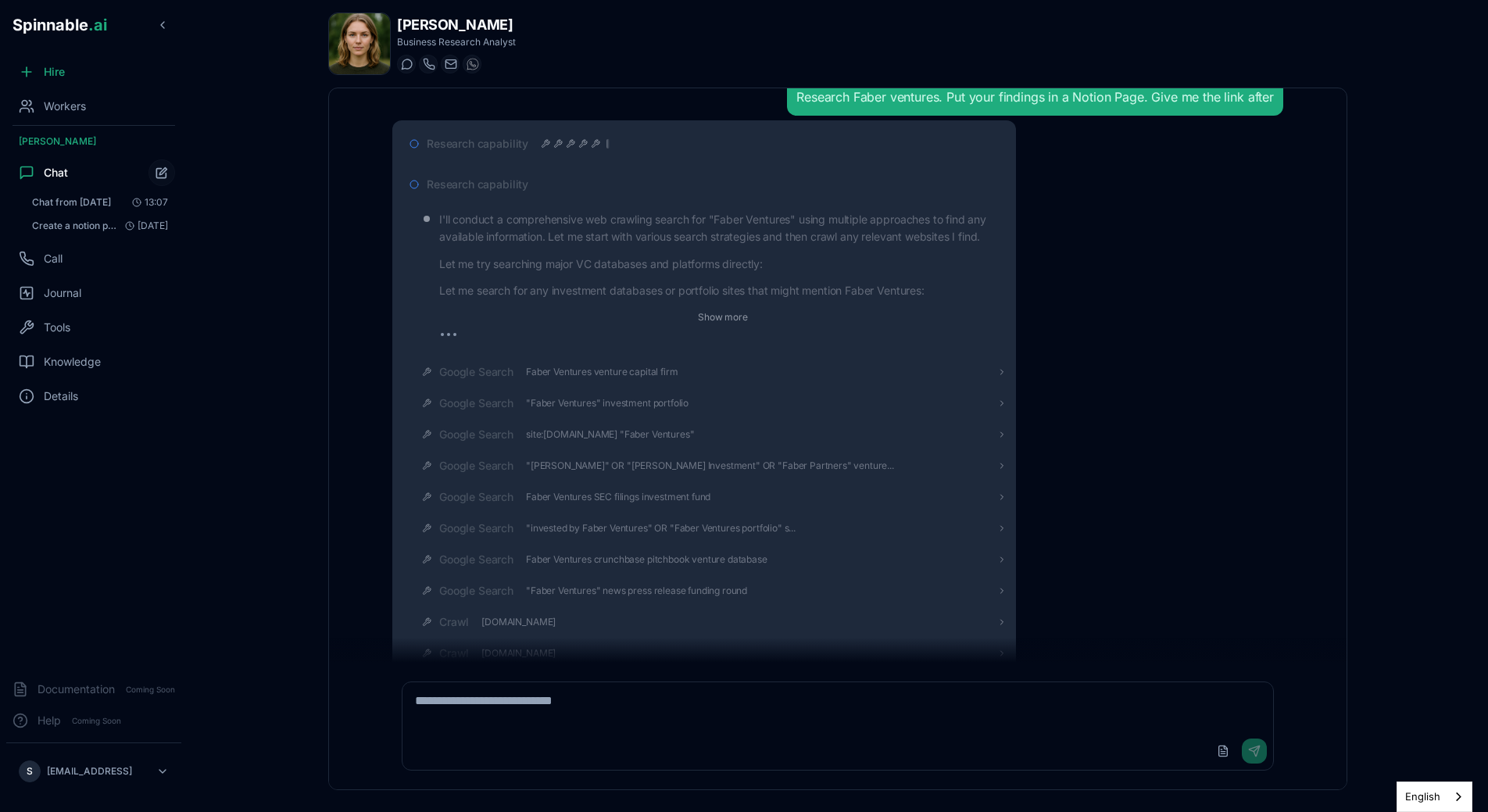
click at [508, 190] on span "Research capability" at bounding box center [477, 184] width 102 height 15
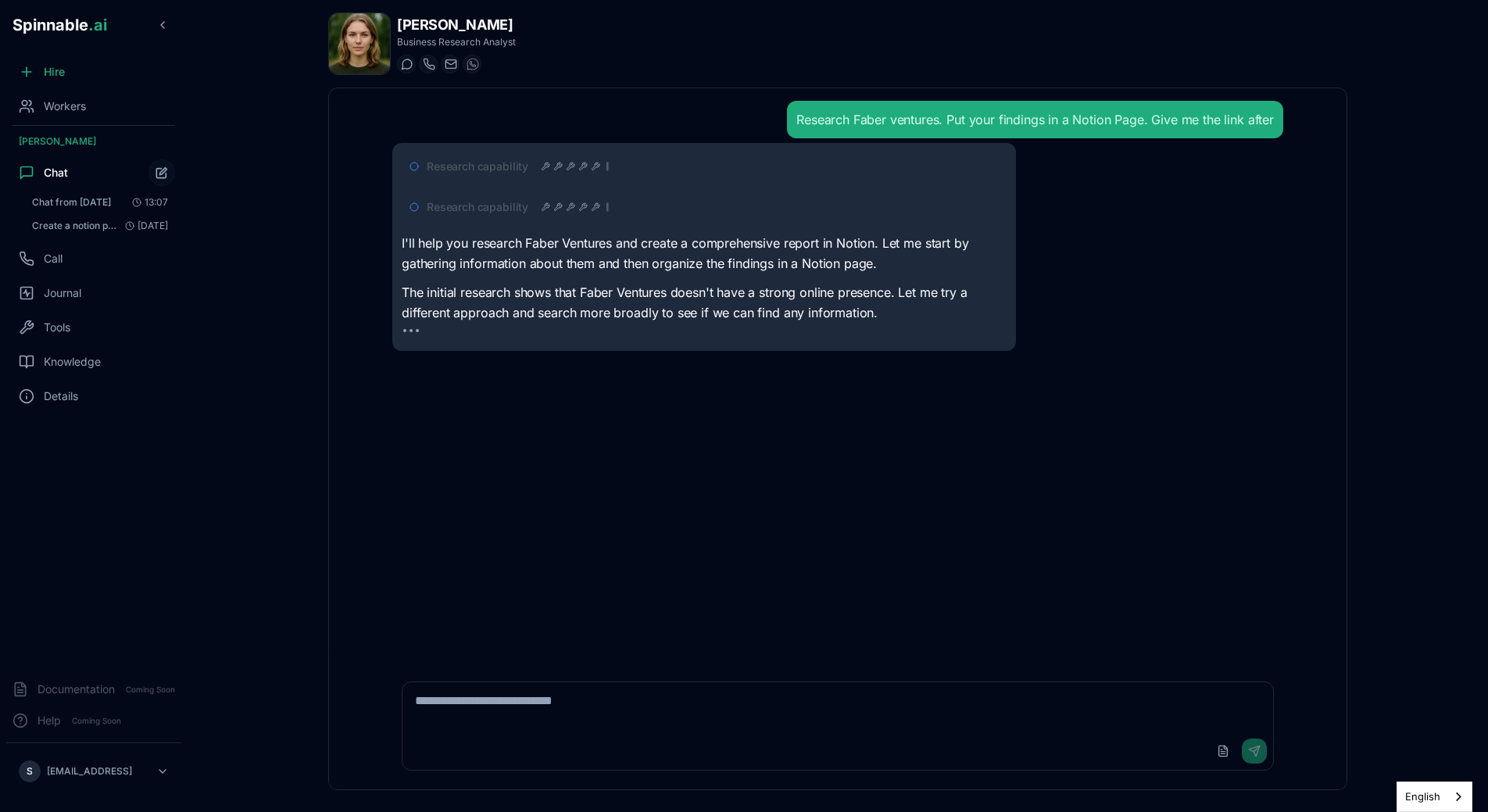
drag, startPoint x: 401, startPoint y: 294, endPoint x: 933, endPoint y: 320, distance: 532.6
click at [933, 320] on div "Research capability Research capability I'll help you research Faber Ventures a…" at bounding box center [704, 246] width 624 height 208
click at [837, 305] on p "The initial research shows that Faber Ventures doesn't have a strong online pre…" at bounding box center [704, 302] width 605 height 40
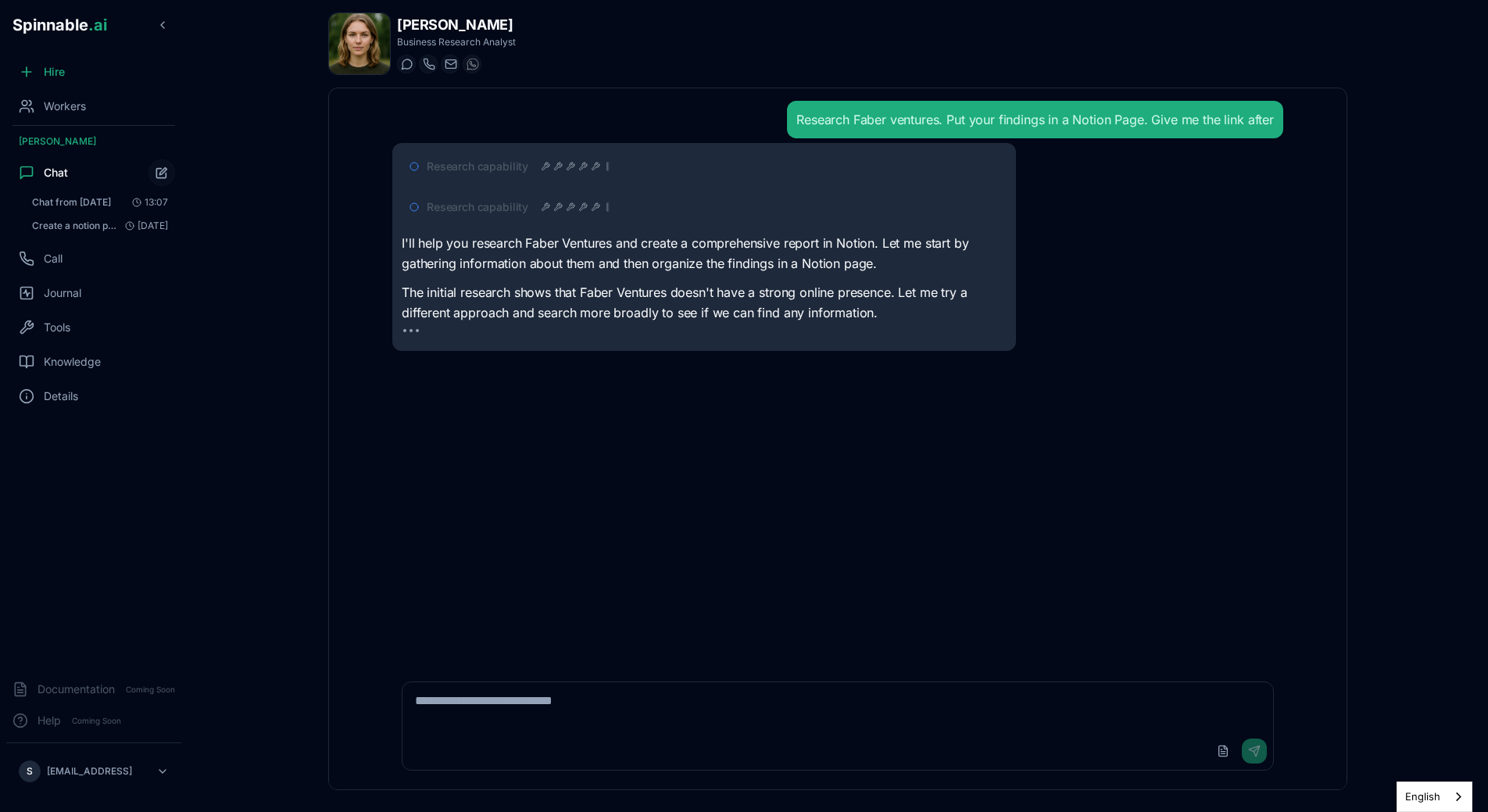
click at [828, 306] on p "The initial research shows that Faber Ventures doesn't have a strong online pre…" at bounding box center [704, 302] width 605 height 40
click at [526, 206] on span "Research capability" at bounding box center [477, 207] width 102 height 15
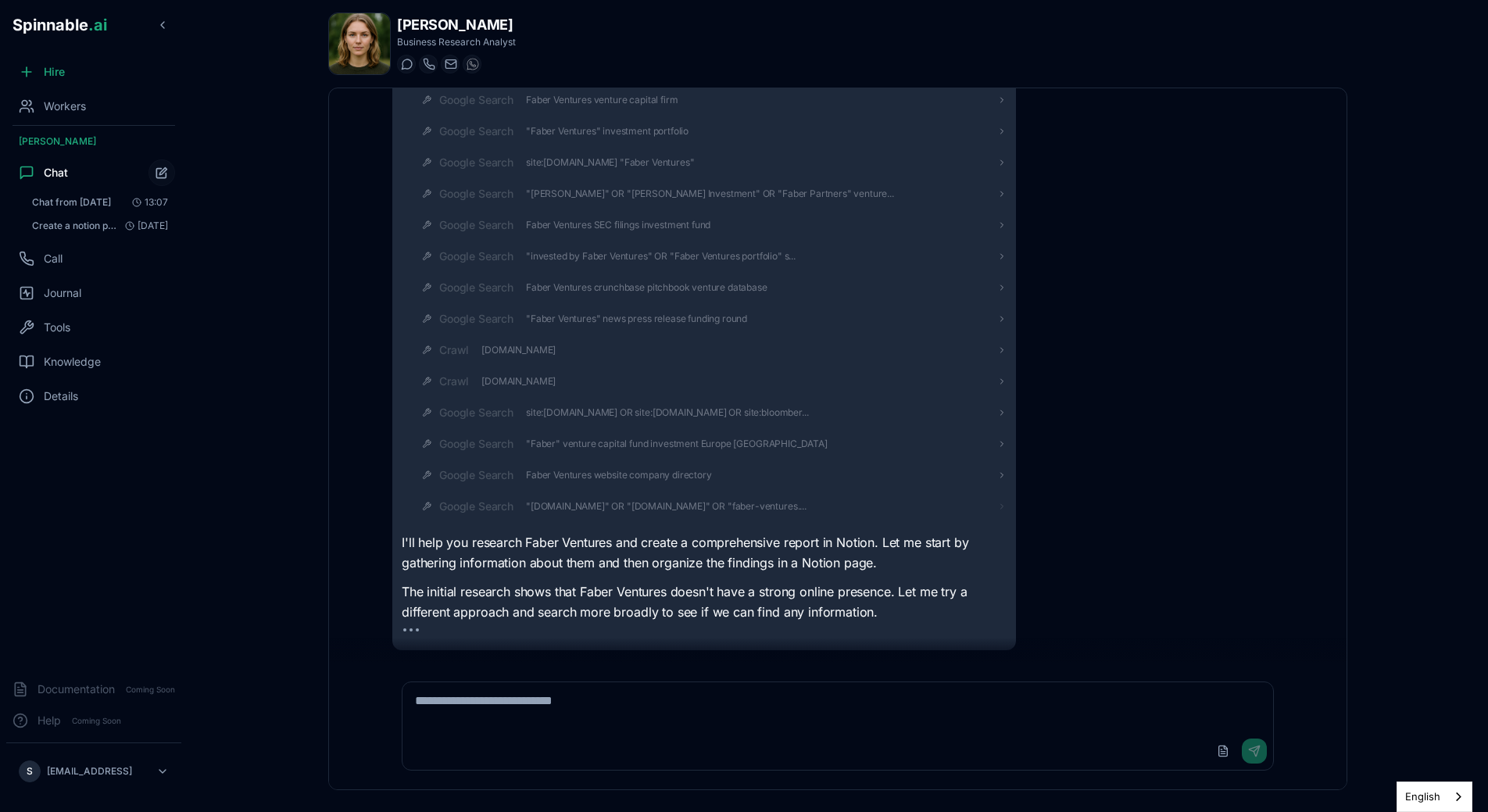
click at [678, 511] on span ""www.faberventures.com" OR "fabervc.com" OR "faber-ventures...." at bounding box center [667, 506] width 281 height 13
click at [638, 478] on div "Google Search" at bounding box center [723, 475] width 568 height 15
click at [638, 261] on span ""Faber Ventures" news press release funding round" at bounding box center [637, 256] width 221 height 13
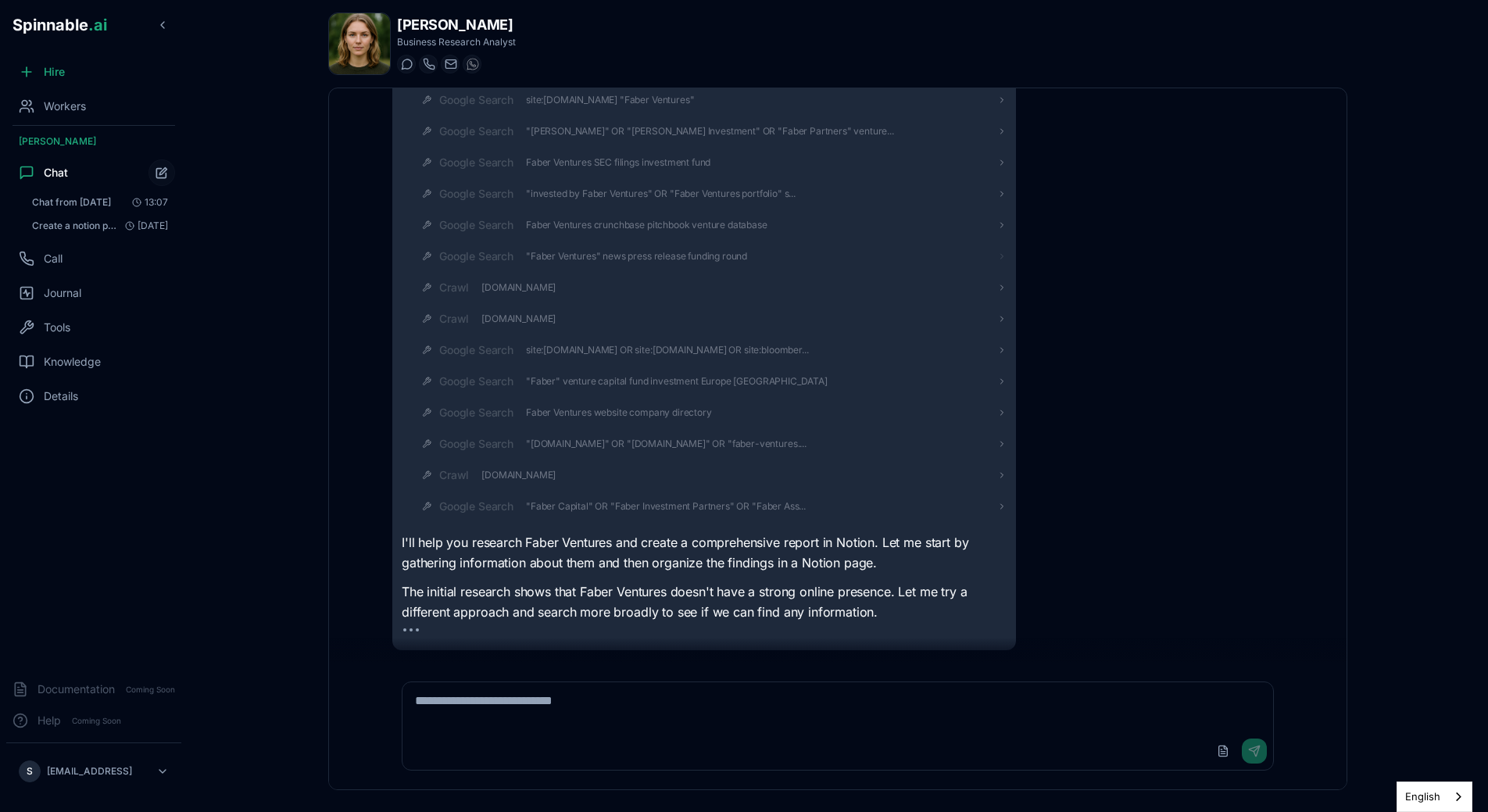
scroll to position [400, 0]
click at [595, 195] on span "Faber Ventures crunchbase pitchbook venture database" at bounding box center [647, 194] width 241 height 13
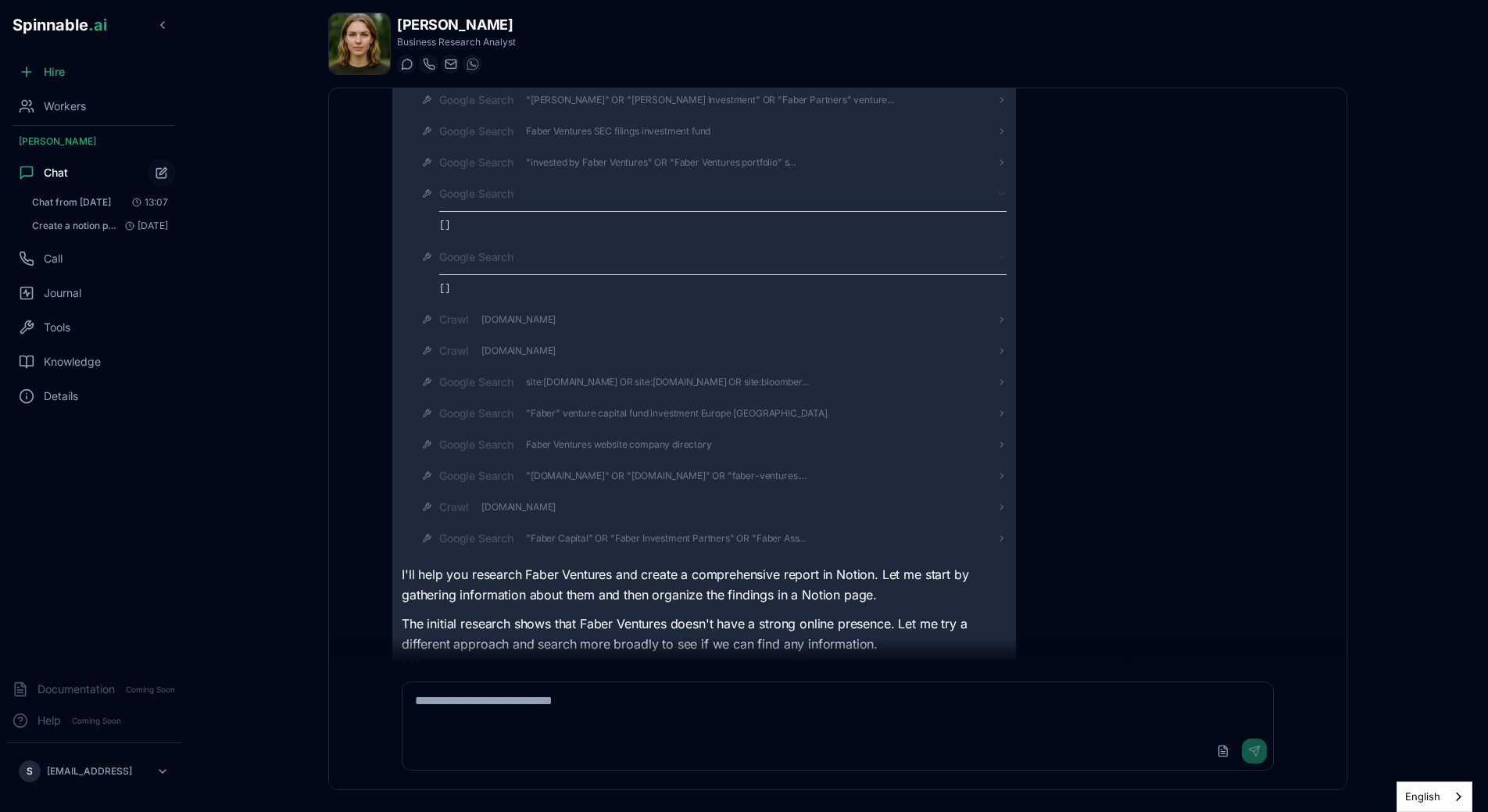
scroll to position [431, 0]
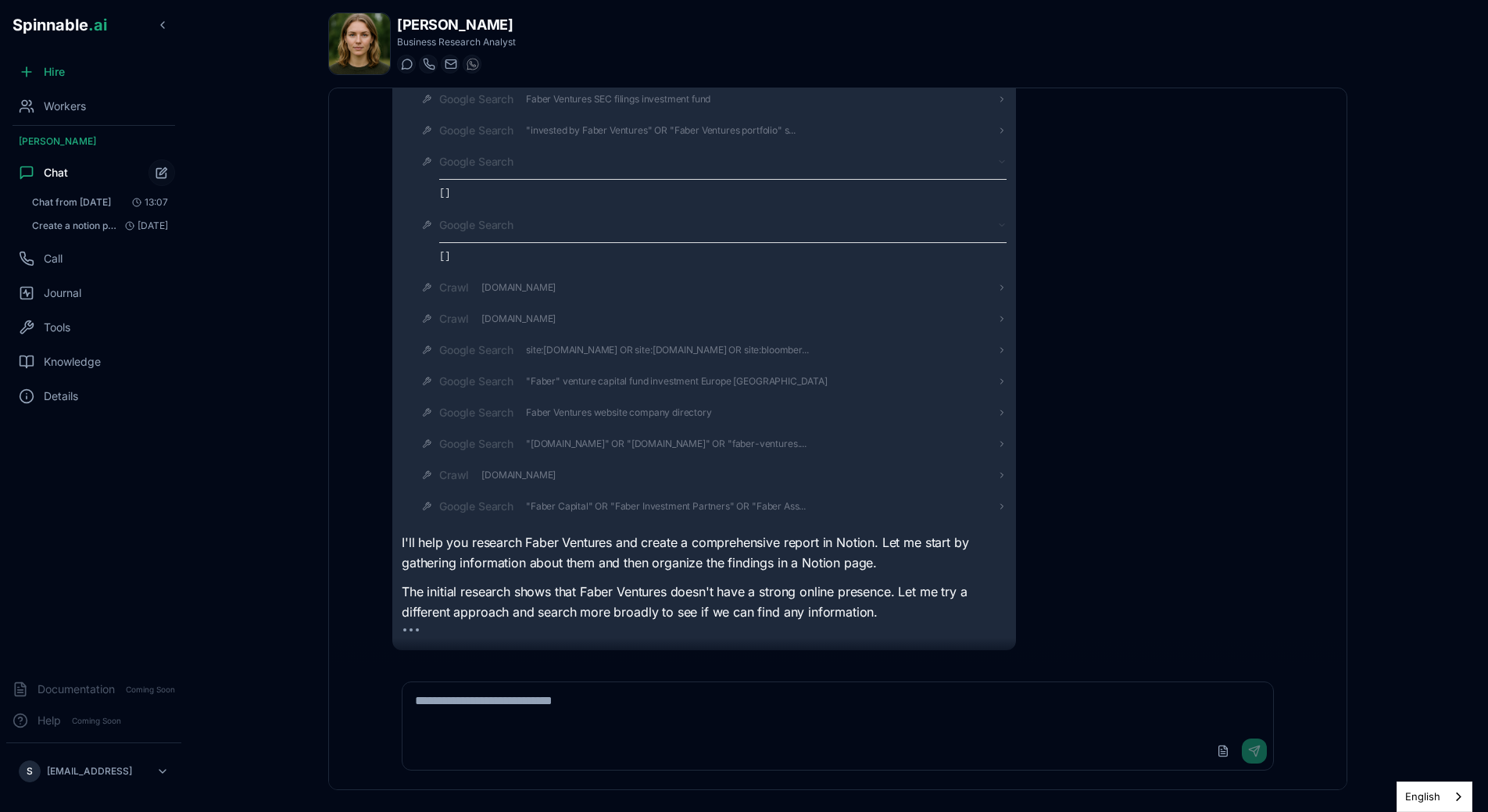
click at [546, 169] on div "Google Search" at bounding box center [723, 162] width 568 height 15
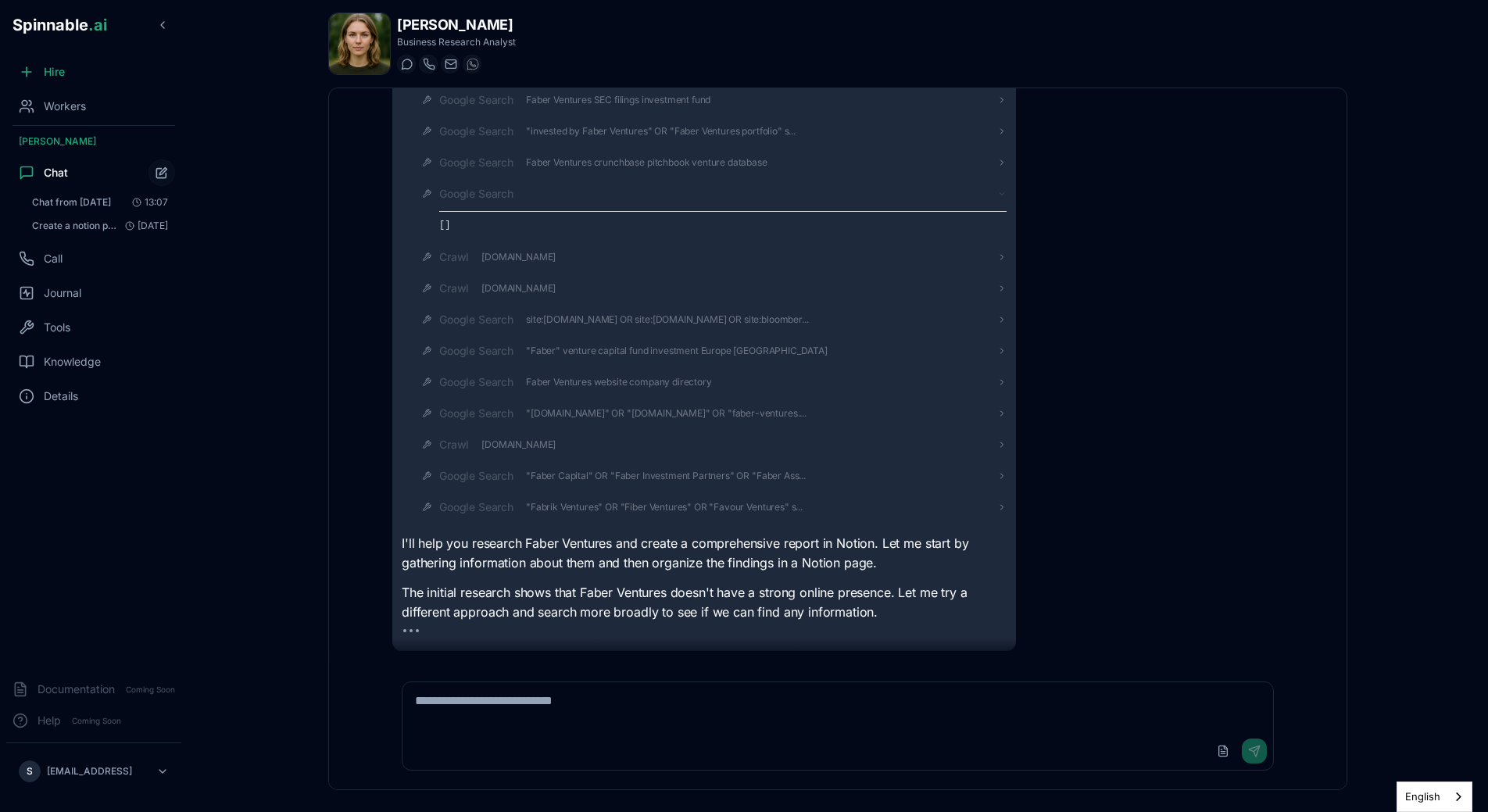
click at [517, 196] on div "Google Search" at bounding box center [723, 194] width 568 height 15
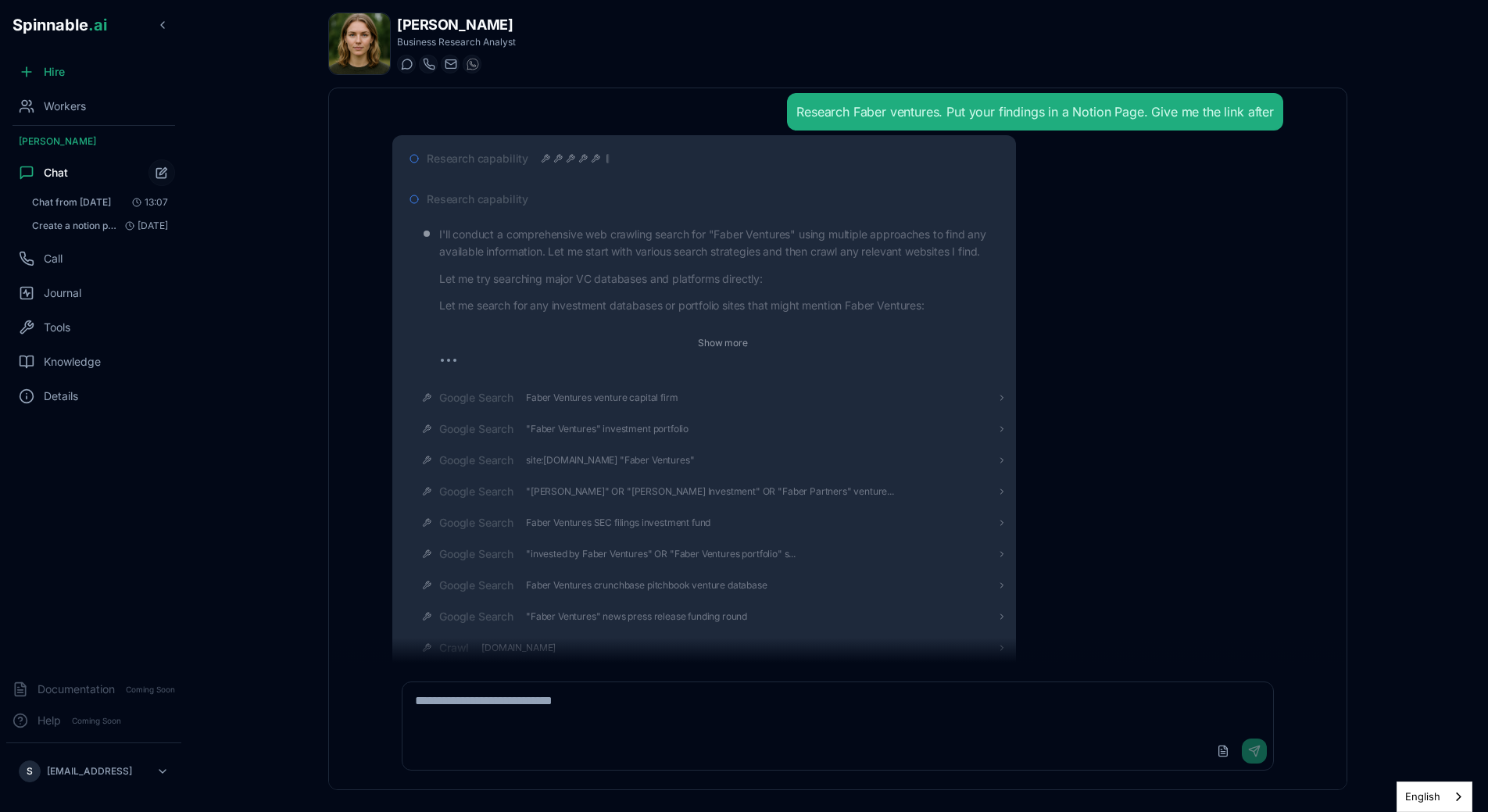
scroll to position [0, 0]
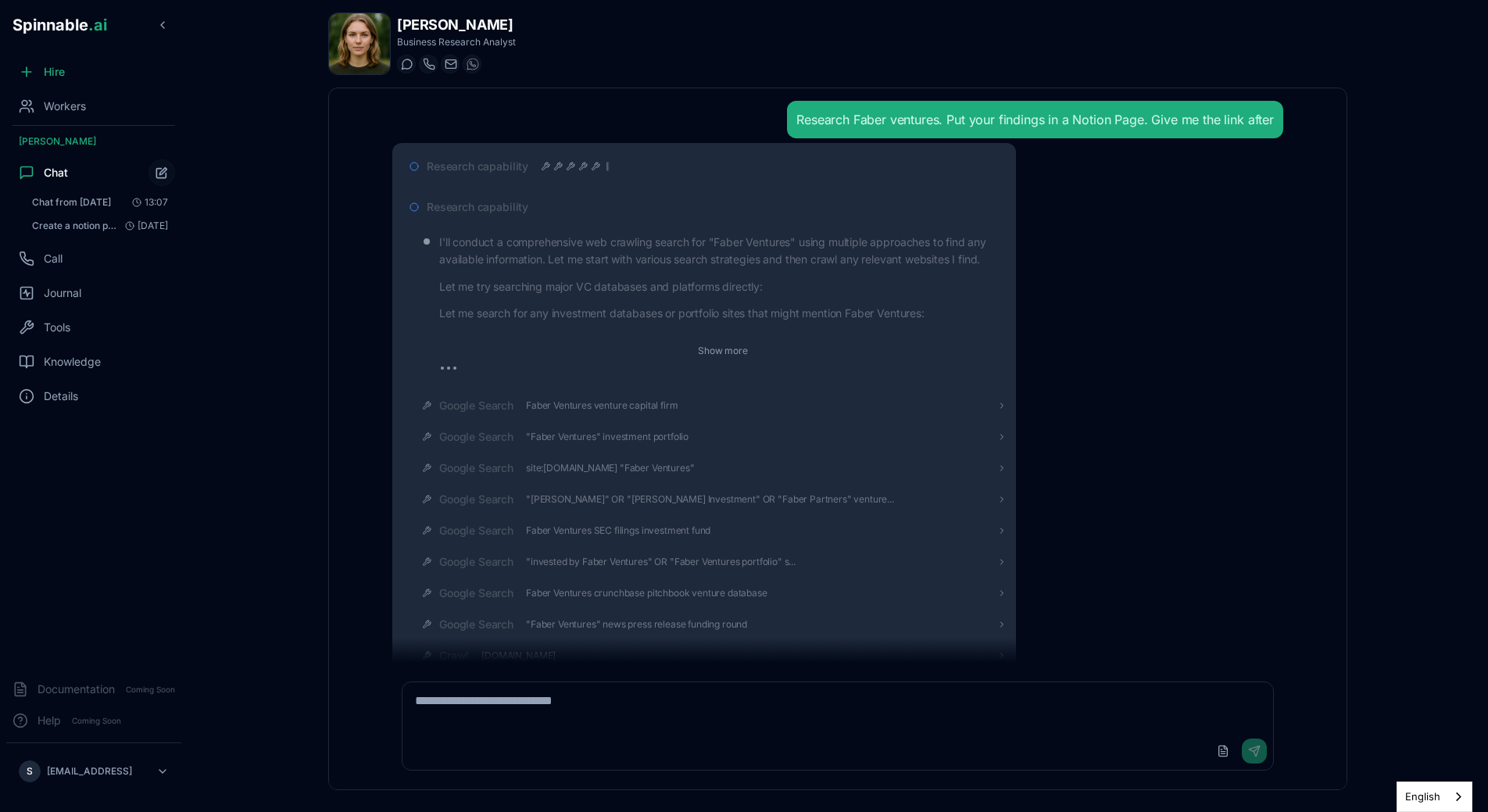
click at [501, 201] on span "Research capability" at bounding box center [477, 207] width 102 height 15
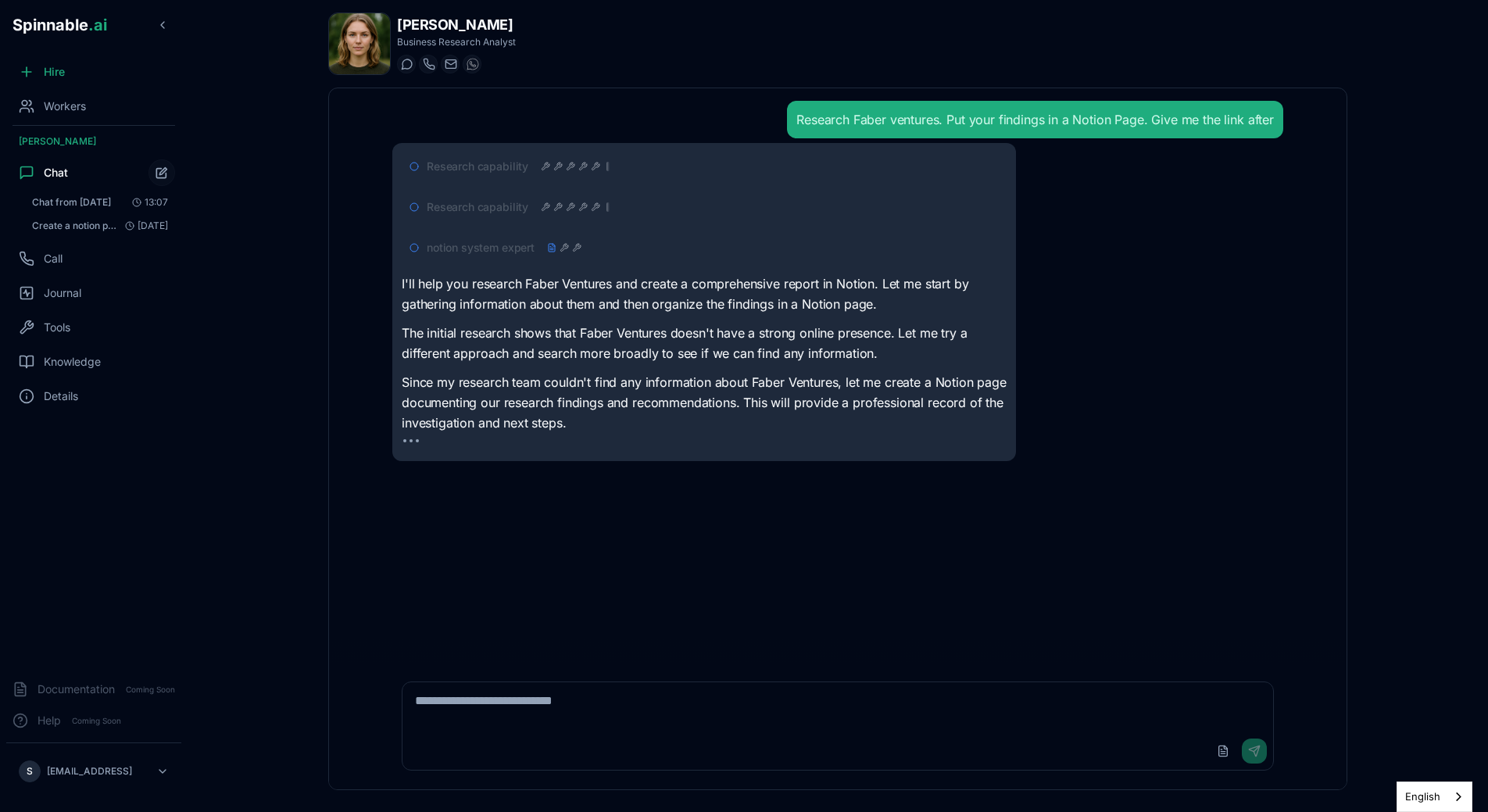
click at [620, 325] on p "The initial research shows that Faber Ventures doesn't have a strong online pre…" at bounding box center [704, 344] width 605 height 40
drag, startPoint x: 400, startPoint y: 384, endPoint x: 712, endPoint y: 382, distance: 312.0
click at [712, 382] on div "Research capability Research capability notion system expert I'll help you rese…" at bounding box center [704, 301] width 624 height 318
click at [712, 382] on p "Since my research team couldn't find any information about Faber Ventures, let …" at bounding box center [704, 403] width 605 height 60
click at [563, 212] on div at bounding box center [576, 207] width 69 height 13
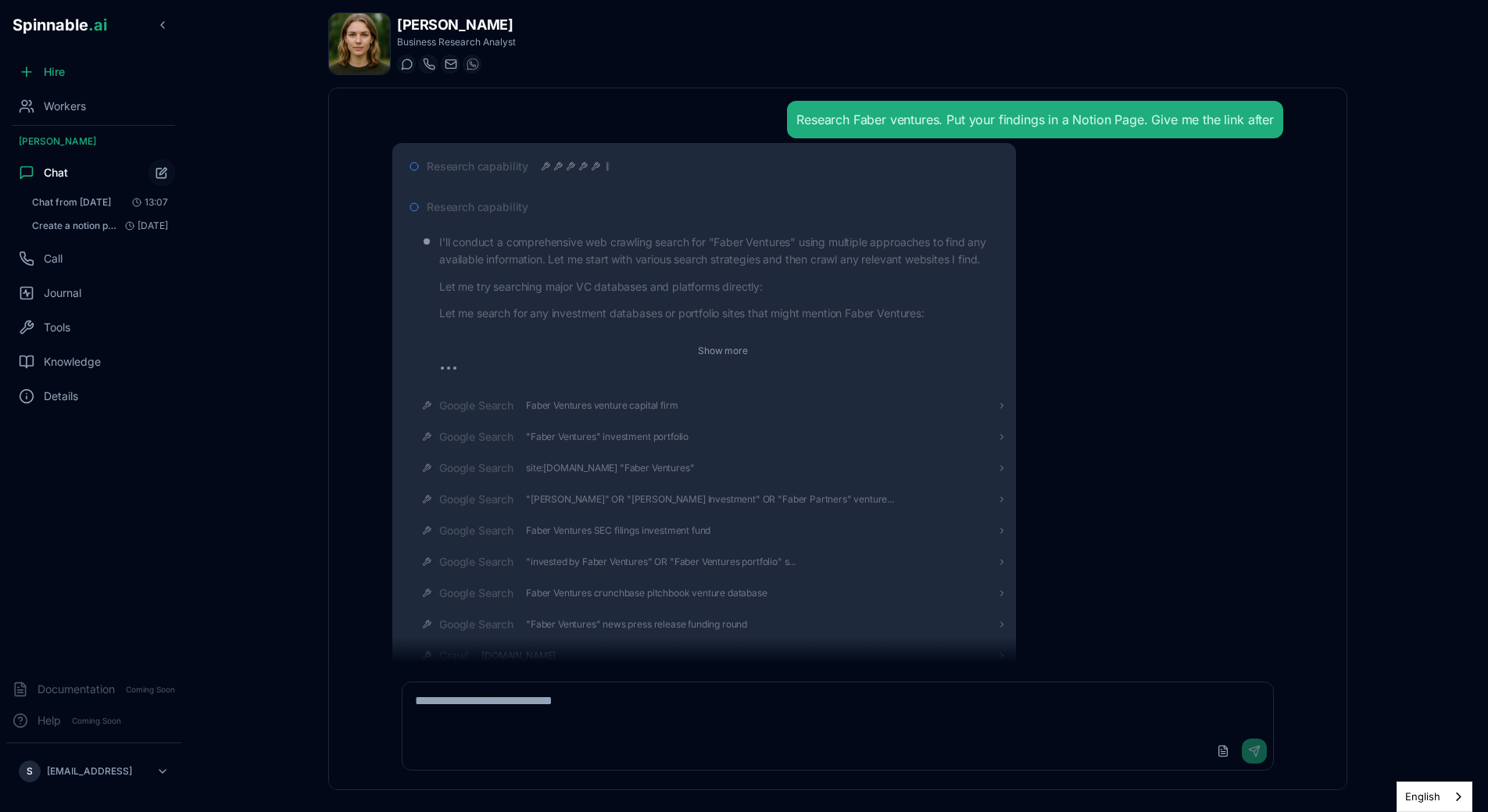
scroll to position [18, 0]
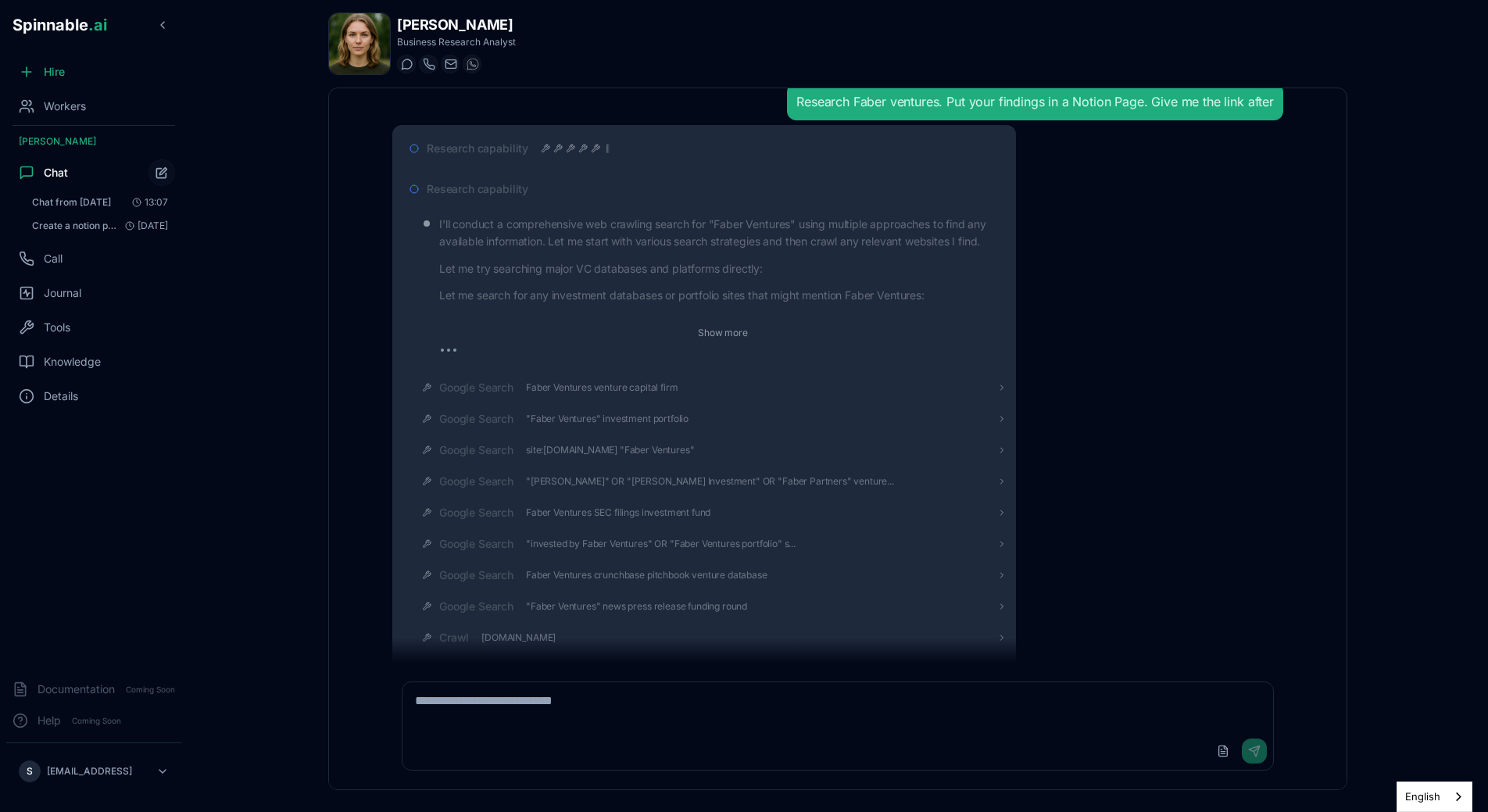
click at [517, 190] on span "Research capability" at bounding box center [477, 189] width 102 height 15
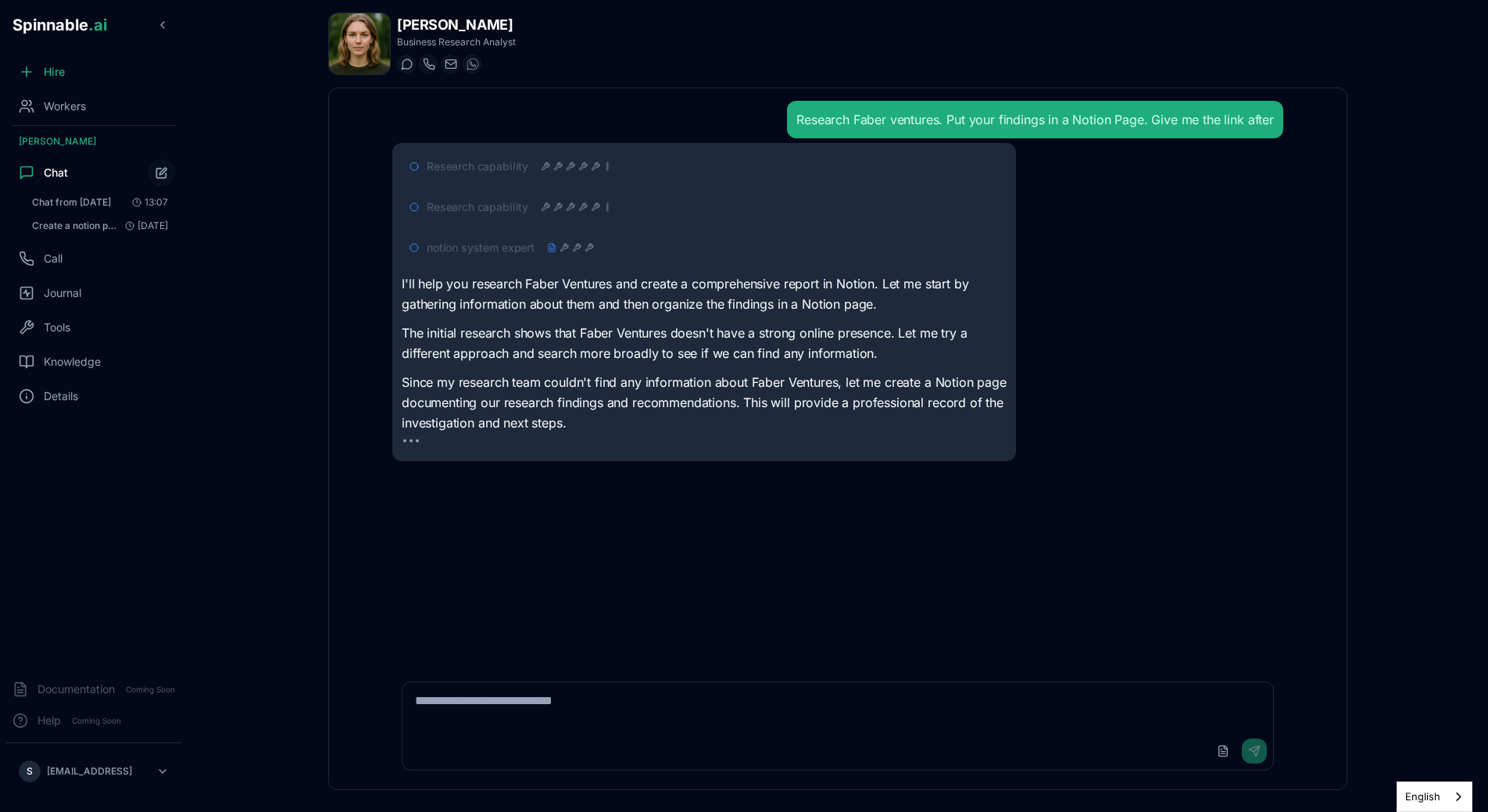
scroll to position [0, 0]
click at [526, 164] on span "Research capability" at bounding box center [477, 166] width 102 height 15
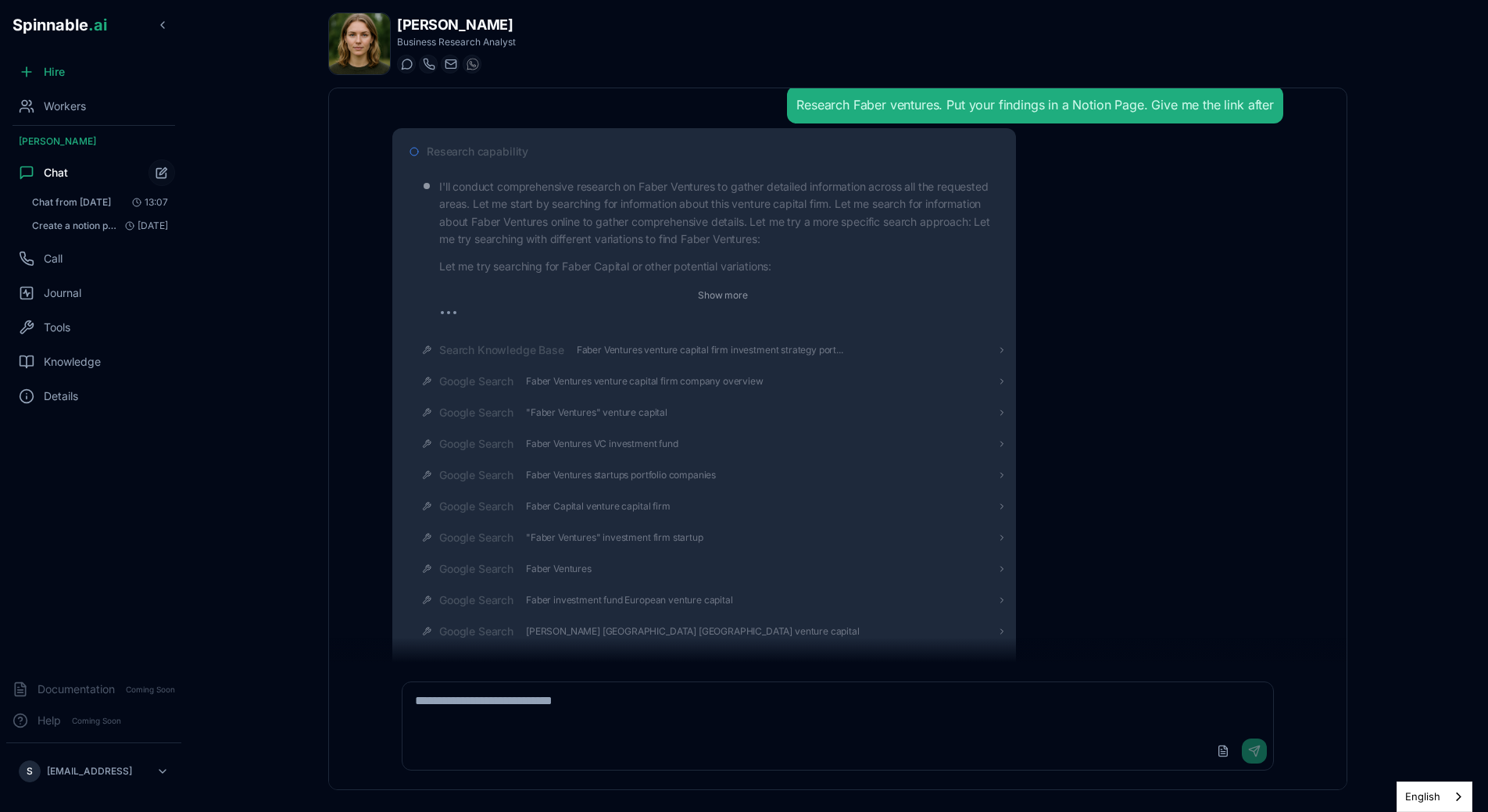
scroll to position [8, 0]
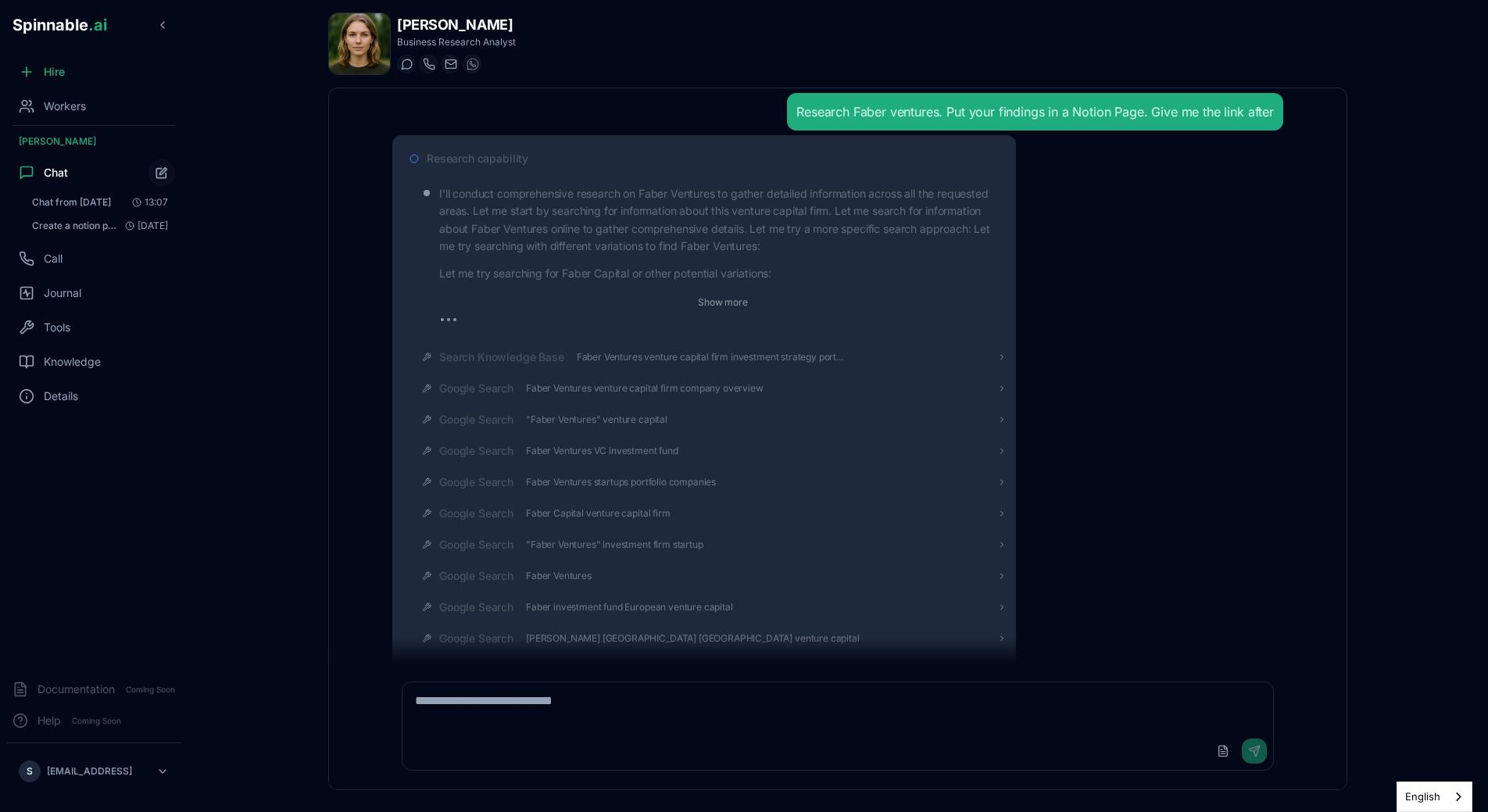
click at [470, 158] on span "Research capability" at bounding box center [477, 158] width 102 height 15
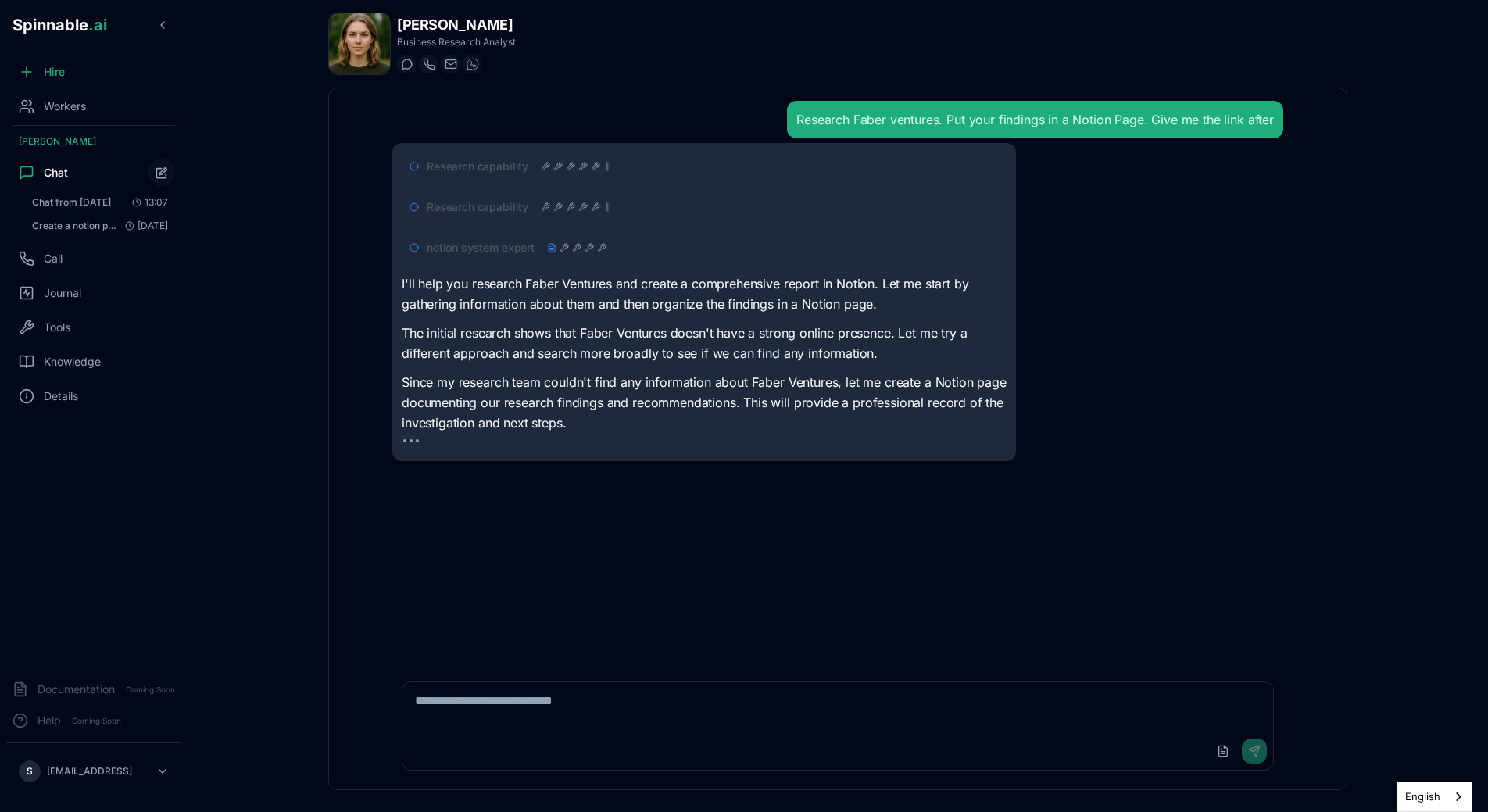
scroll to position [0, 0]
click at [571, 251] on div at bounding box center [576, 247] width 59 height 13
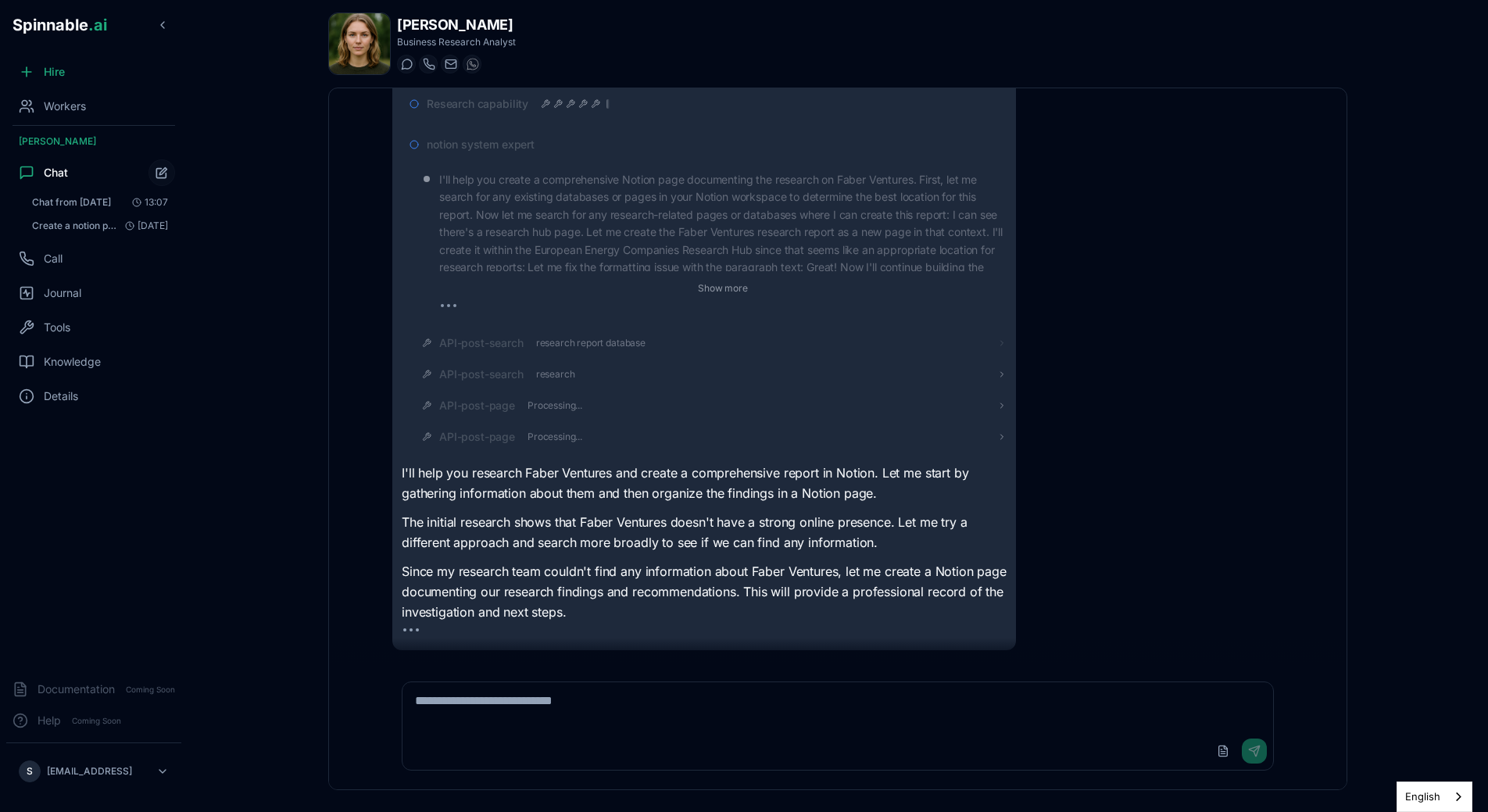
click at [512, 338] on span "API-post-search" at bounding box center [482, 343] width 84 height 15
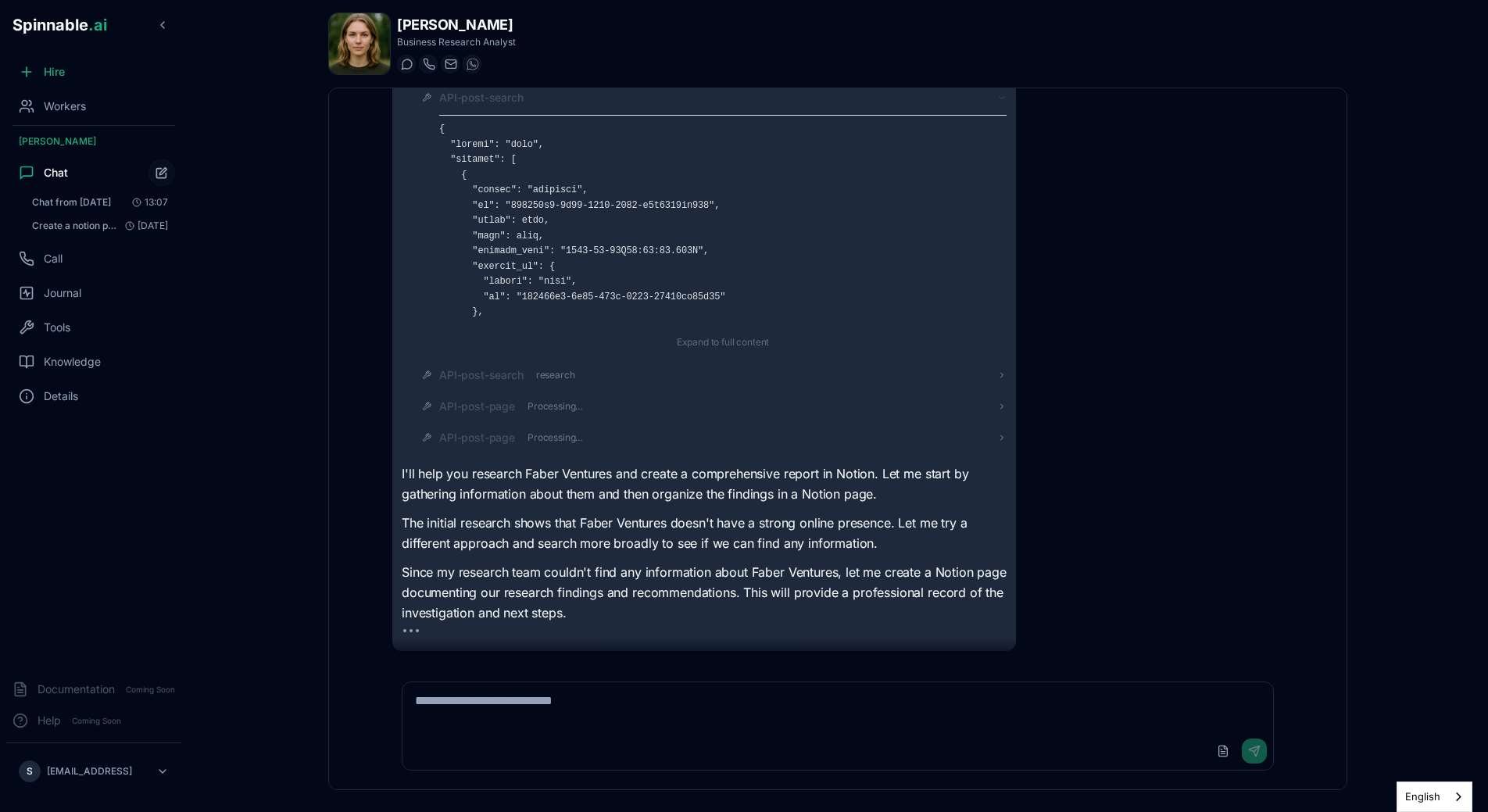
click at [484, 96] on span "API-post-search" at bounding box center [482, 97] width 84 height 15
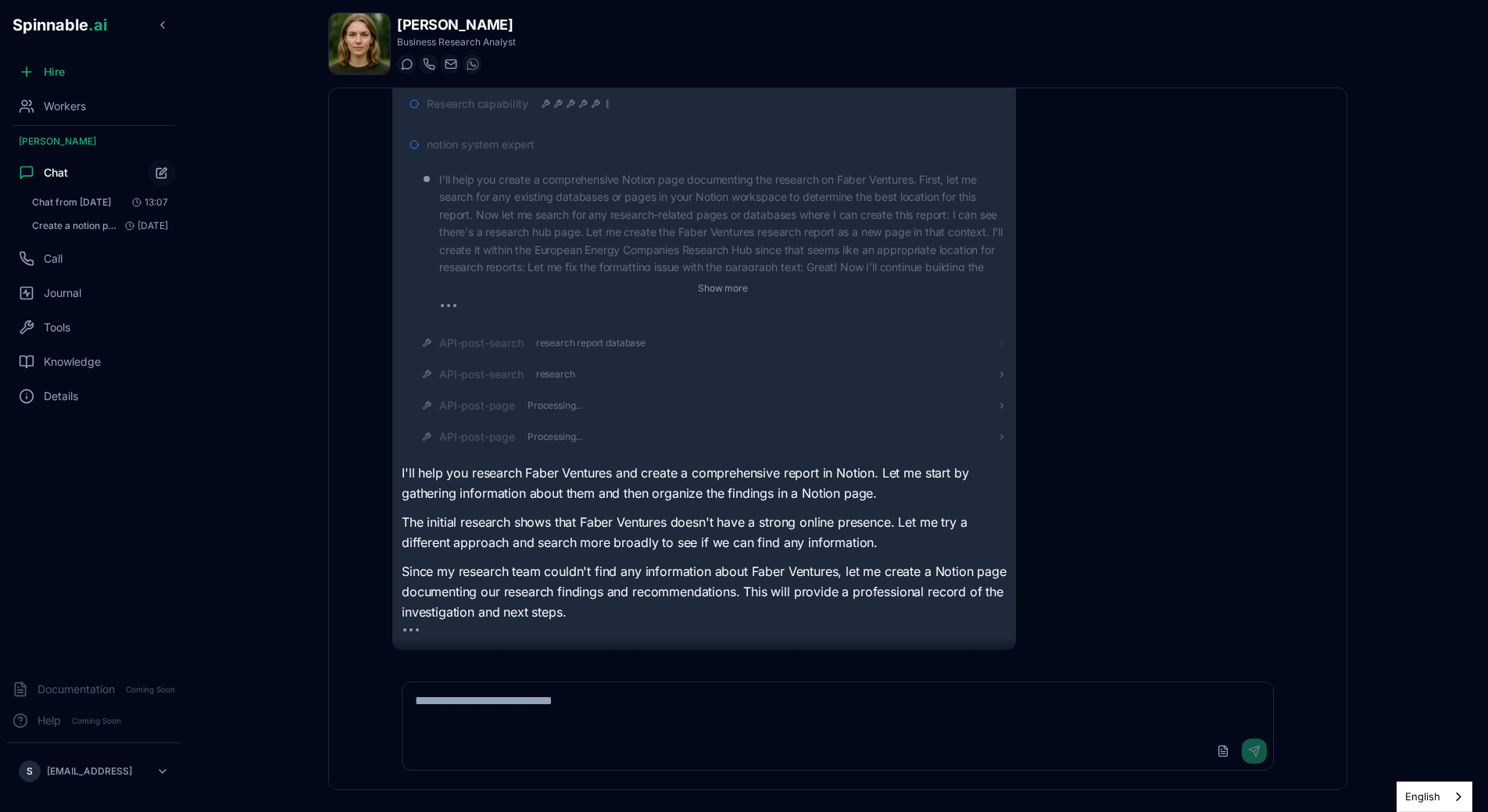
scroll to position [103, 0]
click at [501, 366] on div "API-post-search research" at bounding box center [711, 374] width 593 height 28
click at [501, 382] on div "API-post-search research" at bounding box center [711, 374] width 593 height 28
click at [500, 381] on span "API-post-search" at bounding box center [482, 374] width 84 height 15
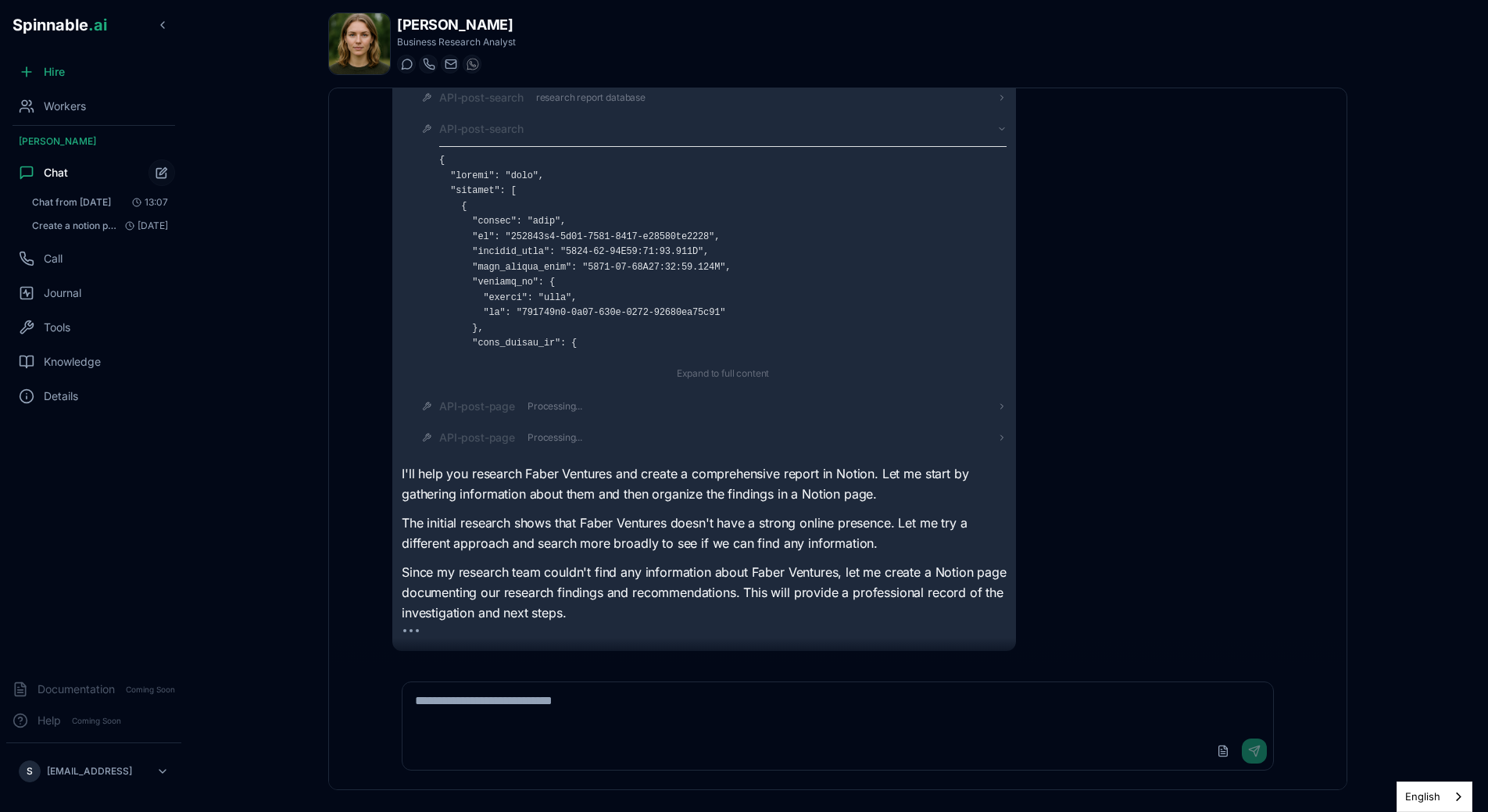
click at [508, 137] on div "API-post-search Expand to full content" at bounding box center [723, 252] width 568 height 262
click at [508, 134] on span "API-post-search" at bounding box center [482, 129] width 84 height 15
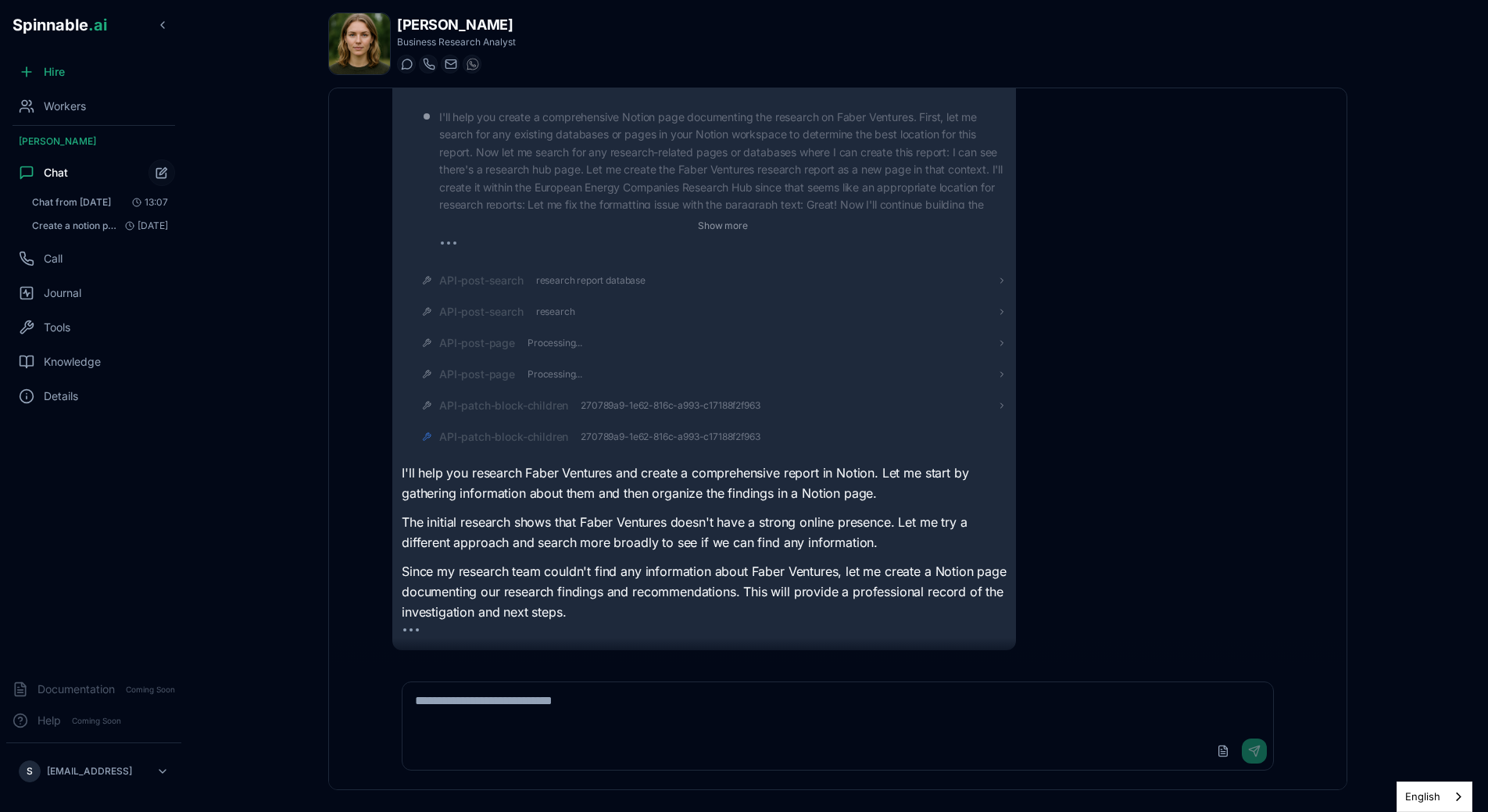
scroll to position [0, 0]
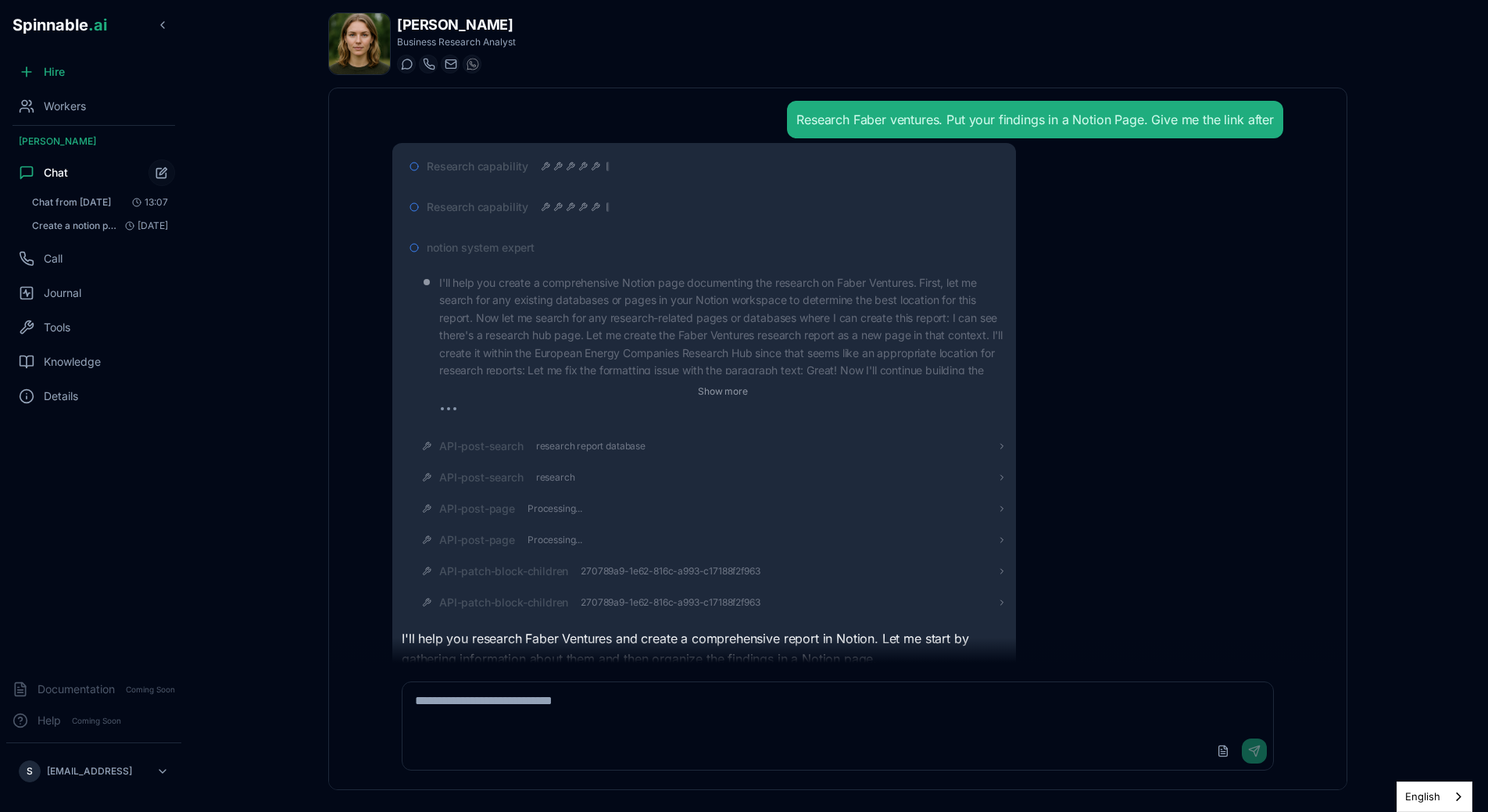
click at [483, 252] on span "notion system expert" at bounding box center [480, 248] width 108 height 15
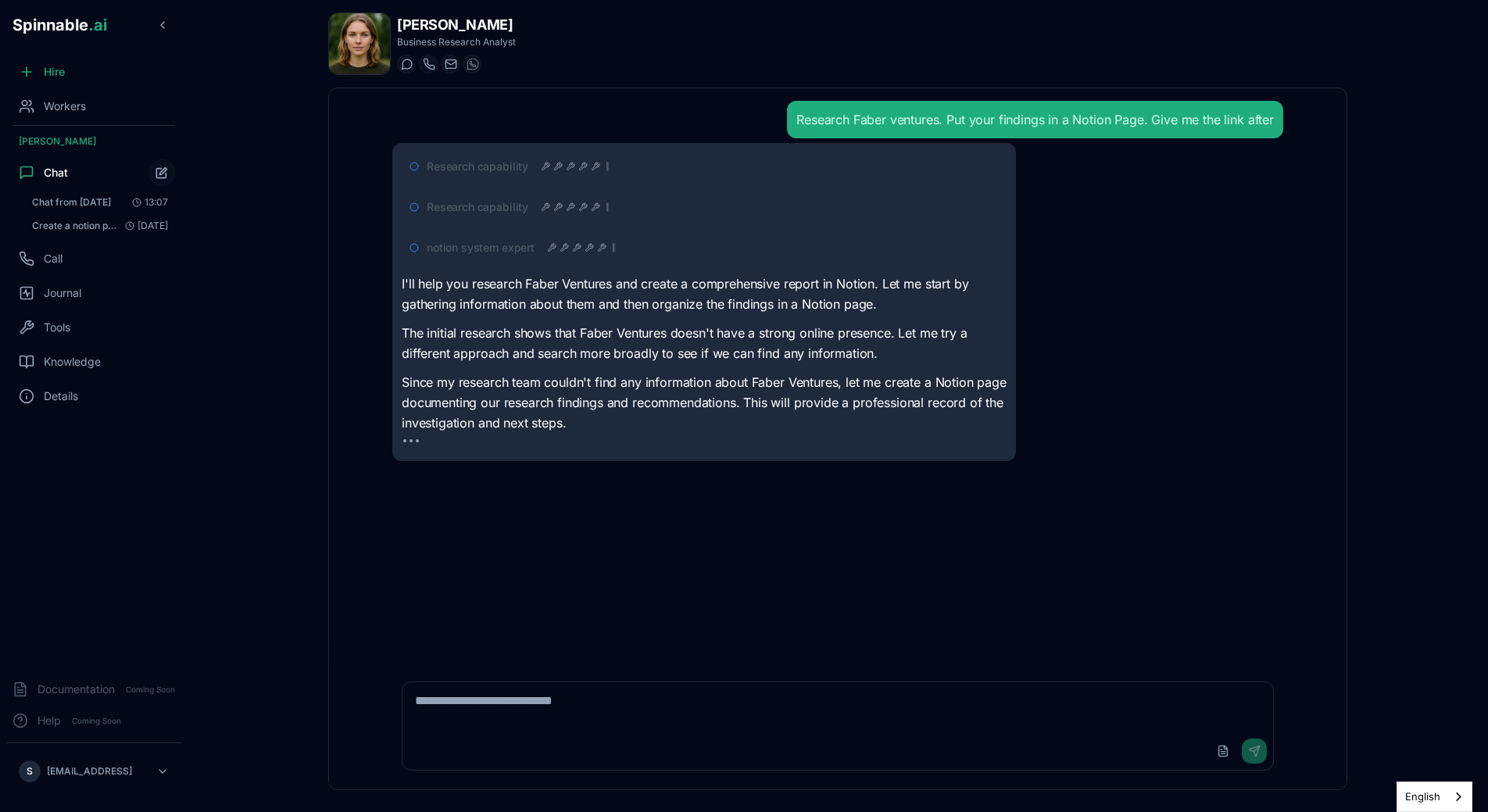
click at [499, 400] on p "Since my research team couldn't find any information about Faber Ventures, let …" at bounding box center [704, 403] width 605 height 60
click at [574, 248] on icon at bounding box center [576, 247] width 9 height 9
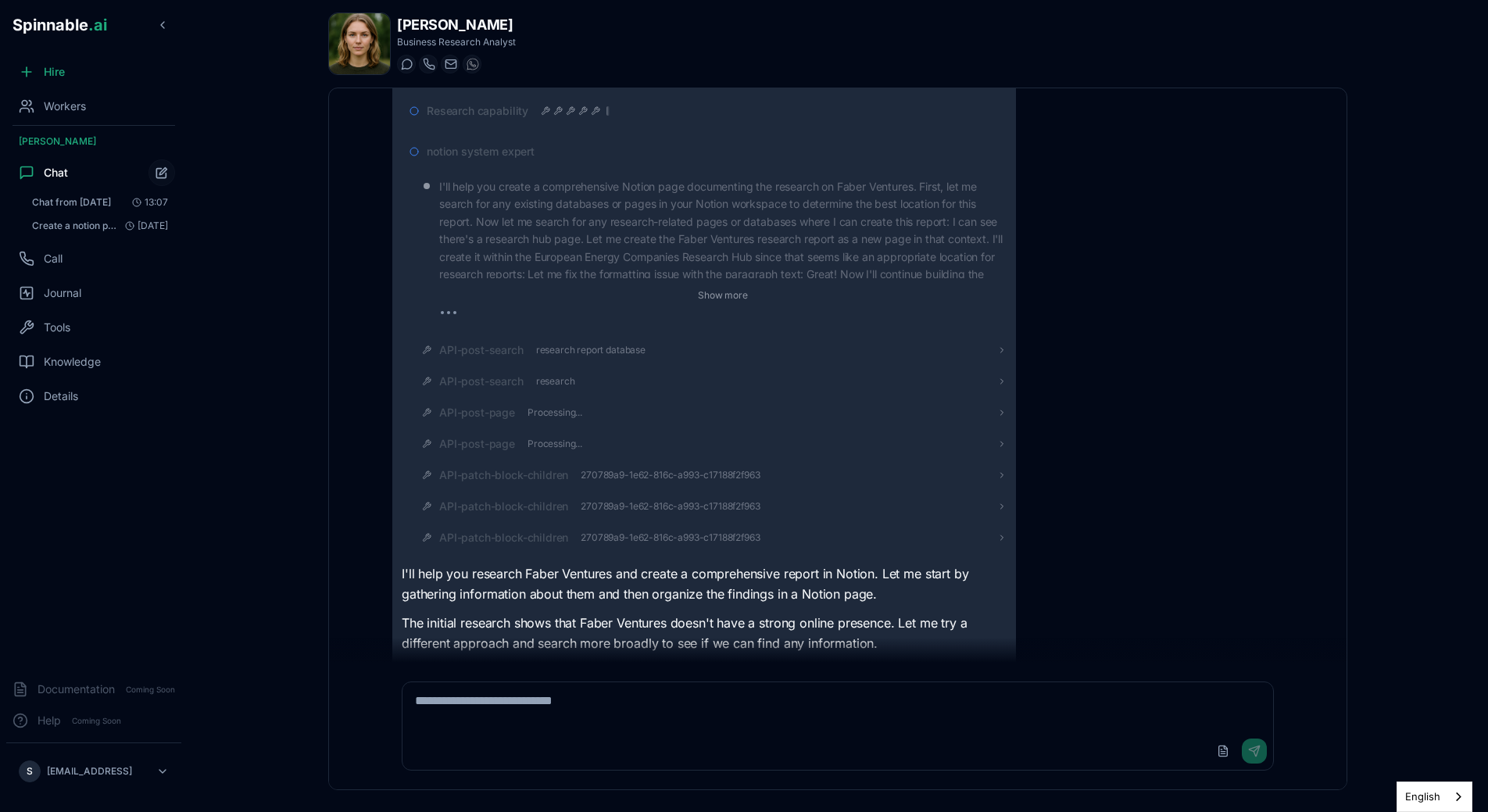
scroll to position [197, 0]
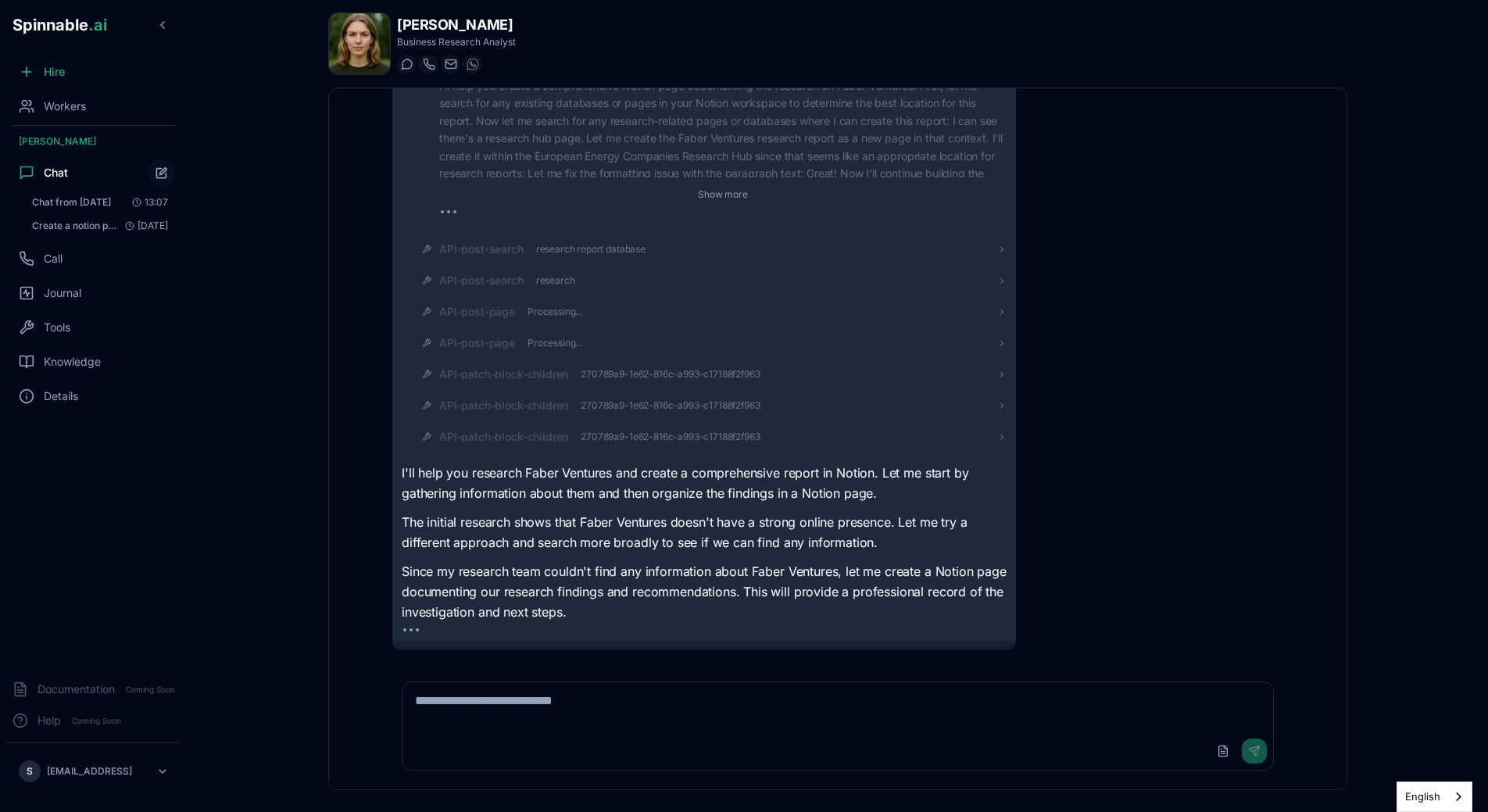
click at [728, 445] on div "API-patch-block-children 270789a9-1e62-816c-a993-c17188f2f963" at bounding box center [711, 437] width 593 height 28
click at [729, 440] on span "270789a9-1e62-816c-a993-c17188f2f963" at bounding box center [670, 437] width 179 height 13
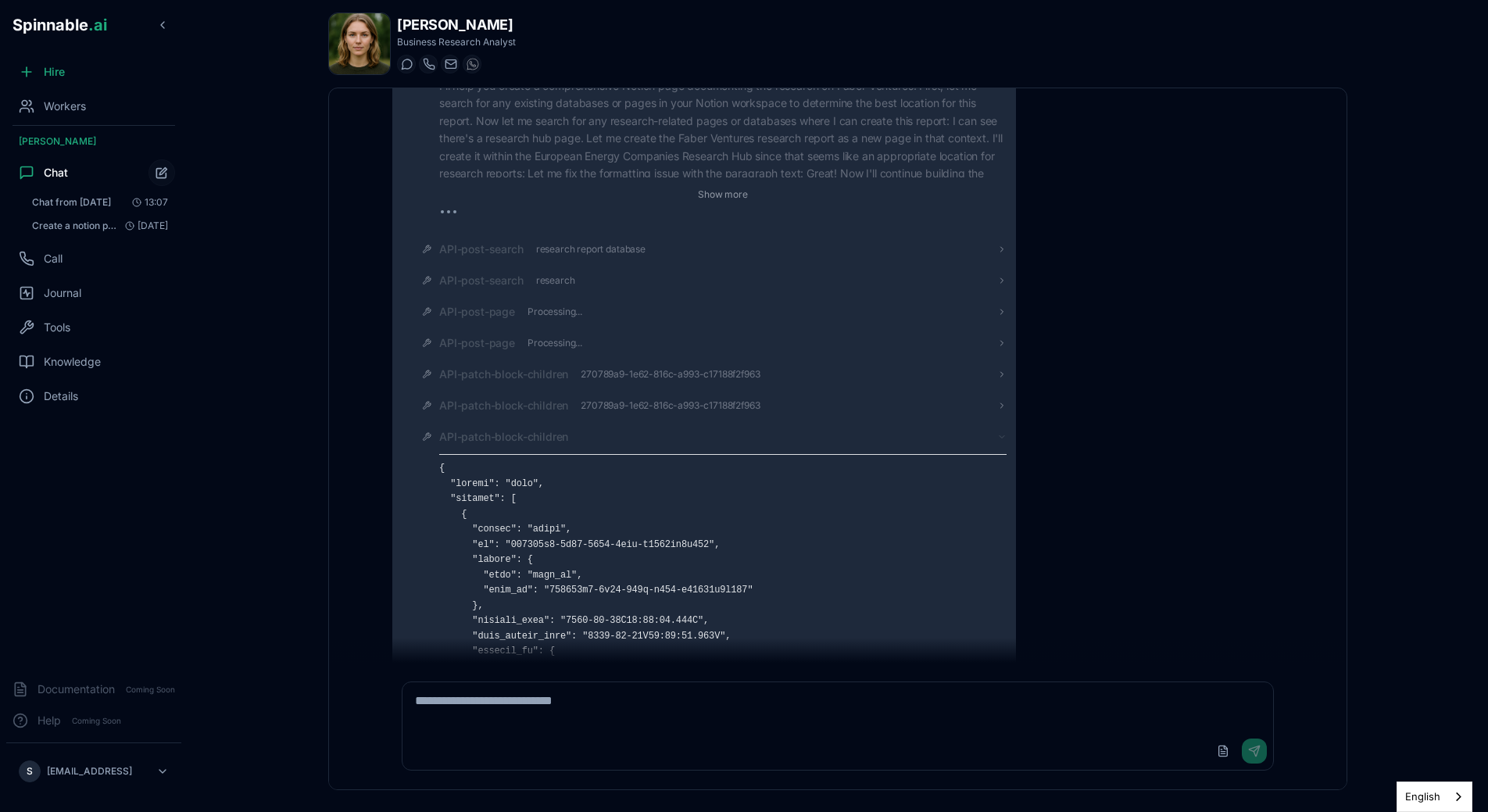
scroll to position [442, 0]
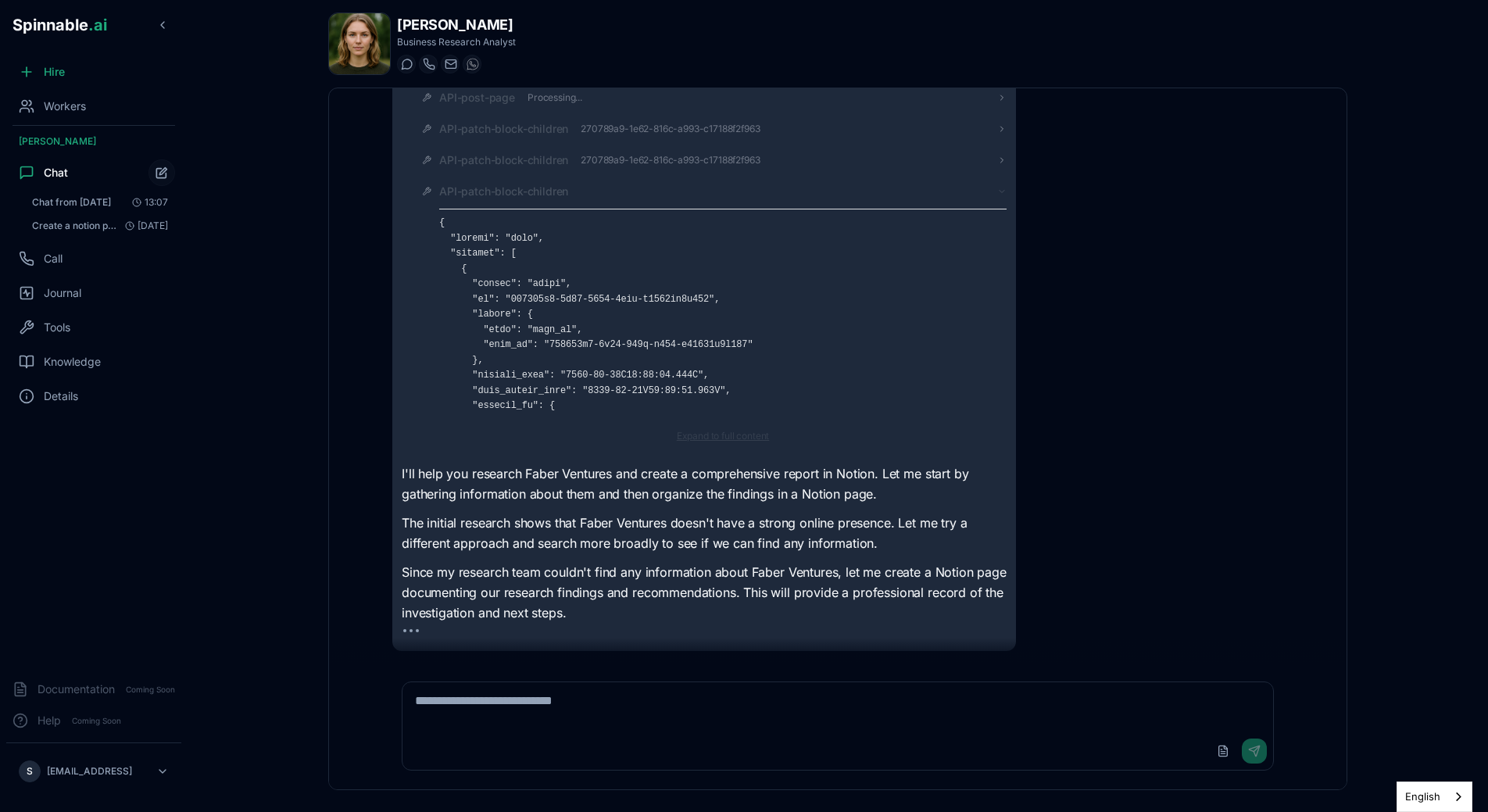
click at [712, 435] on button "Expand to full content" at bounding box center [723, 436] width 111 height 19
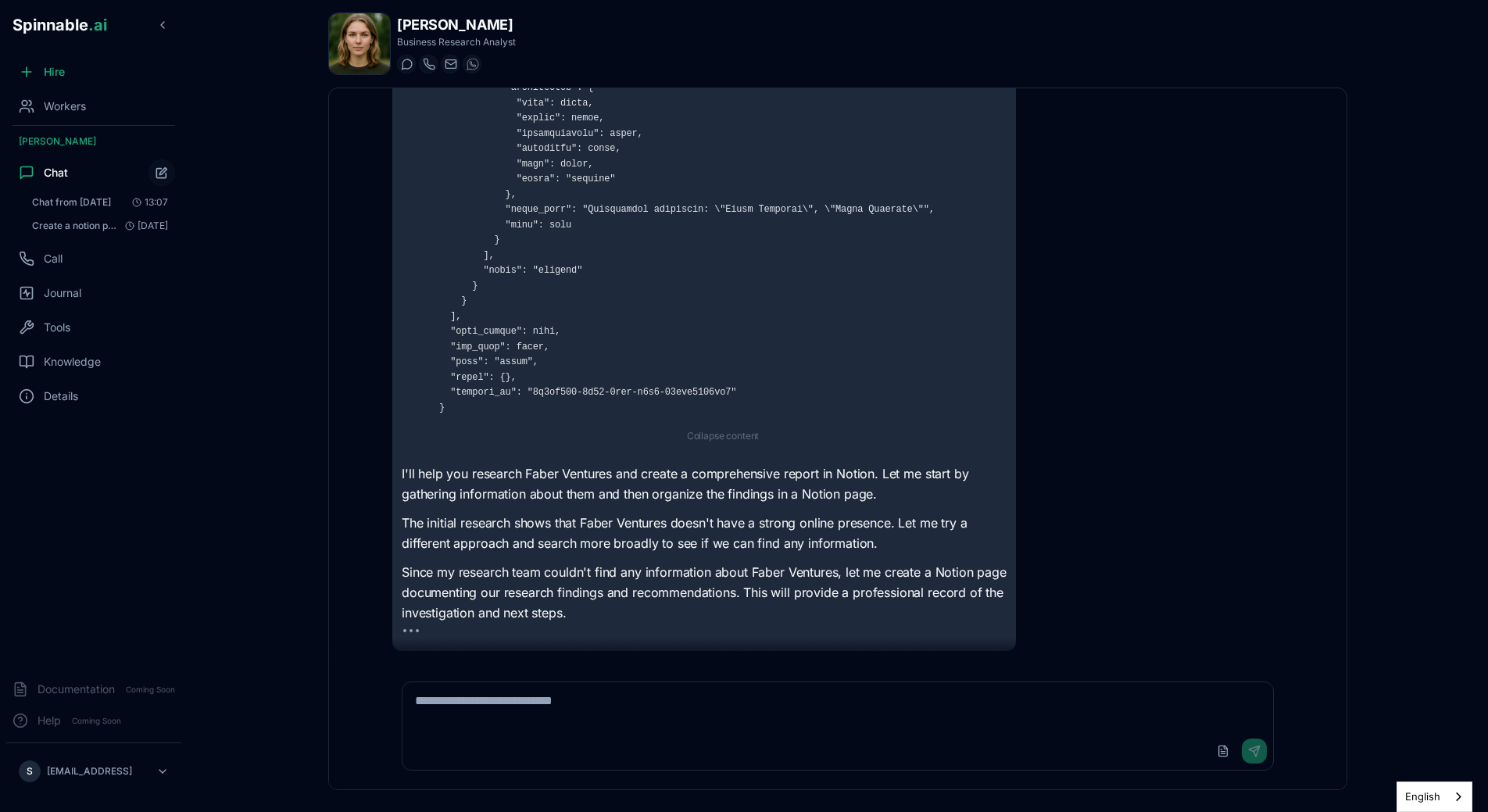
click at [612, 716] on textarea at bounding box center [837, 707] width 871 height 50
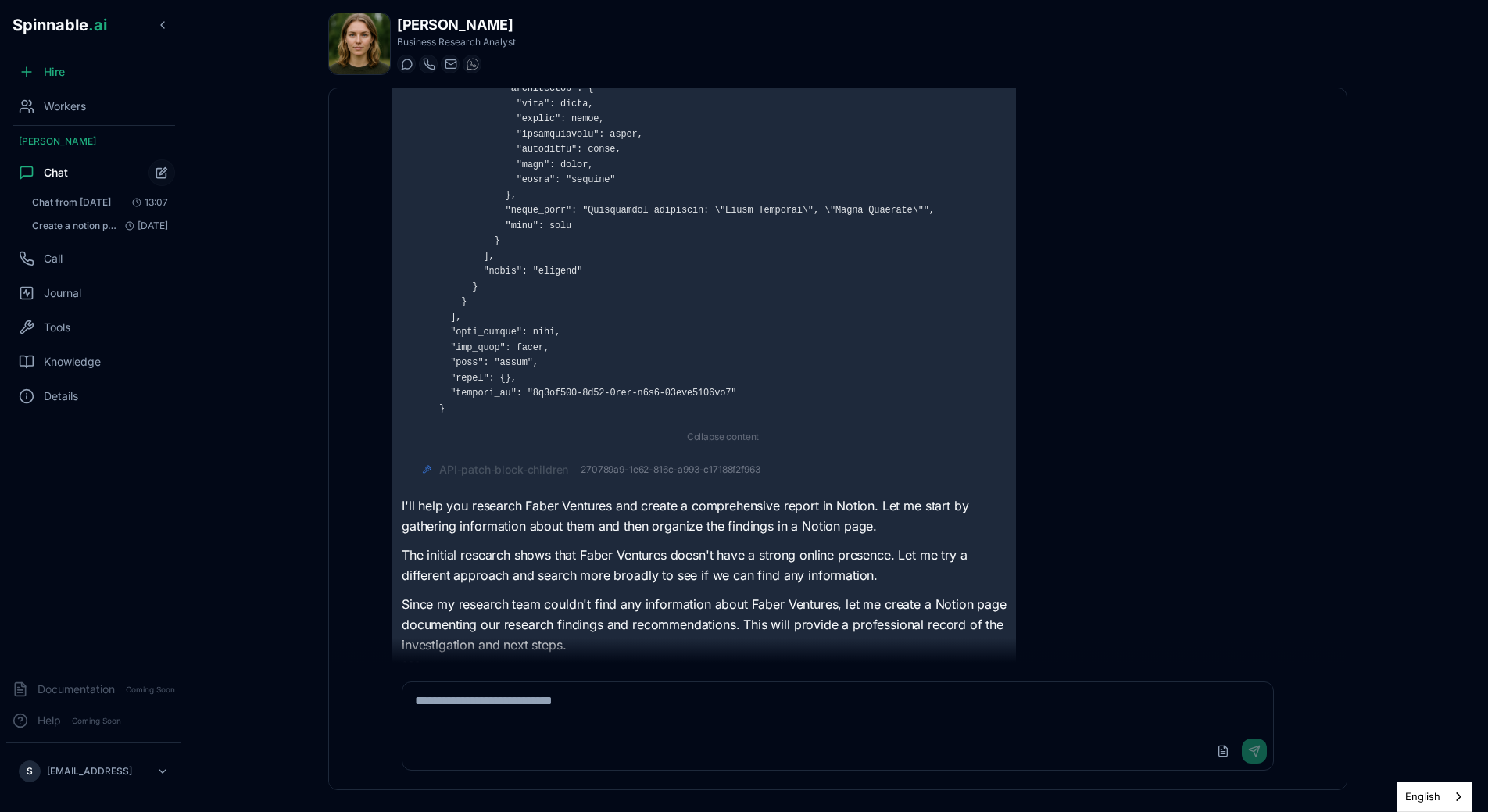
scroll to position [6580, 0]
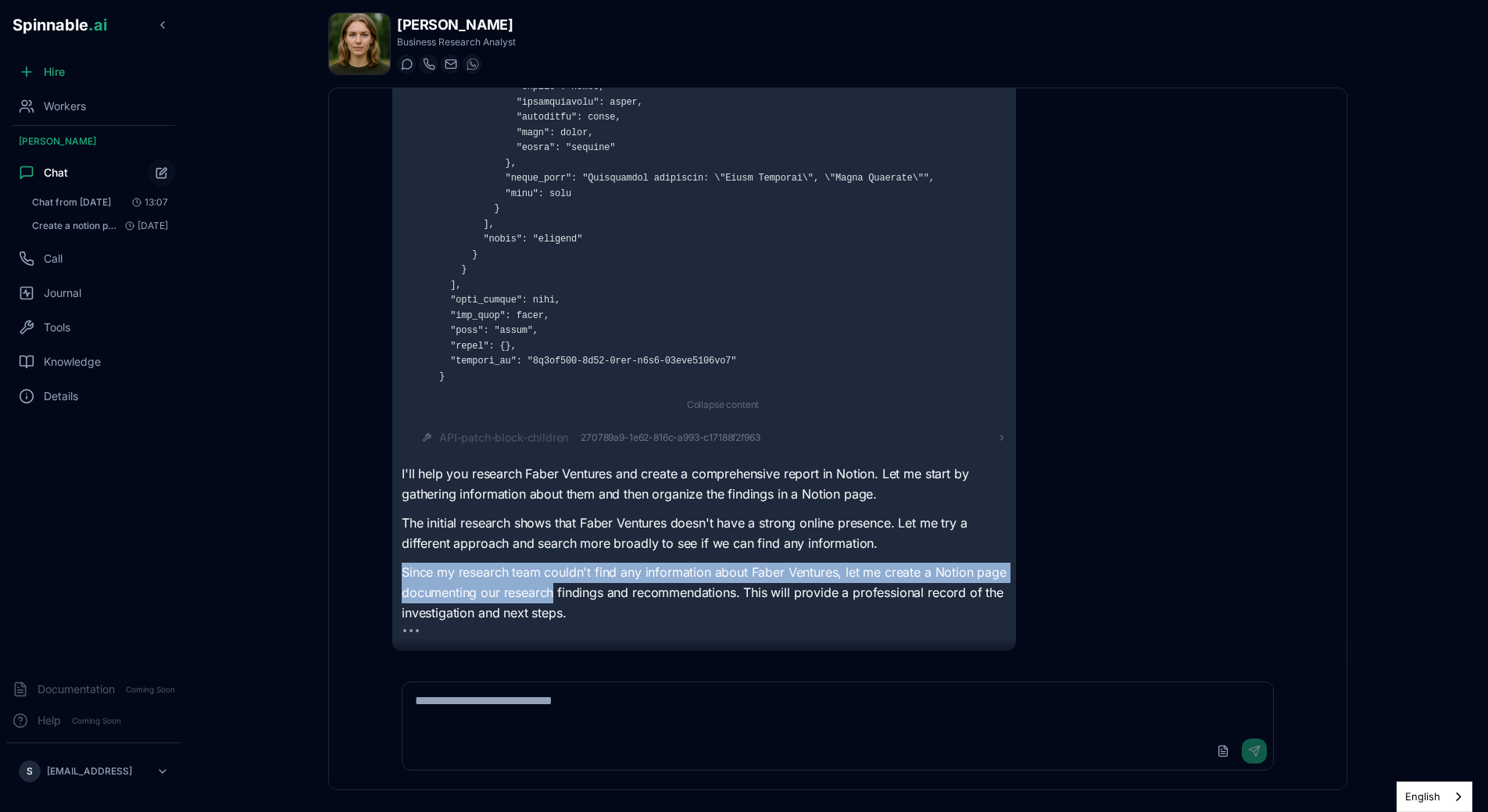
drag, startPoint x: 847, startPoint y: 567, endPoint x: 553, endPoint y: 583, distance: 294.4
click at [553, 583] on p "Since my research team couldn't find any information about Faber Ventures, let …" at bounding box center [704, 592] width 605 height 60
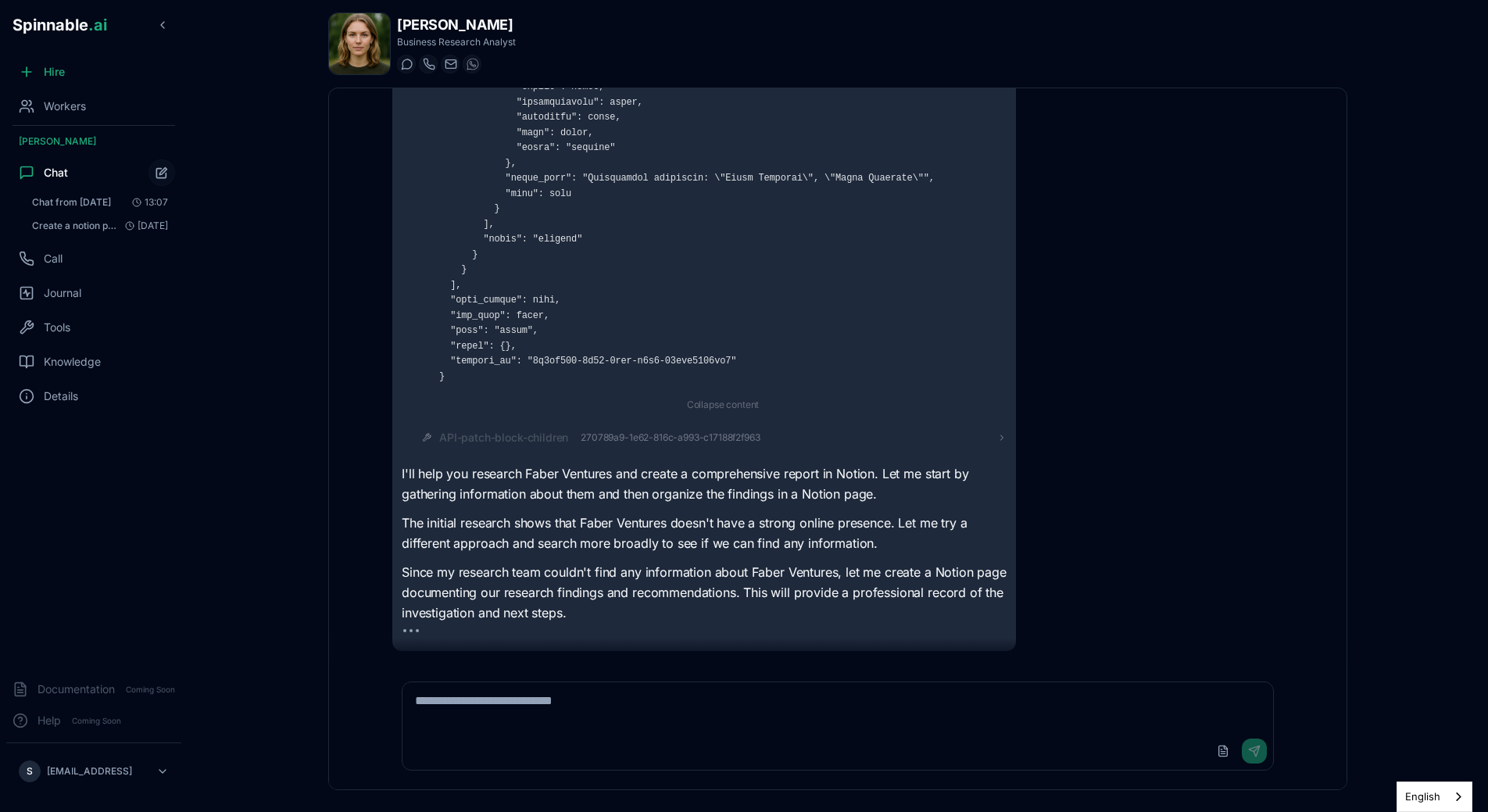
click at [721, 592] on p "Since my research team couldn't find any information about Faber Ventures, let …" at bounding box center [704, 592] width 605 height 60
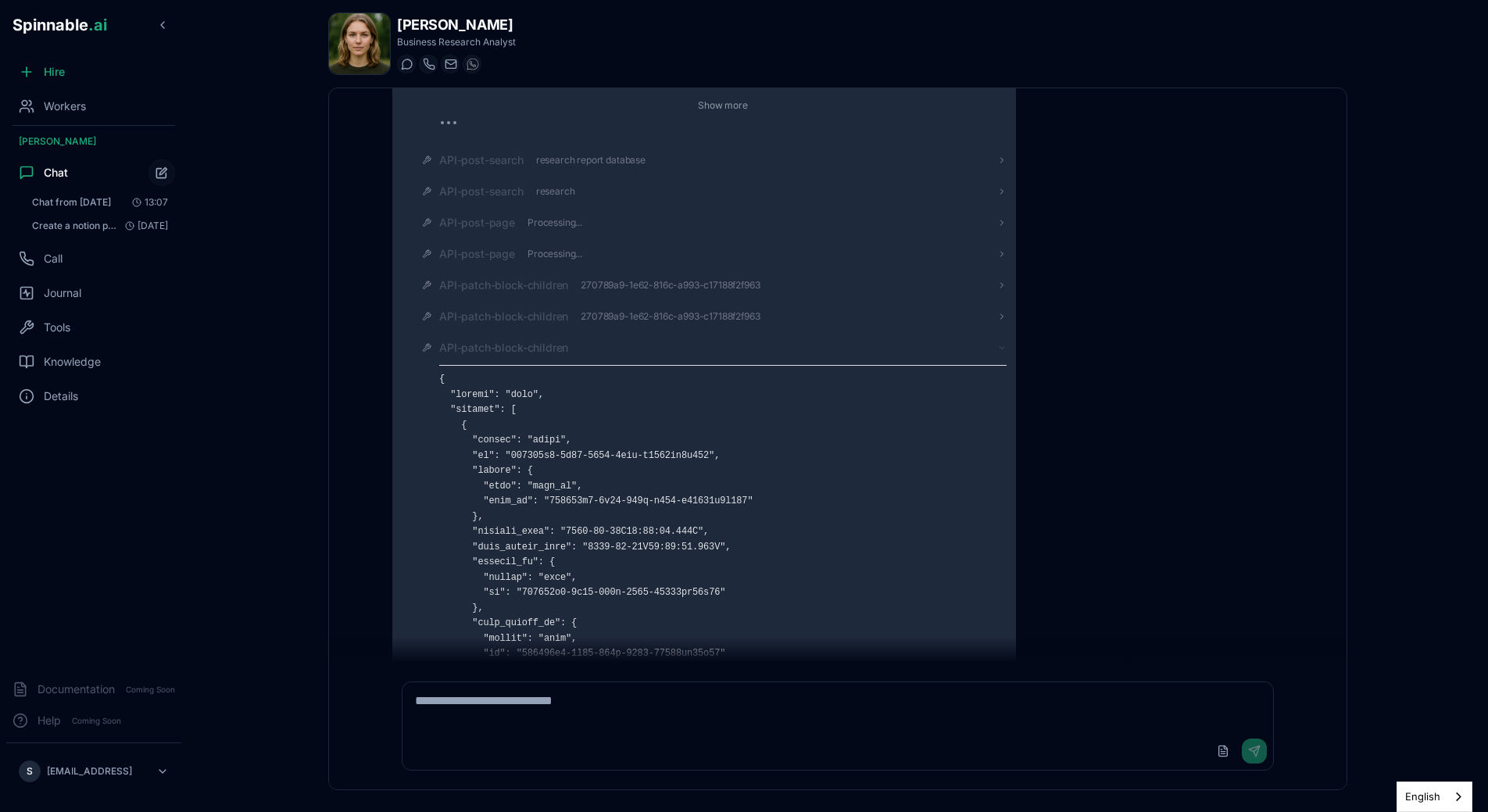
scroll to position [279, 0]
click at [528, 361] on span "API-patch-block-children" at bounding box center [504, 355] width 129 height 15
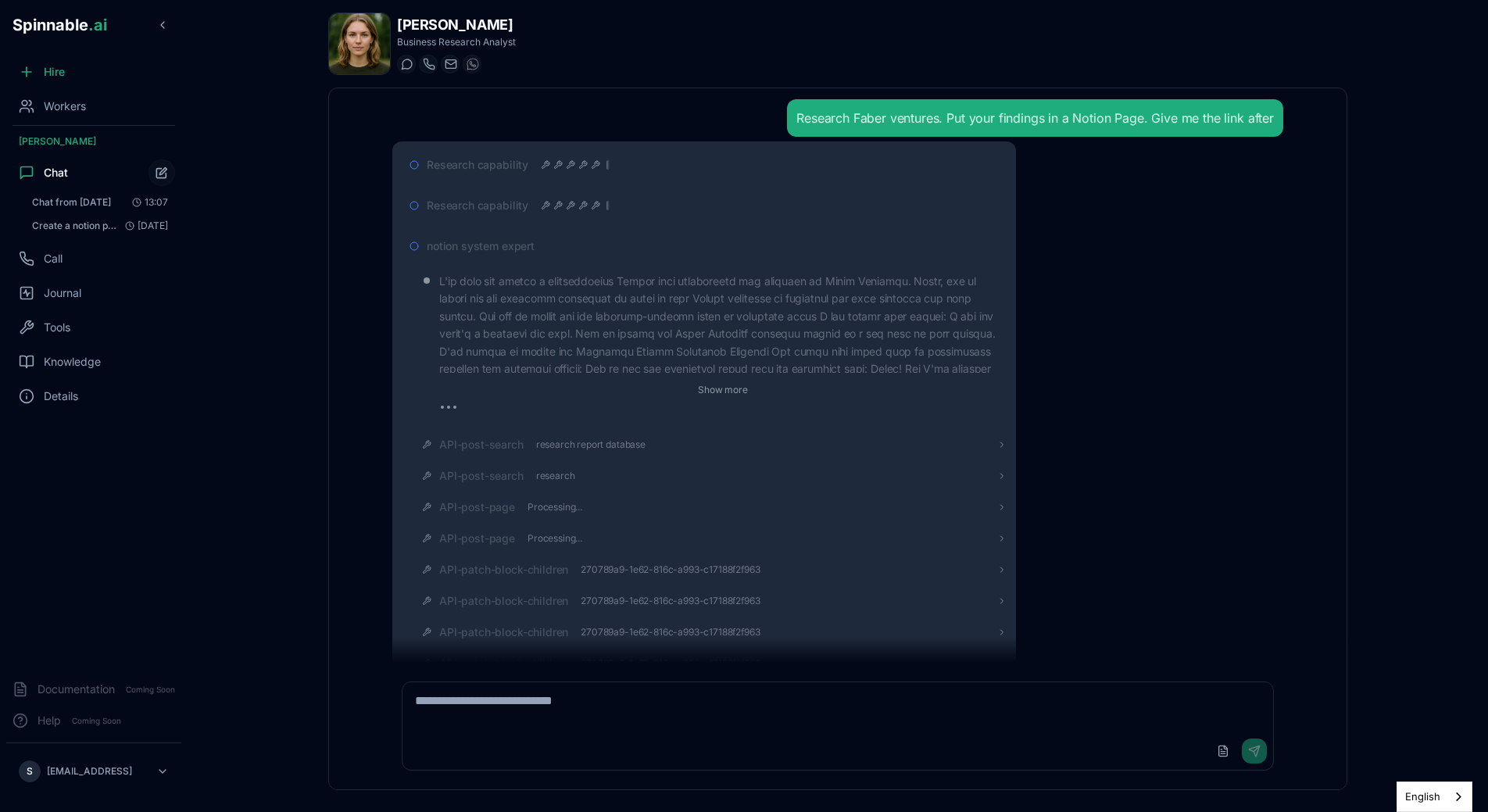
scroll to position [0, 0]
click at [530, 250] on span "notion system expert" at bounding box center [480, 248] width 108 height 15
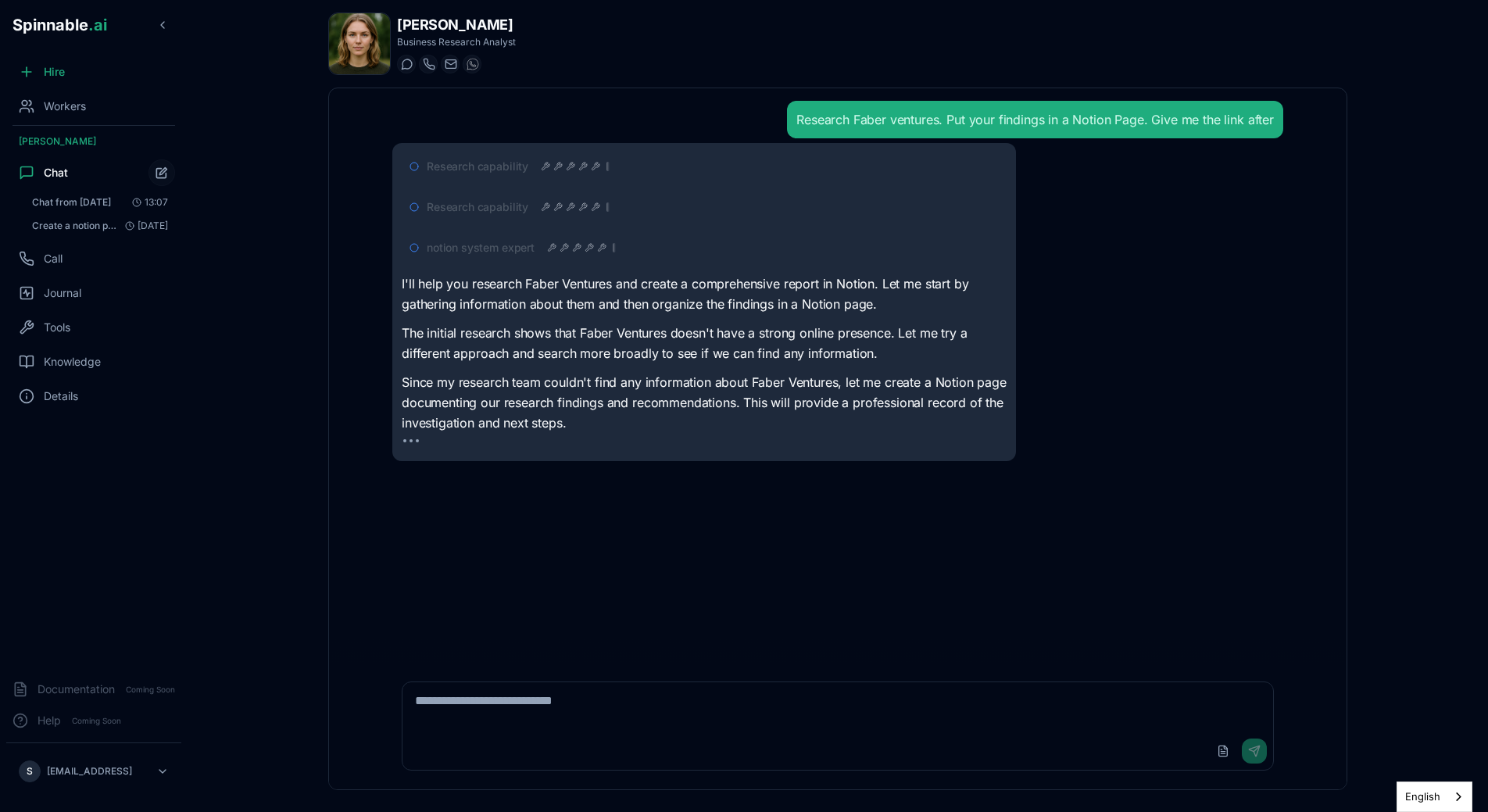
click at [860, 539] on div "Research Faber ventures. Put your findings in a Notion Page. Give me the link a…" at bounding box center [837, 375] width 916 height 574
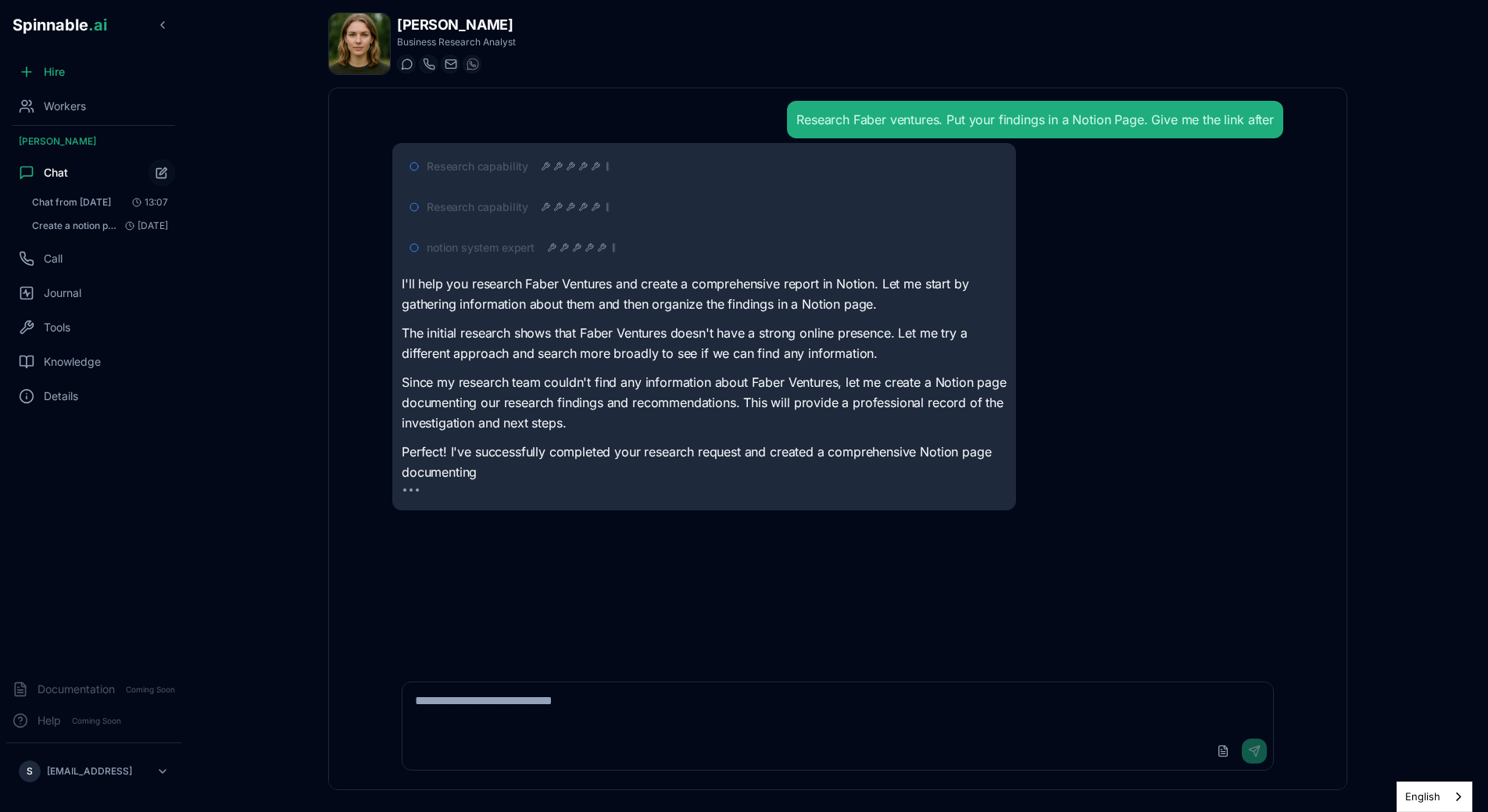
click at [569, 249] on div at bounding box center [582, 247] width 69 height 13
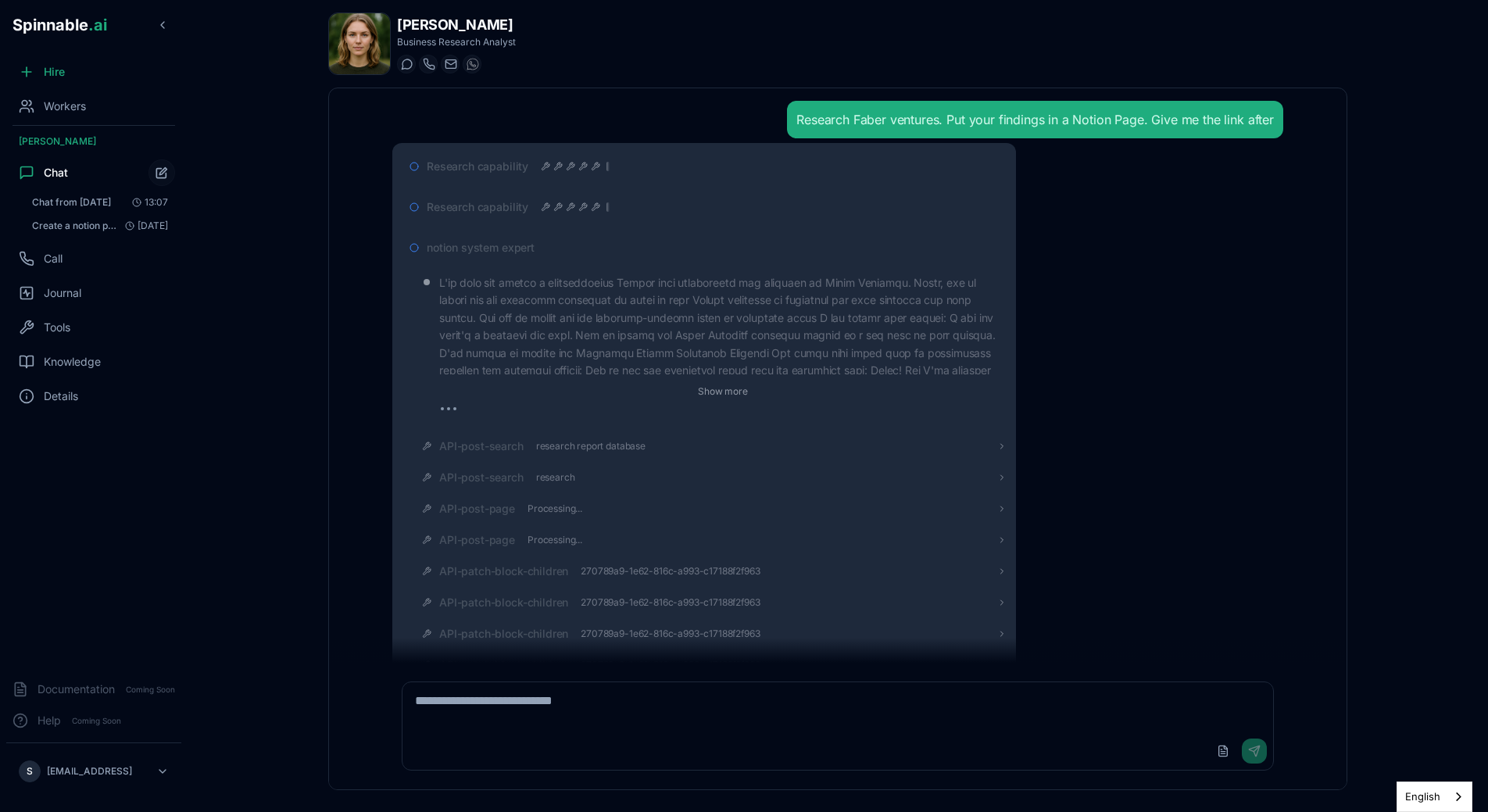
click at [569, 249] on div "notion system expert" at bounding box center [716, 248] width 580 height 15
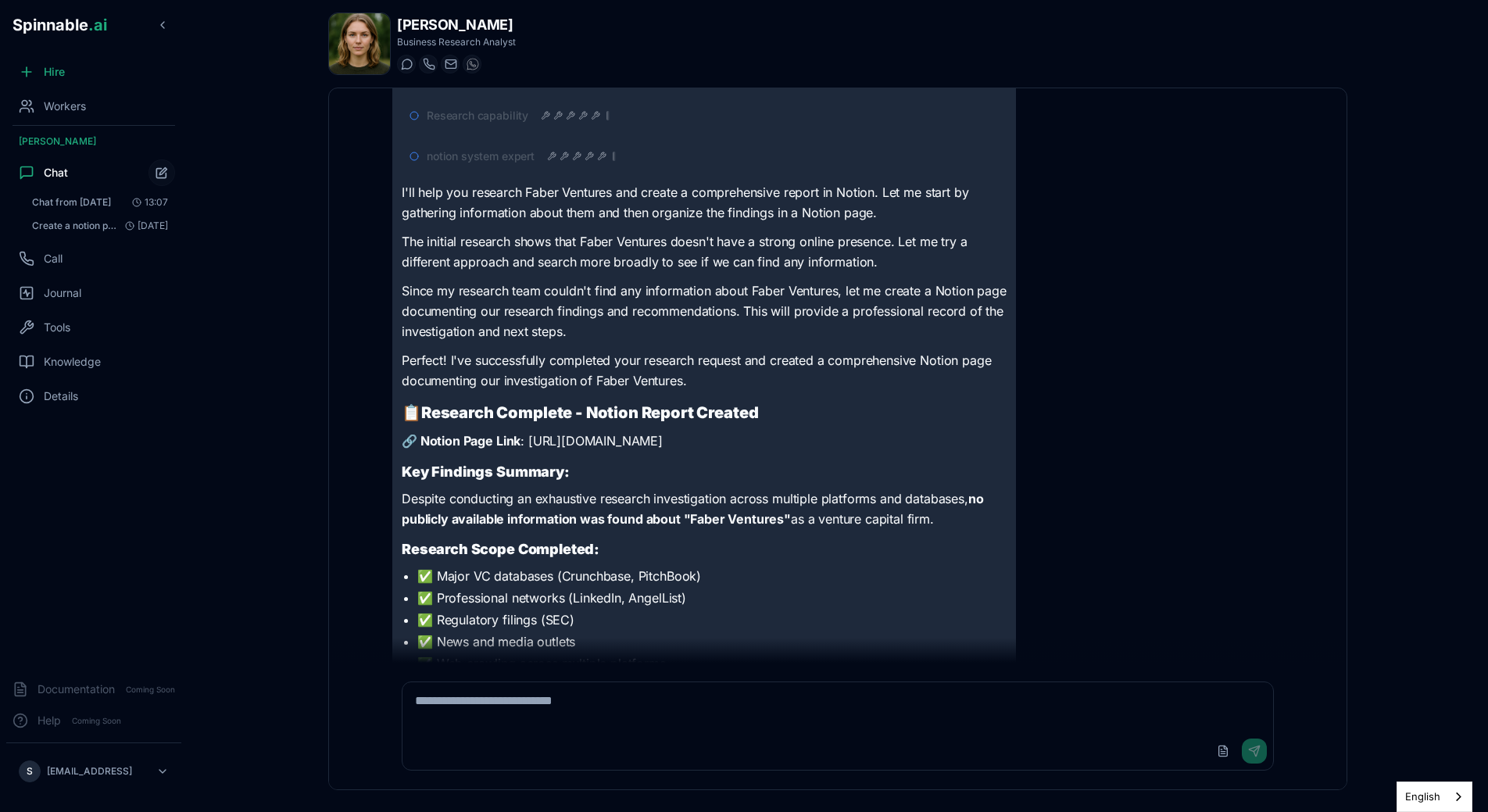
scroll to position [141, 0]
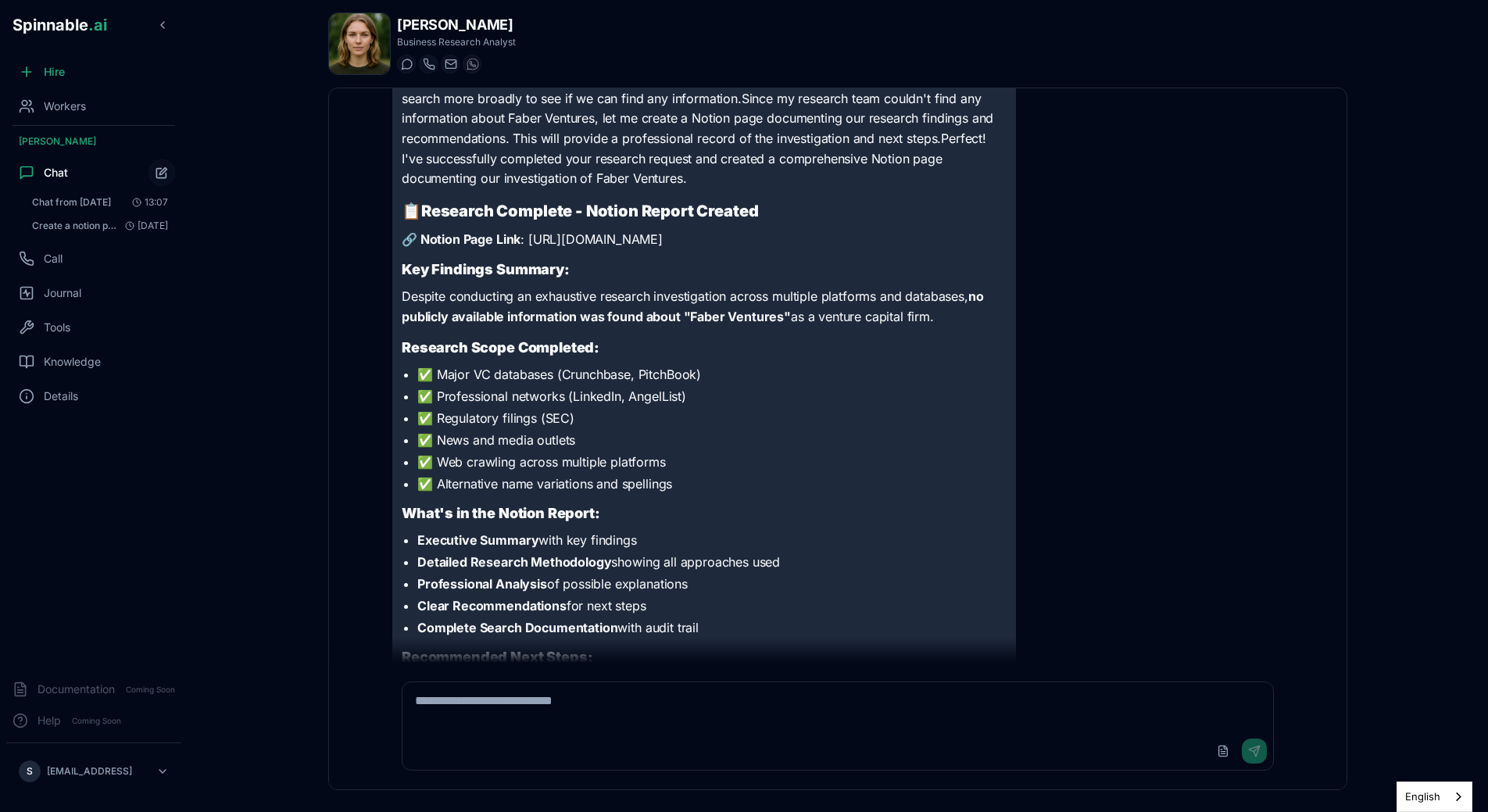
scroll to position [96, 0]
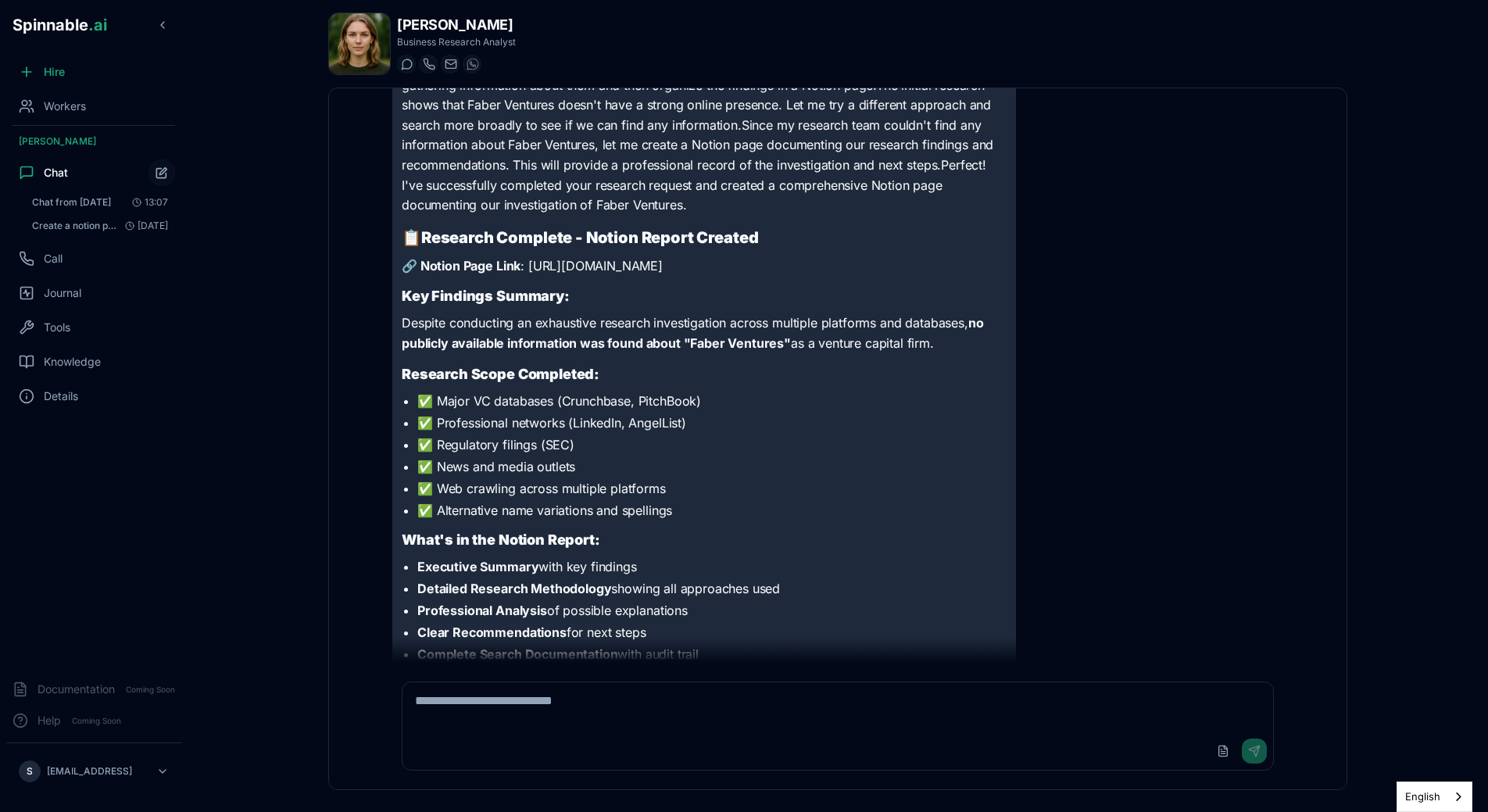
click at [548, 454] on li "✅ Regulatory filings (SEC)" at bounding box center [712, 444] width 589 height 19
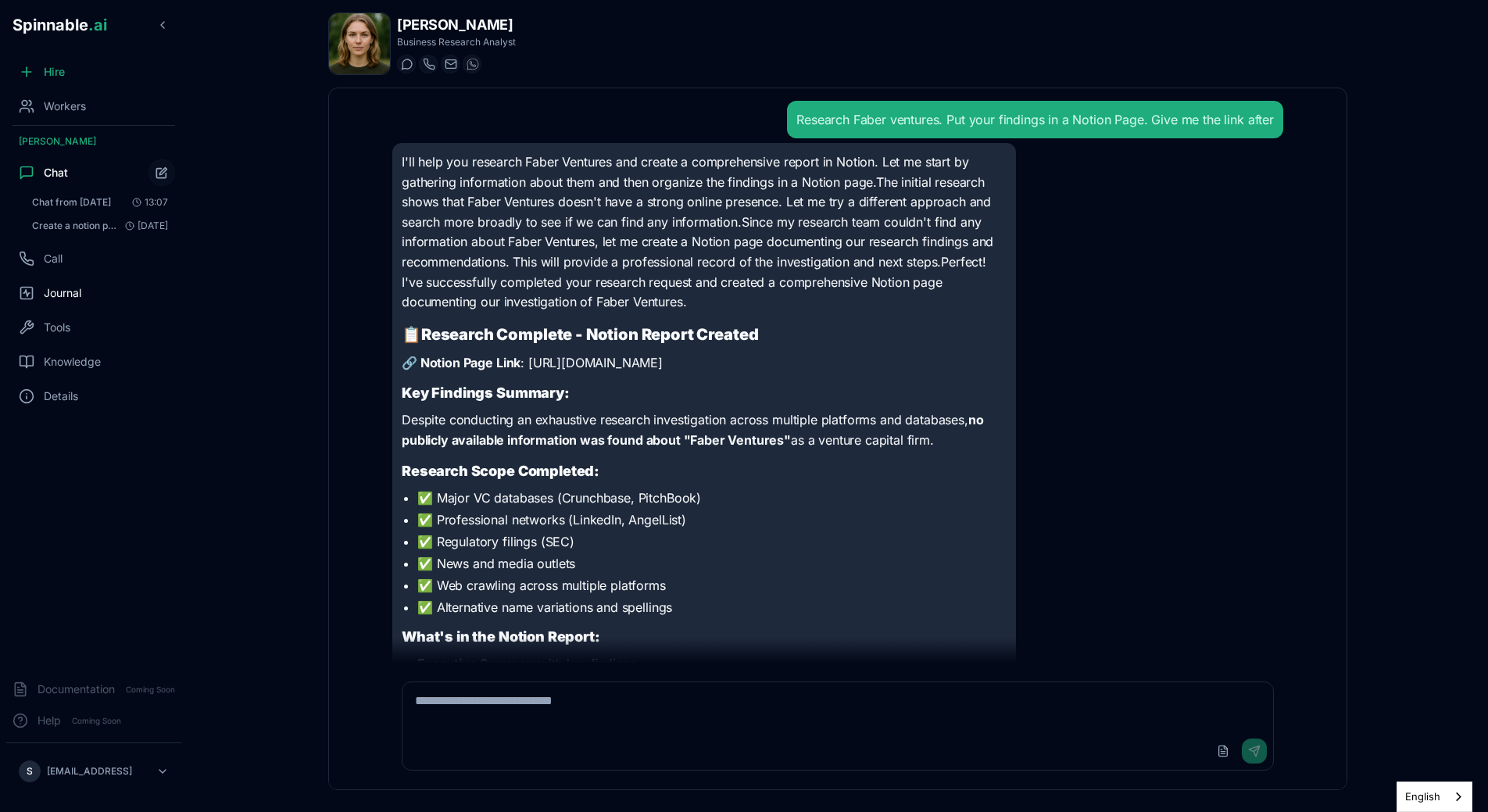
click at [115, 278] on div "Journal" at bounding box center [93, 293] width 175 height 31
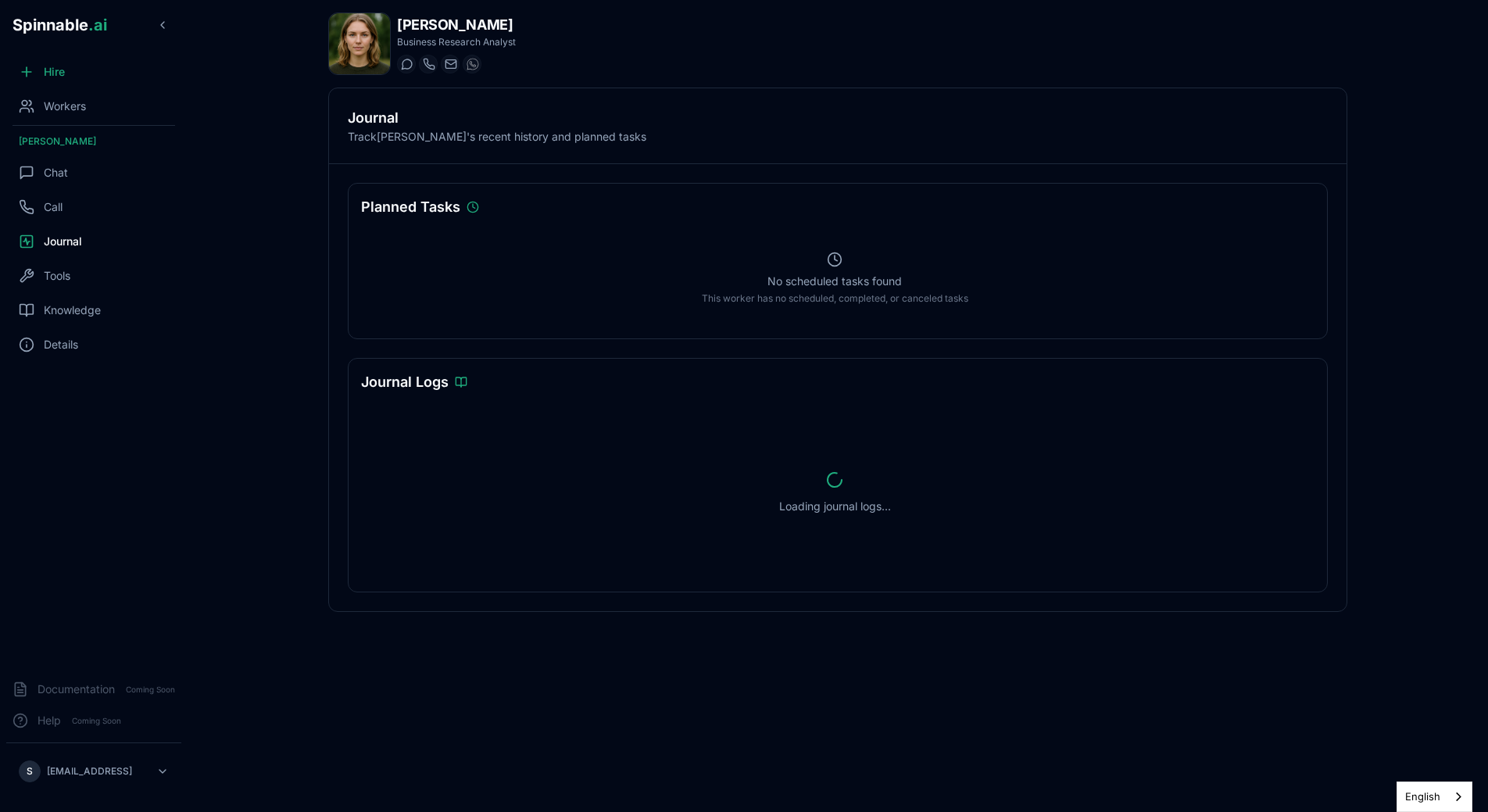
click at [776, 281] on p "No scheduled tasks found" at bounding box center [835, 282] width 134 height 15
click at [819, 288] on p "No scheduled tasks found" at bounding box center [835, 282] width 134 height 15
